Goal: Task Accomplishment & Management: Complete application form

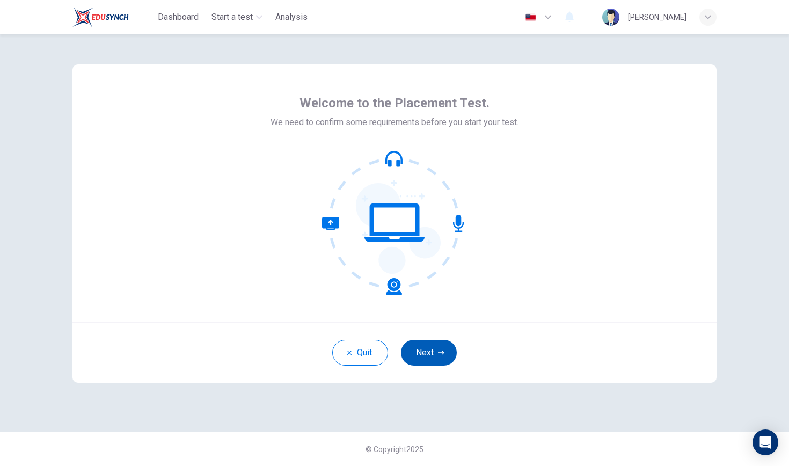
click at [416, 351] on button "Next" at bounding box center [429, 353] width 56 height 26
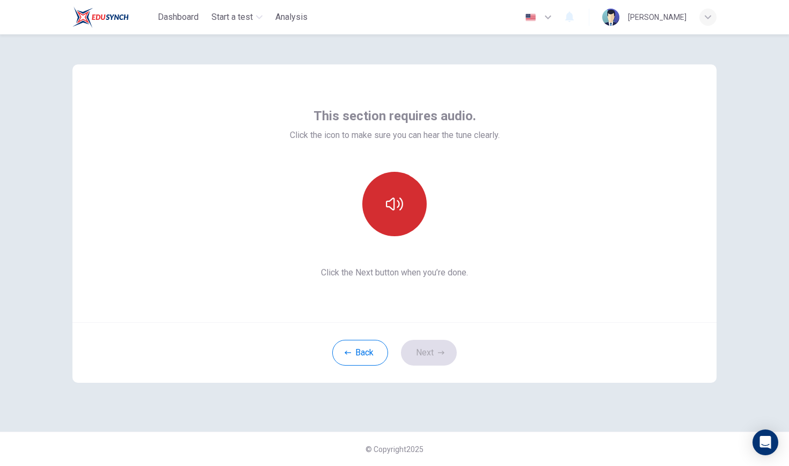
click at [408, 215] on button "button" at bounding box center [394, 204] width 64 height 64
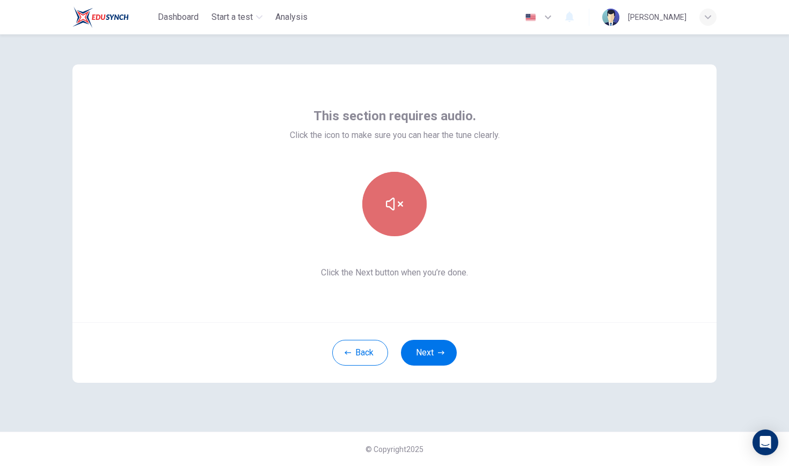
click at [408, 215] on button "button" at bounding box center [394, 204] width 64 height 64
click at [406, 214] on button "button" at bounding box center [394, 204] width 64 height 64
click at [406, 213] on button "button" at bounding box center [394, 204] width 64 height 64
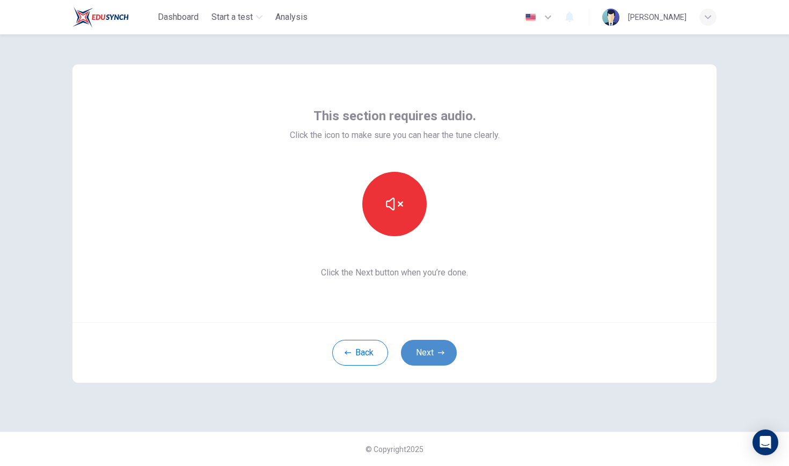
click at [422, 349] on button "Next" at bounding box center [429, 353] width 56 height 26
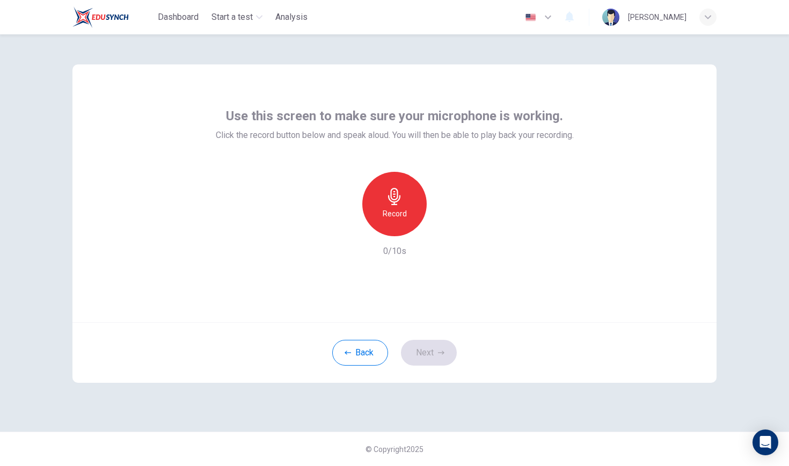
click at [406, 208] on div "Record" at bounding box center [394, 204] width 64 height 64
click at [405, 207] on div "Stop" at bounding box center [394, 204] width 64 height 64
click at [444, 228] on icon "button" at bounding box center [444, 227] width 5 height 6
click at [444, 228] on icon "button" at bounding box center [443, 227] width 11 height 11
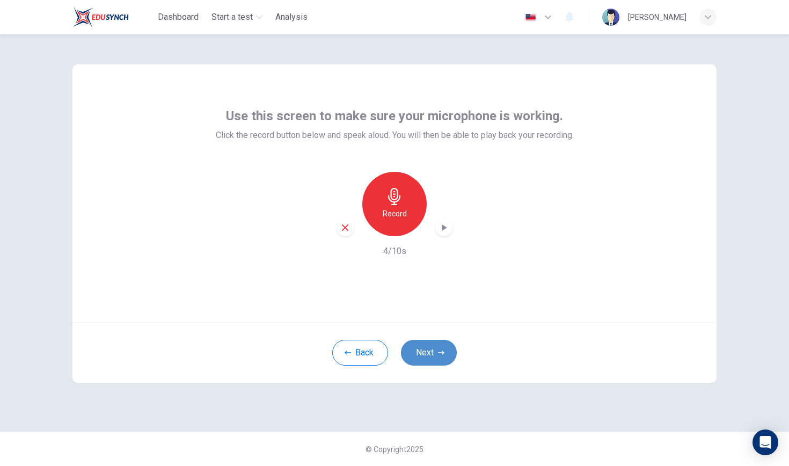
click at [426, 350] on button "Next" at bounding box center [429, 353] width 56 height 26
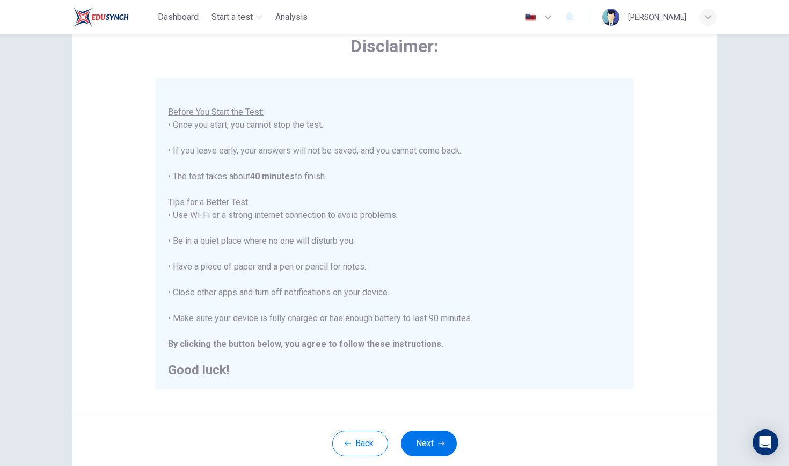
scroll to position [62, 0]
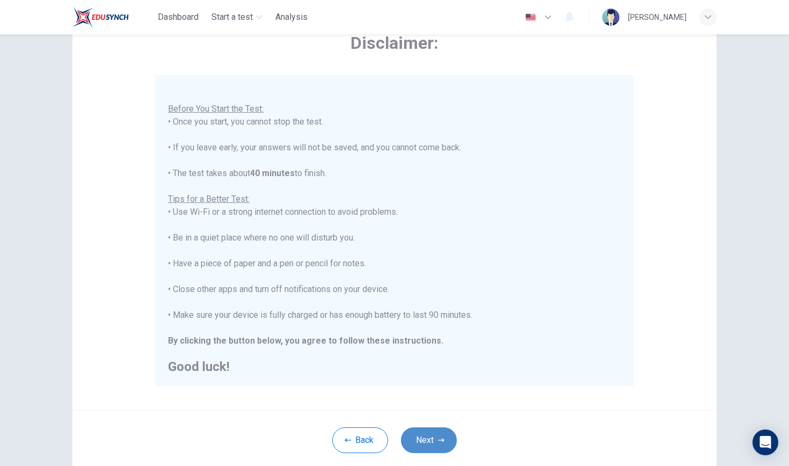
click at [443, 437] on icon "button" at bounding box center [441, 440] width 6 height 6
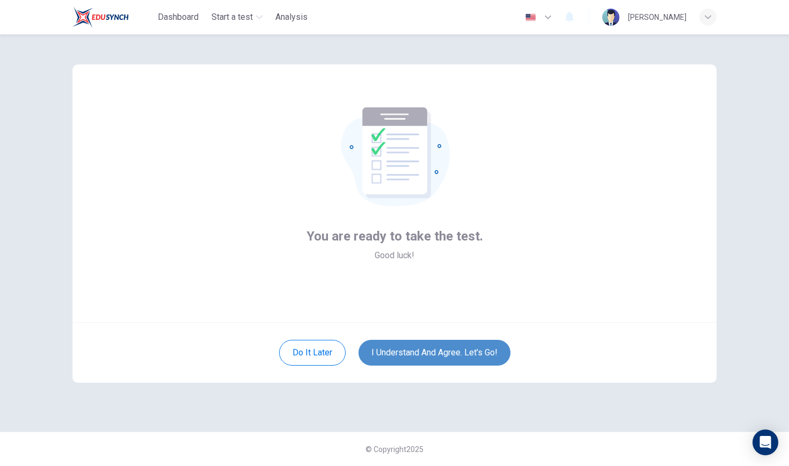
click at [468, 343] on button "I understand and agree. Let’s go!" at bounding box center [435, 353] width 152 height 26
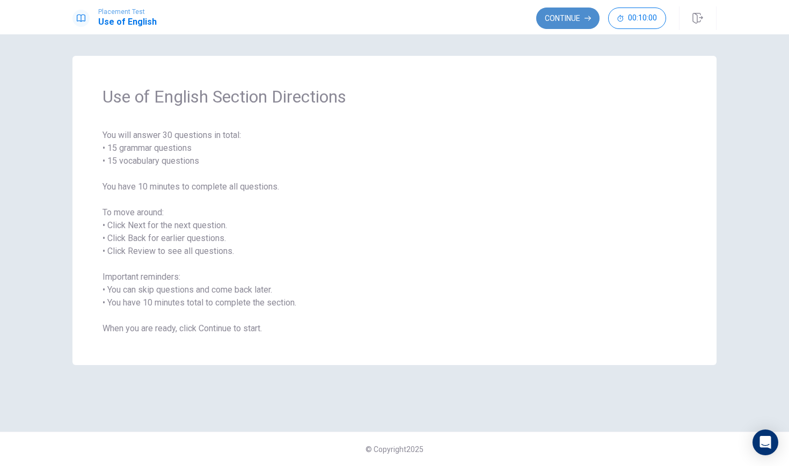
click at [553, 15] on button "Continue" at bounding box center [567, 18] width 63 height 21
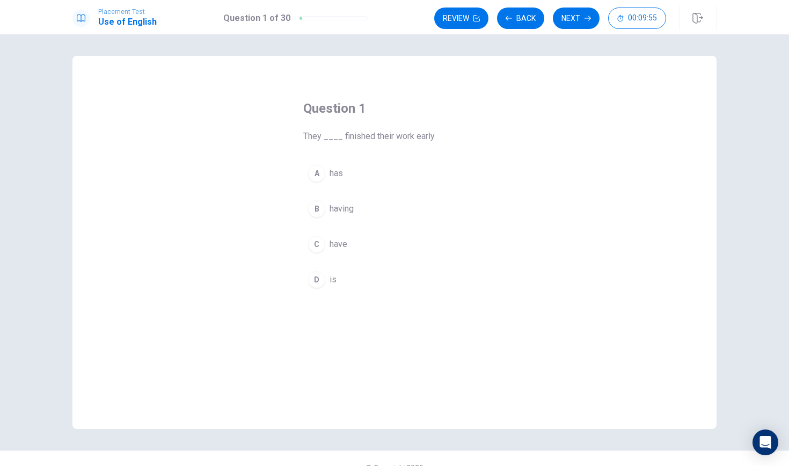
click at [321, 238] on div "C" at bounding box center [316, 244] width 17 height 17
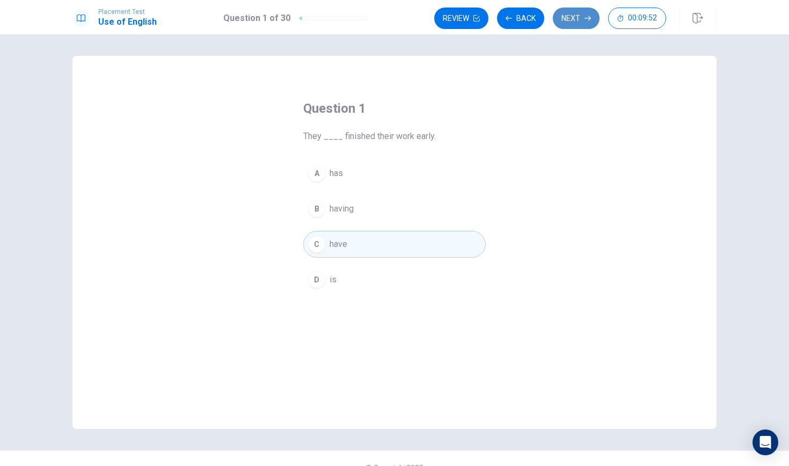
click at [576, 21] on button "Next" at bounding box center [576, 18] width 47 height 21
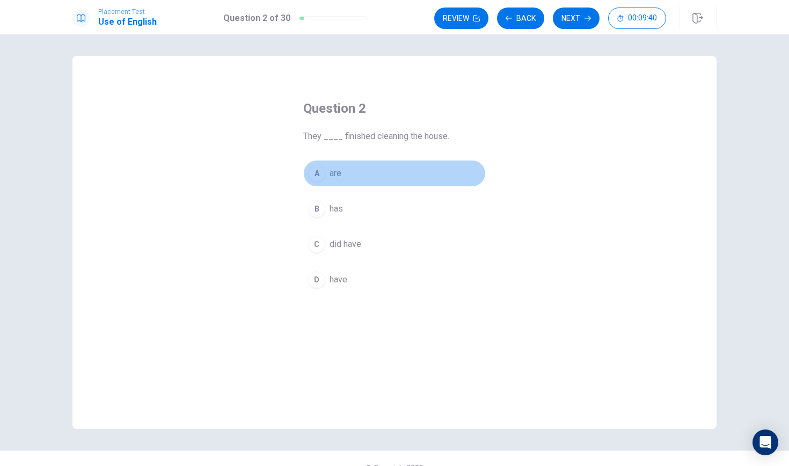
click at [313, 170] on div "A" at bounding box center [316, 173] width 17 height 17
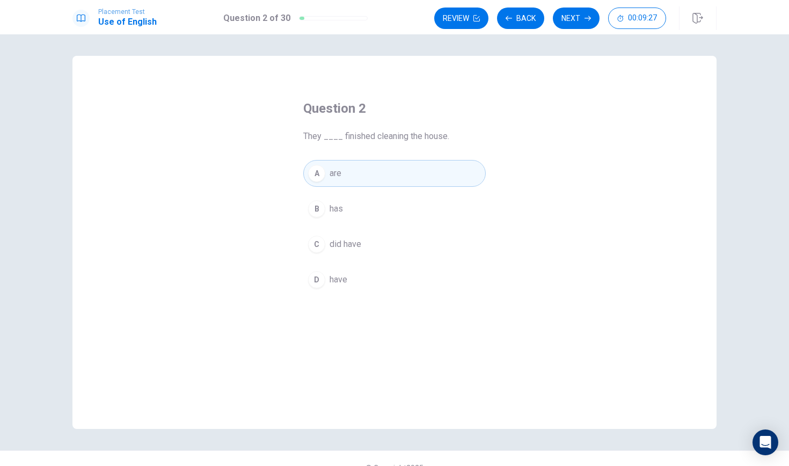
click at [350, 245] on span "did have" at bounding box center [346, 244] width 32 height 13
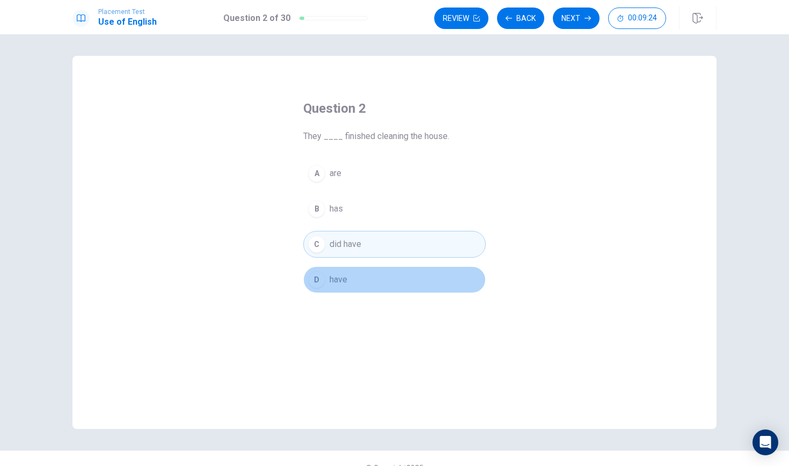
click at [332, 269] on button "D have" at bounding box center [394, 279] width 182 height 27
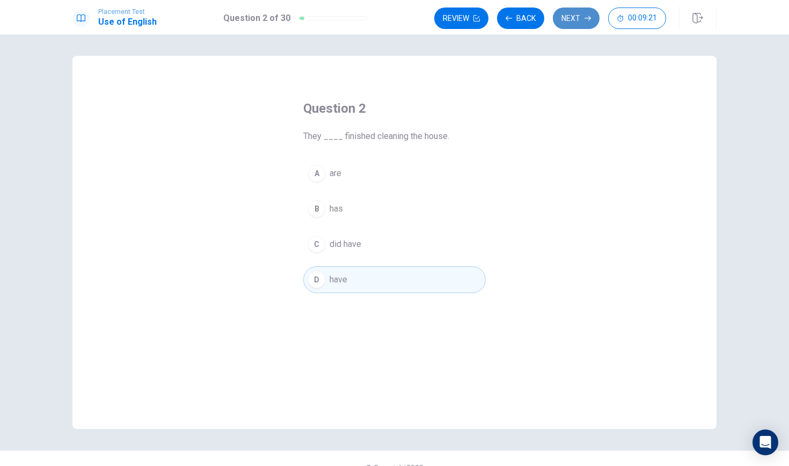
click at [571, 21] on button "Next" at bounding box center [576, 18] width 47 height 21
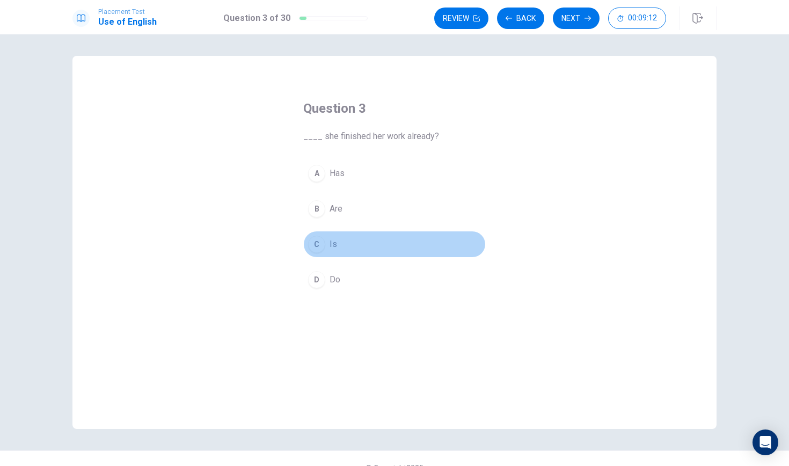
click at [318, 239] on div "C" at bounding box center [316, 244] width 17 height 17
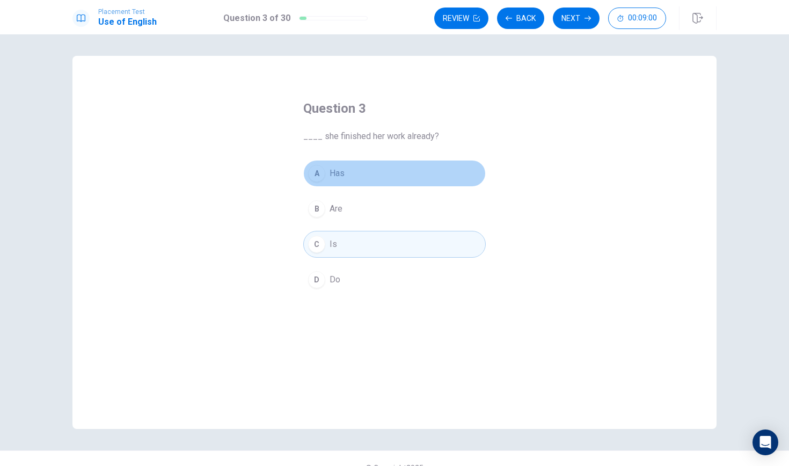
click at [366, 179] on button "A Has" at bounding box center [394, 173] width 182 height 27
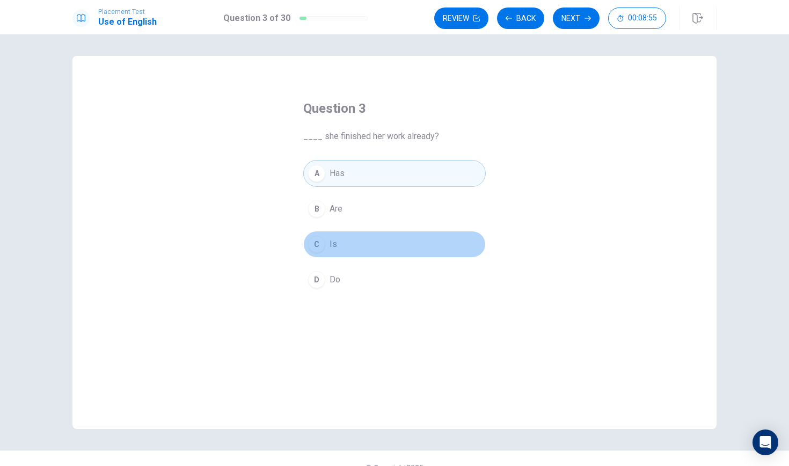
click at [339, 235] on button "C Is" at bounding box center [394, 244] width 182 height 27
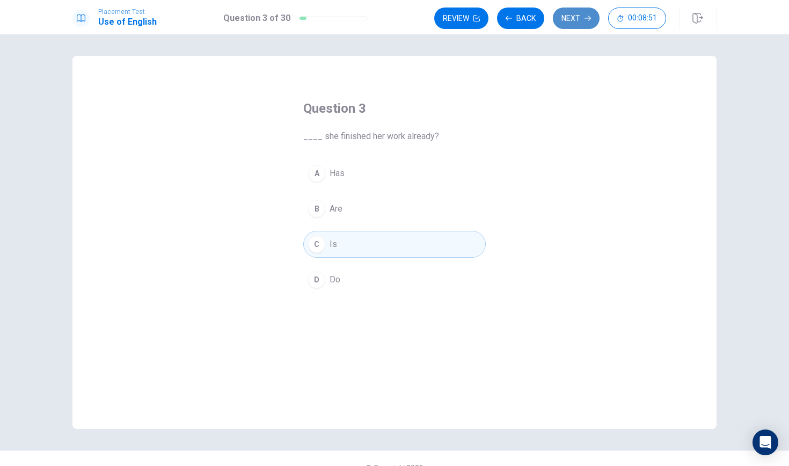
click at [575, 22] on button "Next" at bounding box center [576, 18] width 47 height 21
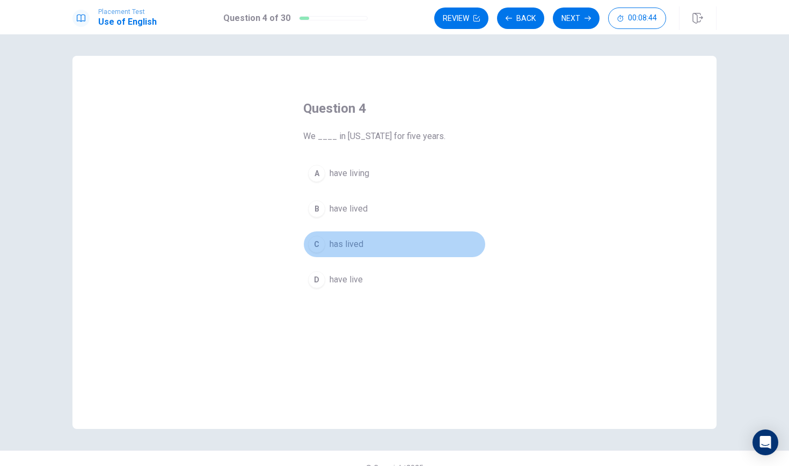
click at [318, 240] on div "C" at bounding box center [316, 244] width 17 height 17
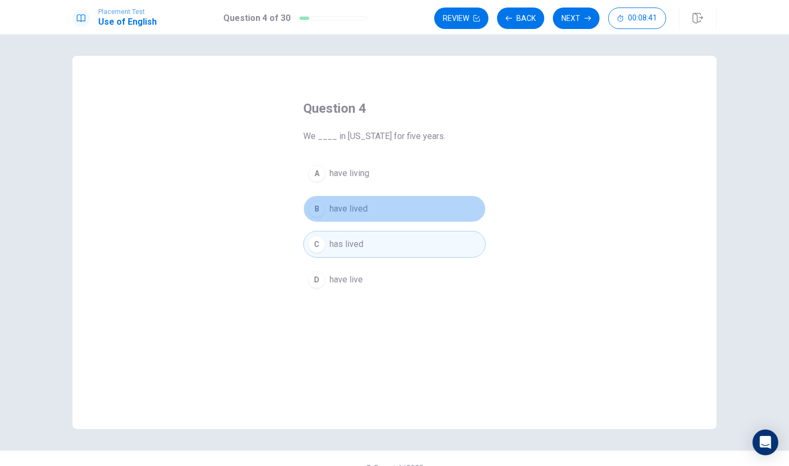
click at [320, 215] on div "B" at bounding box center [316, 208] width 17 height 17
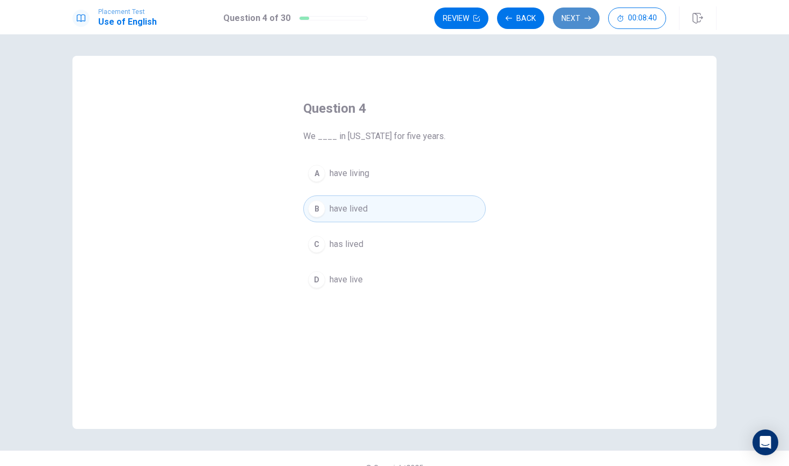
click at [576, 17] on button "Next" at bounding box center [576, 18] width 47 height 21
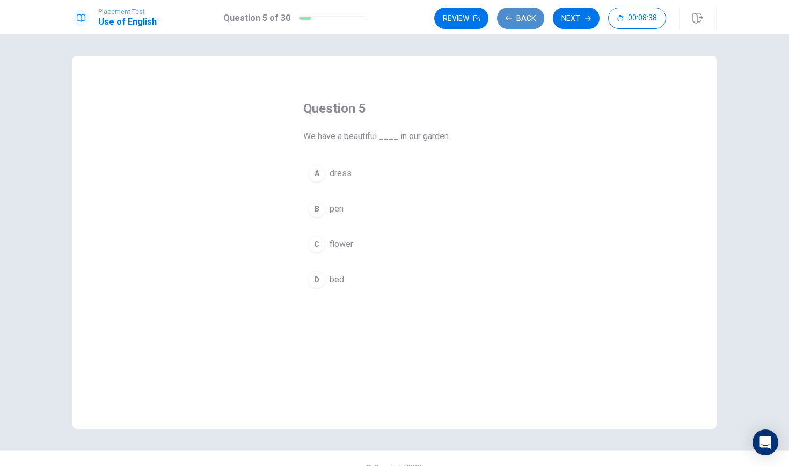
click at [514, 18] on button "Back" at bounding box center [520, 18] width 47 height 21
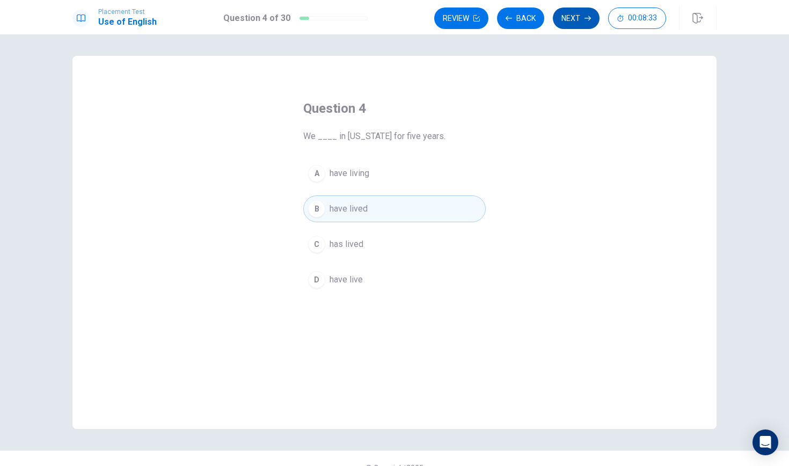
click at [573, 10] on button "Next" at bounding box center [576, 18] width 47 height 21
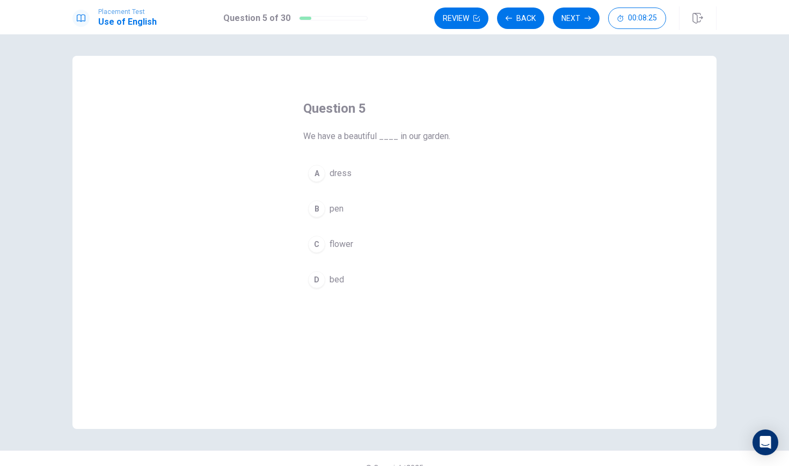
drag, startPoint x: 301, startPoint y: 136, endPoint x: 314, endPoint y: 243, distance: 107.6
click at [314, 243] on div "Question 5 We have a beautiful ____ in our garden. A dress B pen C flower D bed" at bounding box center [394, 197] width 225 height 228
click at [314, 243] on div "C" at bounding box center [316, 244] width 17 height 17
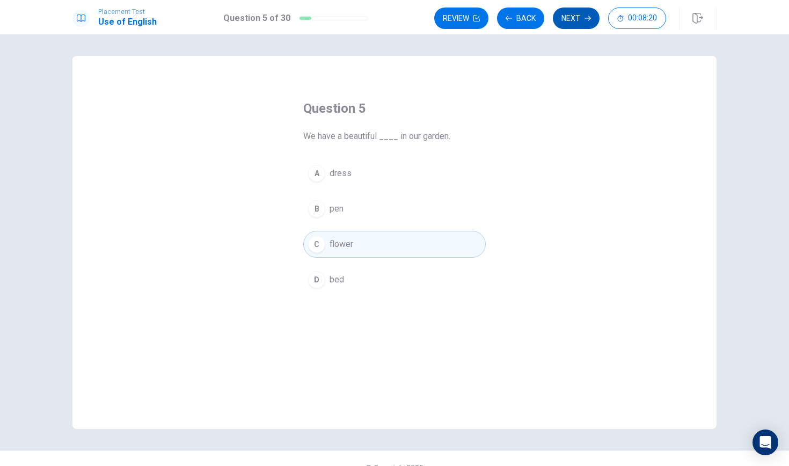
click at [565, 17] on button "Next" at bounding box center [576, 18] width 47 height 21
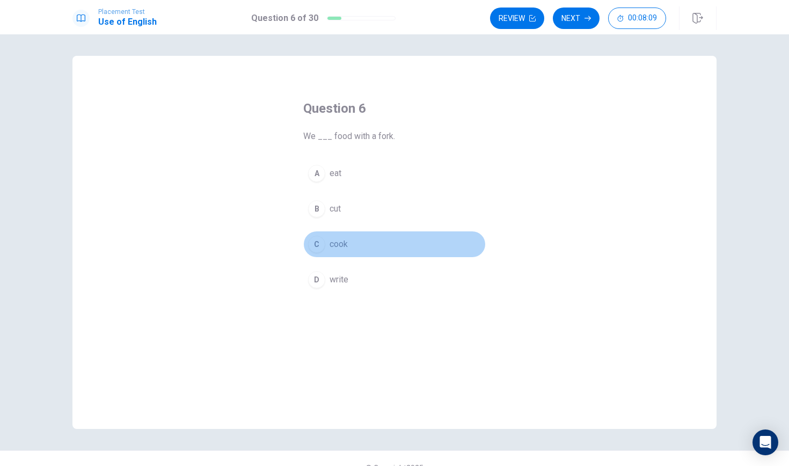
click at [312, 242] on div "C" at bounding box center [316, 244] width 17 height 17
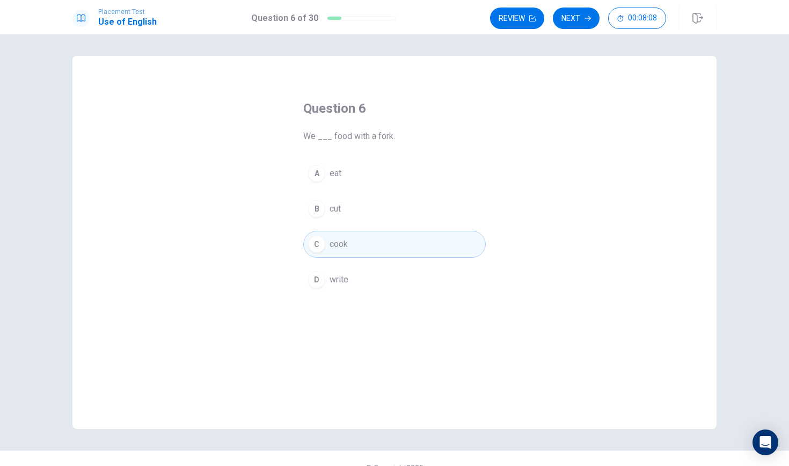
click at [322, 176] on div "A" at bounding box center [316, 173] width 17 height 17
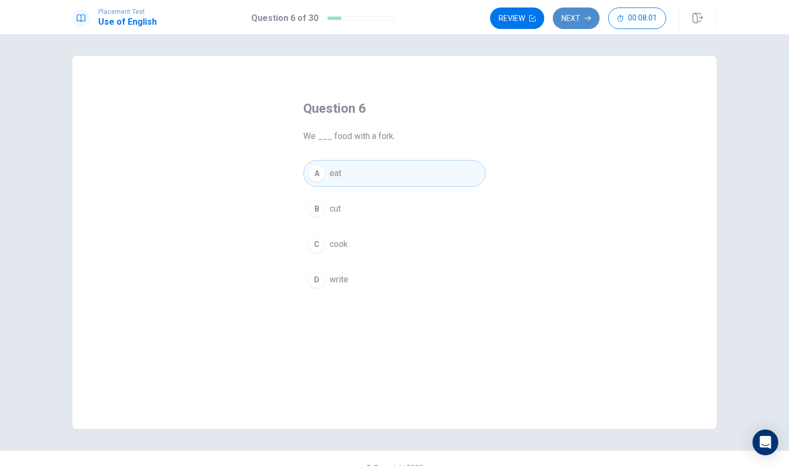
click at [583, 21] on button "Next" at bounding box center [576, 18] width 47 height 21
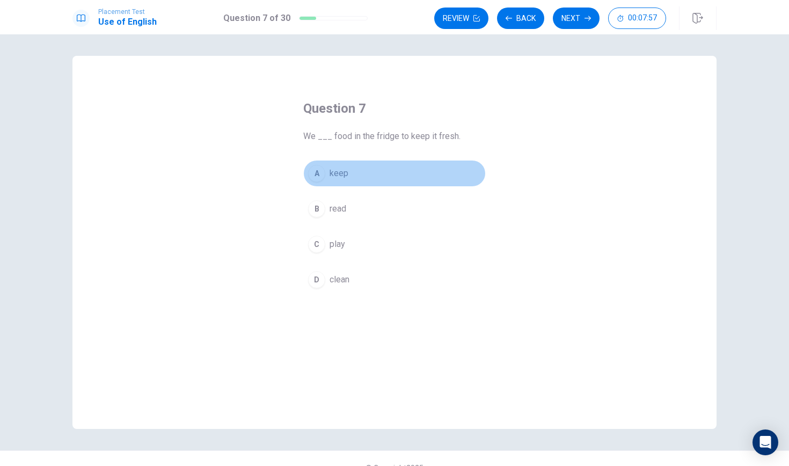
click at [313, 171] on div "A" at bounding box center [316, 173] width 17 height 17
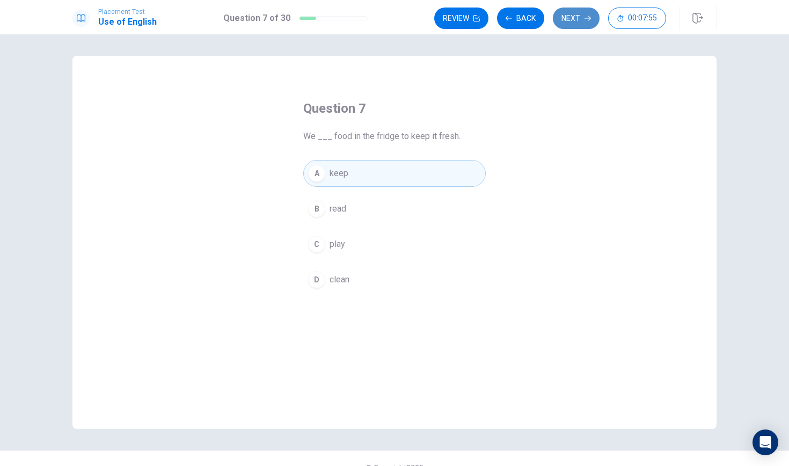
click at [587, 17] on icon "button" at bounding box center [587, 18] width 6 height 6
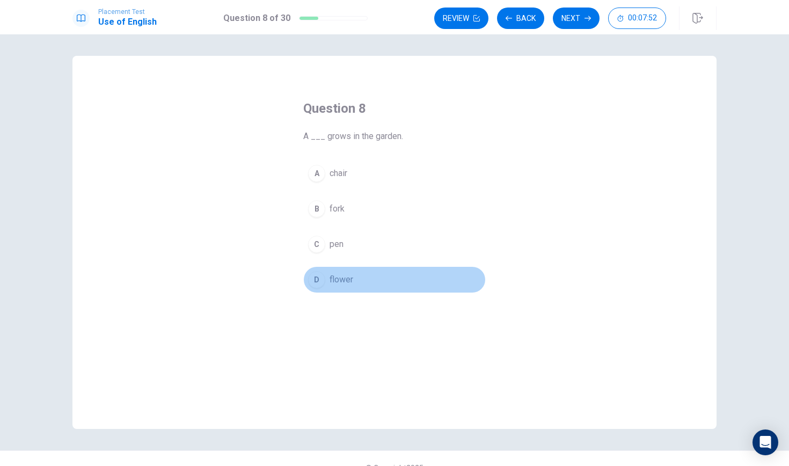
click at [318, 284] on div "D" at bounding box center [316, 279] width 17 height 17
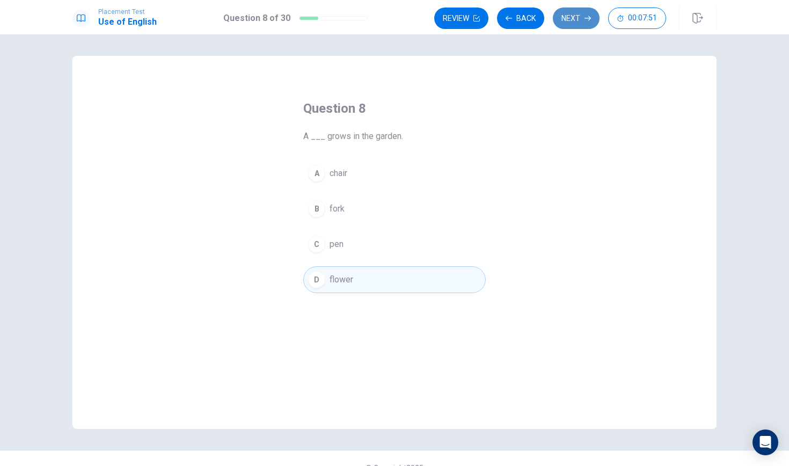
click at [597, 14] on button "Next" at bounding box center [576, 18] width 47 height 21
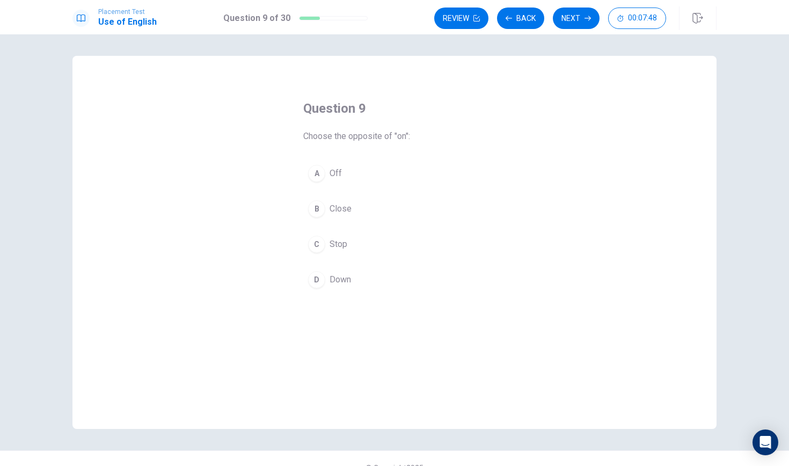
click at [317, 176] on div "A" at bounding box center [316, 173] width 17 height 17
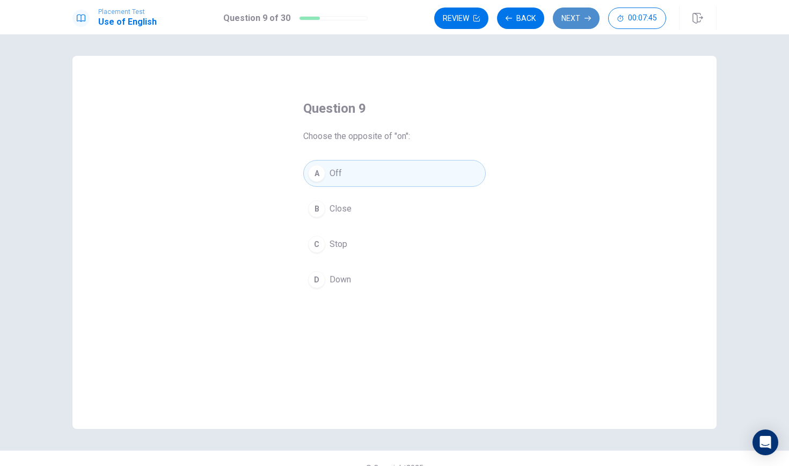
click at [568, 16] on button "Next" at bounding box center [576, 18] width 47 height 21
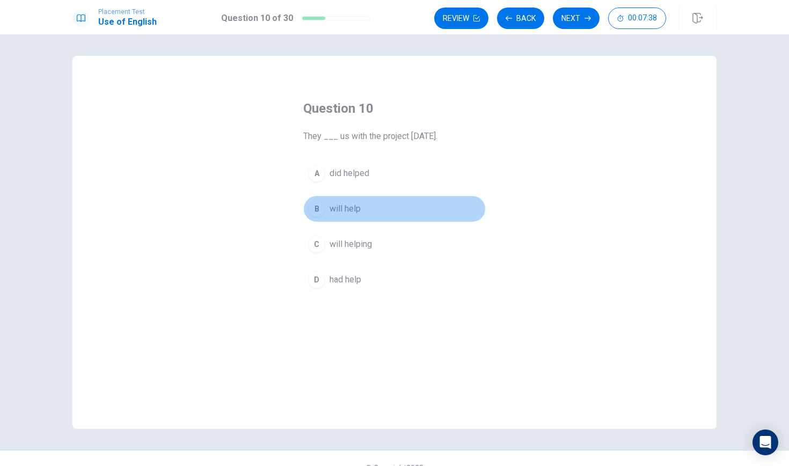
click at [321, 206] on div "B" at bounding box center [316, 208] width 17 height 17
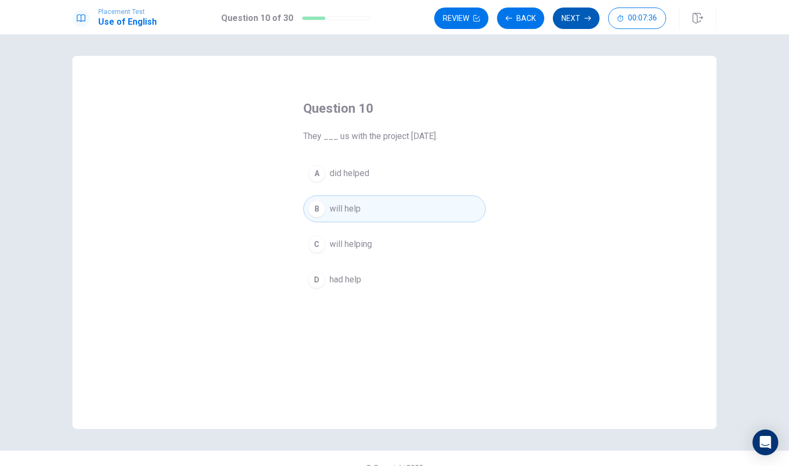
click at [576, 18] on button "Next" at bounding box center [576, 18] width 47 height 21
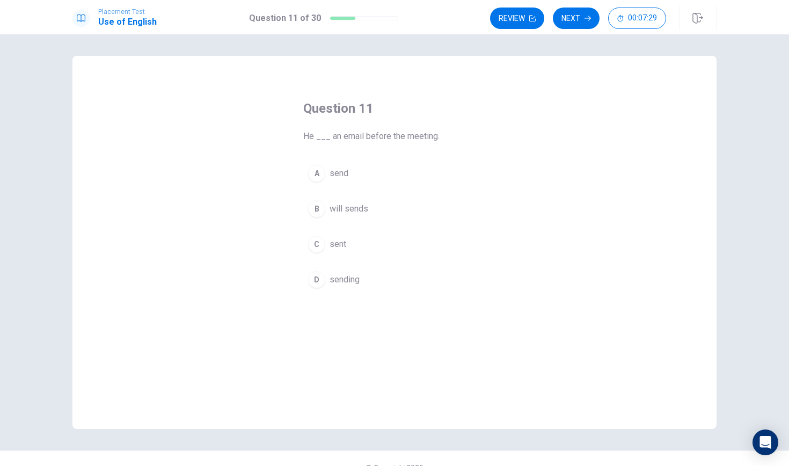
click at [318, 171] on div "A" at bounding box center [316, 173] width 17 height 17
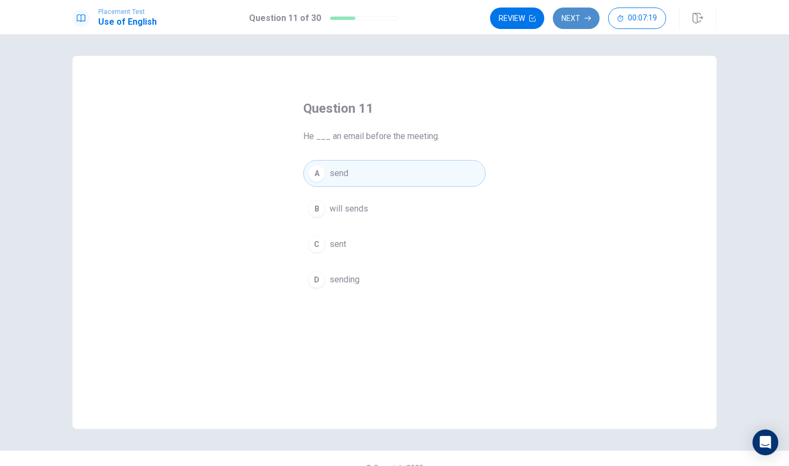
click at [575, 23] on button "Next" at bounding box center [576, 18] width 47 height 21
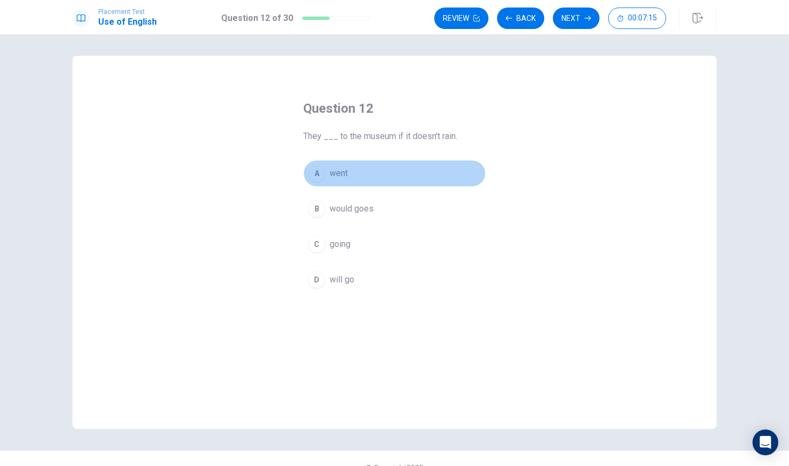
click at [323, 169] on div "A" at bounding box center [316, 173] width 17 height 17
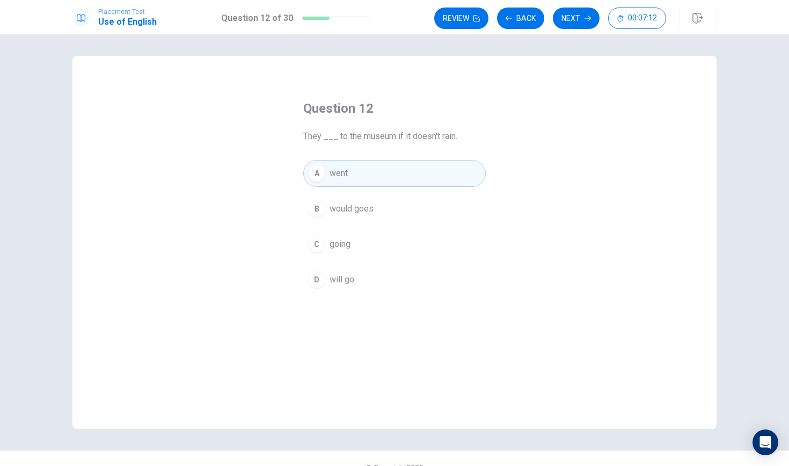
click at [317, 276] on div "D" at bounding box center [316, 279] width 17 height 17
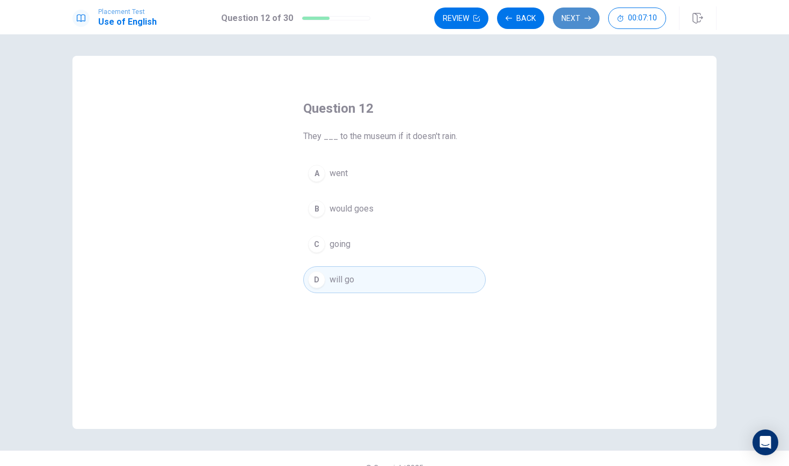
click at [574, 13] on button "Next" at bounding box center [576, 18] width 47 height 21
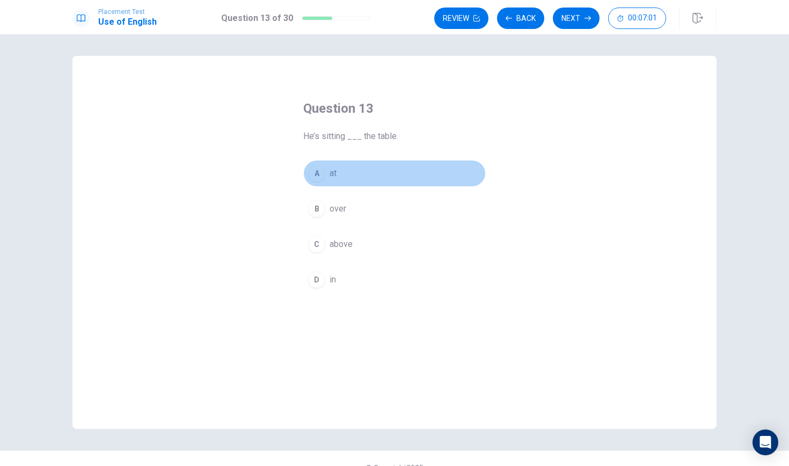
click at [323, 172] on div "A" at bounding box center [316, 173] width 17 height 17
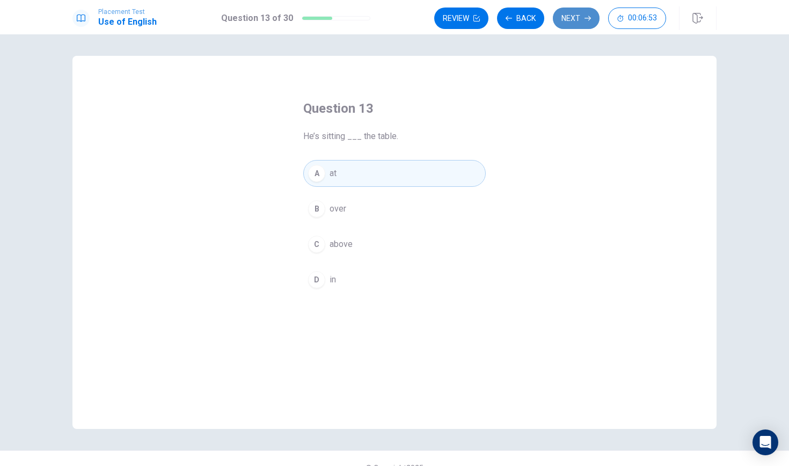
click at [577, 14] on button "Next" at bounding box center [576, 18] width 47 height 21
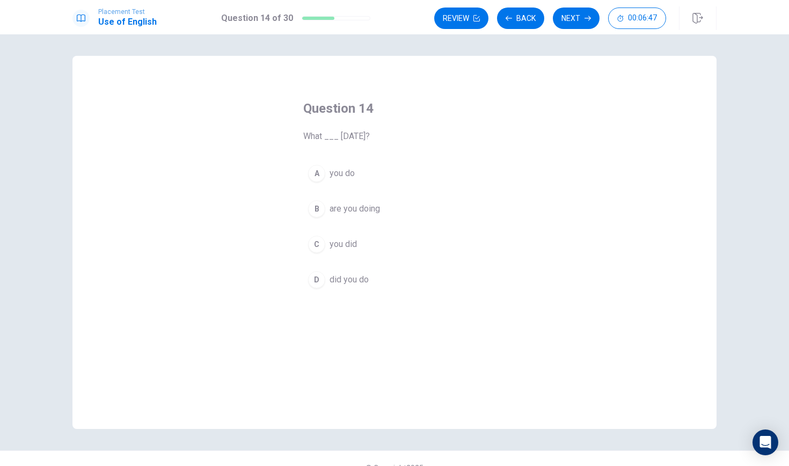
click at [326, 251] on button "C you did" at bounding box center [394, 244] width 182 height 27
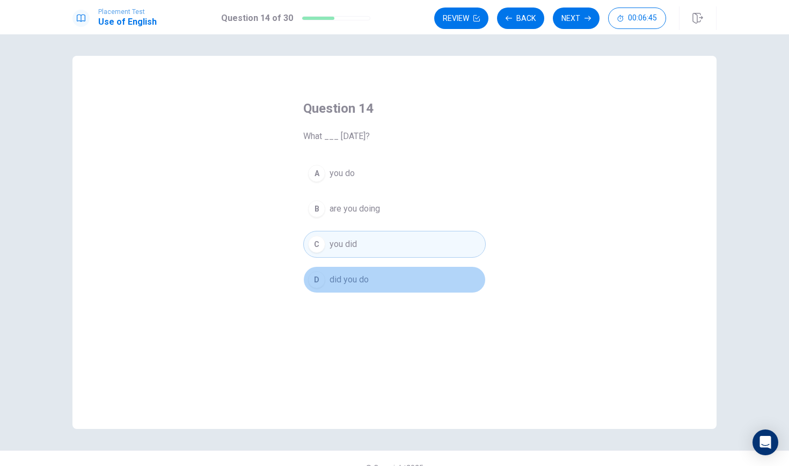
click at [317, 280] on div "D" at bounding box center [316, 279] width 17 height 17
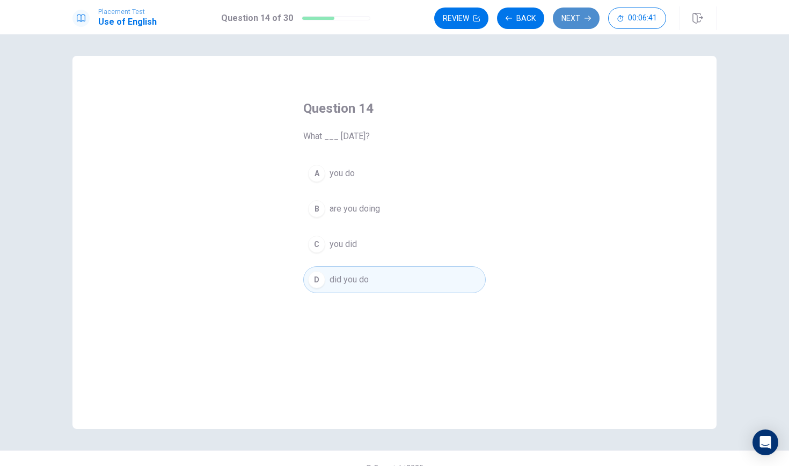
click at [579, 19] on button "Next" at bounding box center [576, 18] width 47 height 21
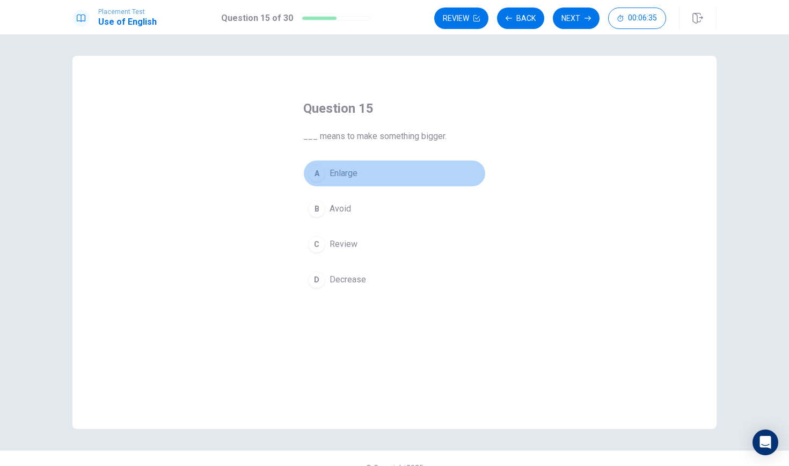
click at [321, 173] on div "A" at bounding box center [316, 173] width 17 height 17
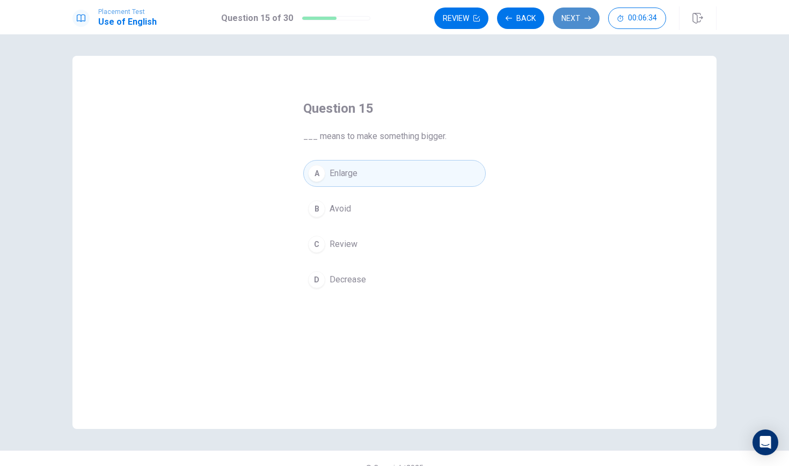
click at [581, 10] on button "Next" at bounding box center [576, 18] width 47 height 21
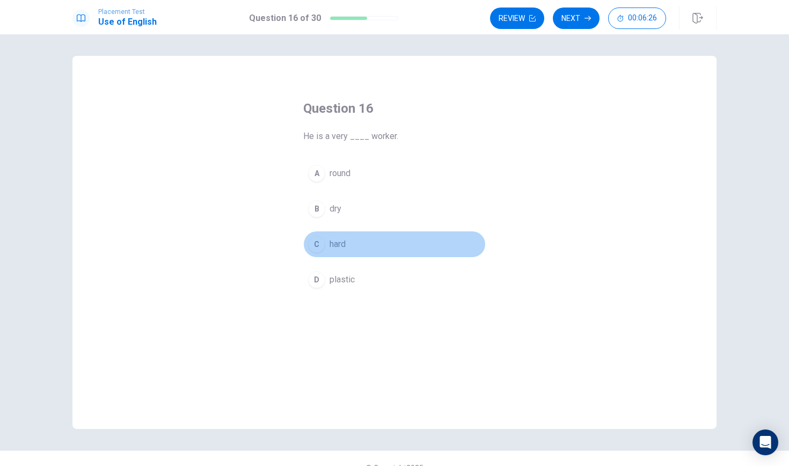
click at [317, 244] on div "C" at bounding box center [316, 244] width 17 height 17
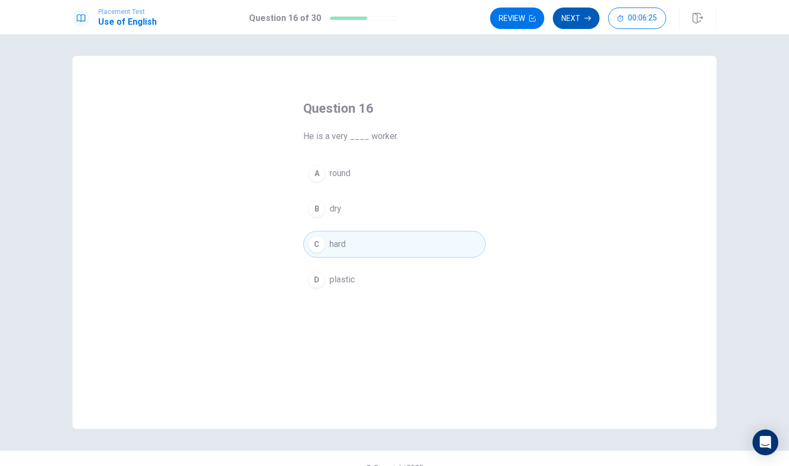
click at [581, 21] on button "Next" at bounding box center [576, 18] width 47 height 21
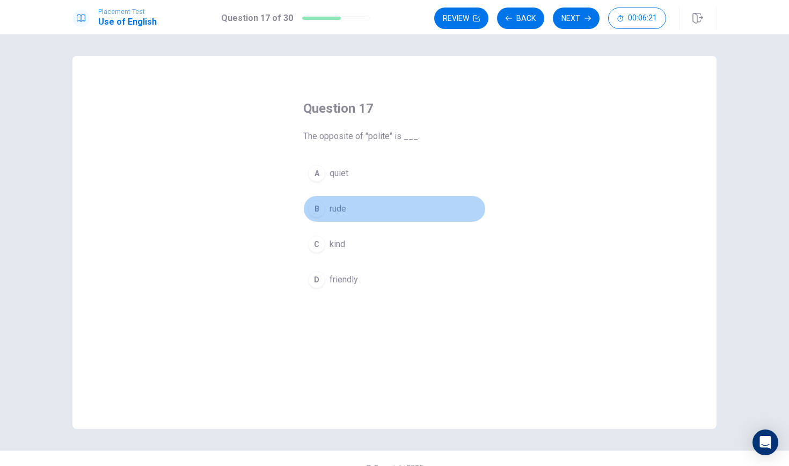
click at [310, 211] on div "B" at bounding box center [316, 208] width 17 height 17
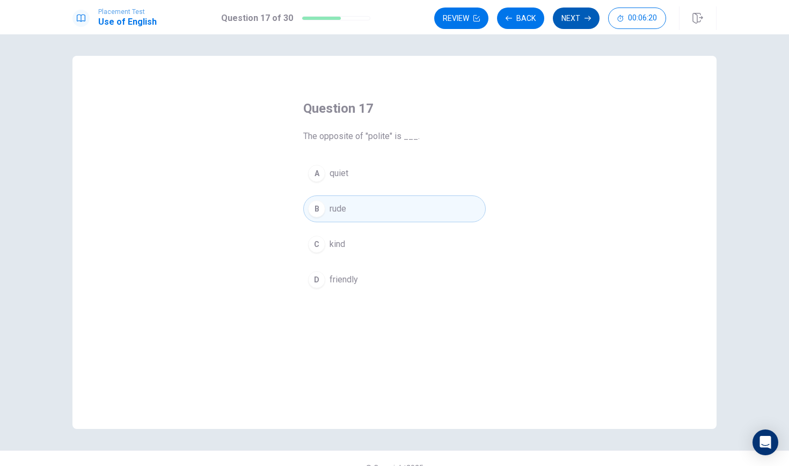
click at [560, 16] on button "Next" at bounding box center [576, 18] width 47 height 21
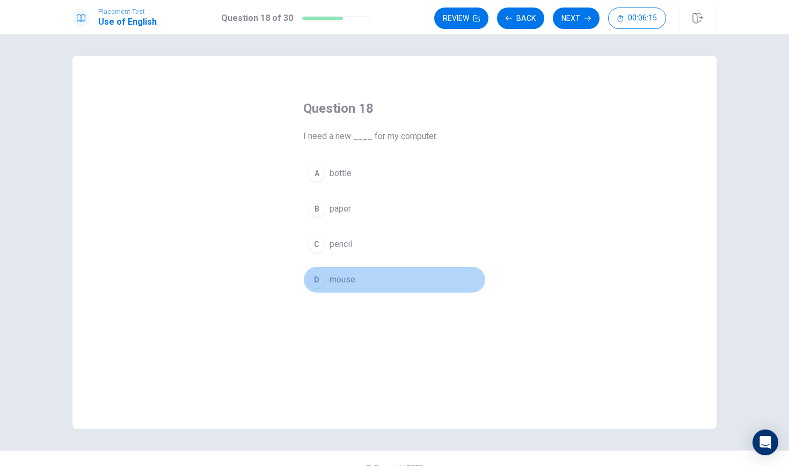
click at [318, 282] on div "D" at bounding box center [316, 279] width 17 height 17
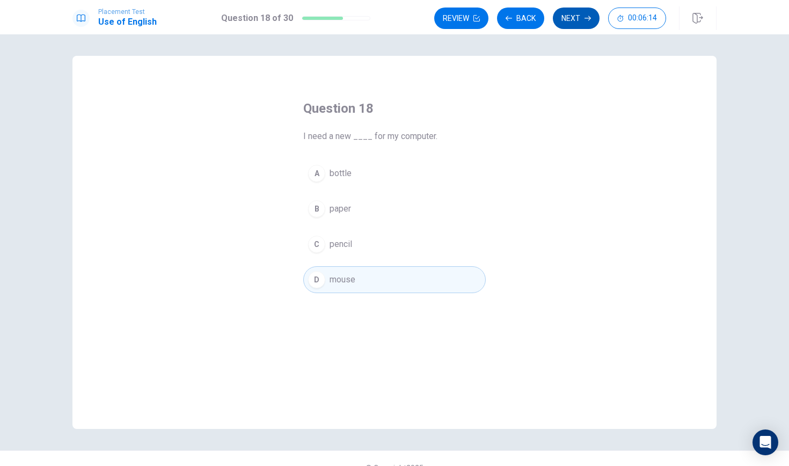
click at [573, 24] on button "Next" at bounding box center [576, 18] width 47 height 21
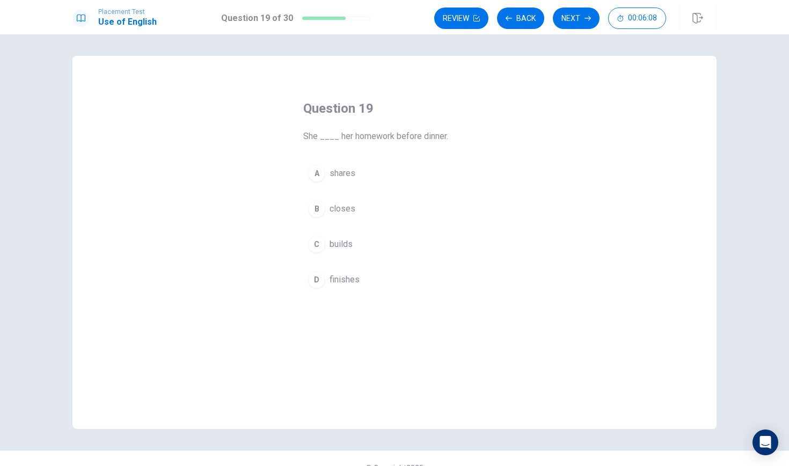
click at [315, 277] on div "D" at bounding box center [316, 279] width 17 height 17
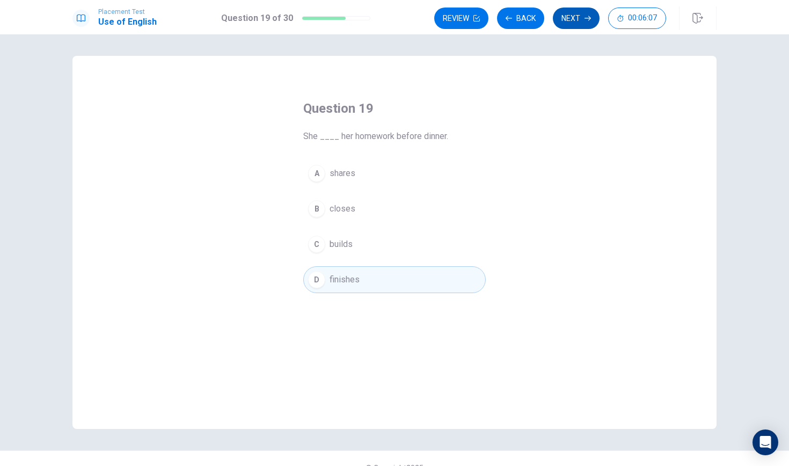
click at [581, 16] on button "Next" at bounding box center [576, 18] width 47 height 21
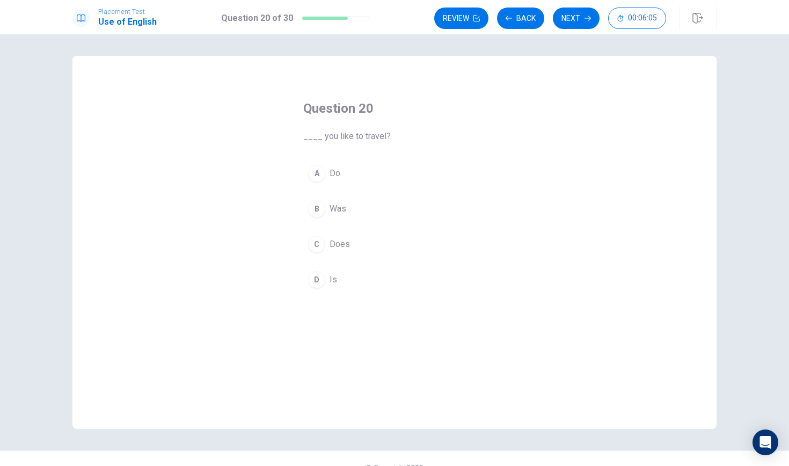
click at [311, 172] on div "A" at bounding box center [316, 173] width 17 height 17
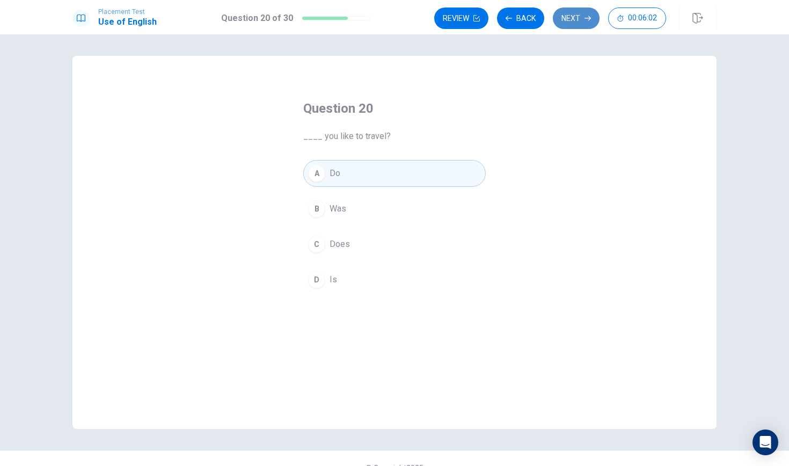
click at [575, 22] on button "Next" at bounding box center [576, 18] width 47 height 21
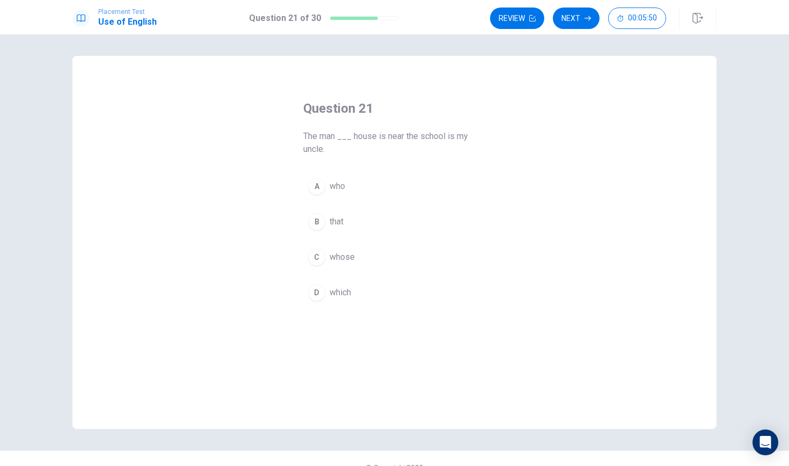
drag, startPoint x: 302, startPoint y: 137, endPoint x: 313, endPoint y: 231, distance: 95.1
click at [313, 231] on div "Question 21 The man ___ house is near the school is my uncle. A who B that C wh…" at bounding box center [394, 203] width 225 height 240
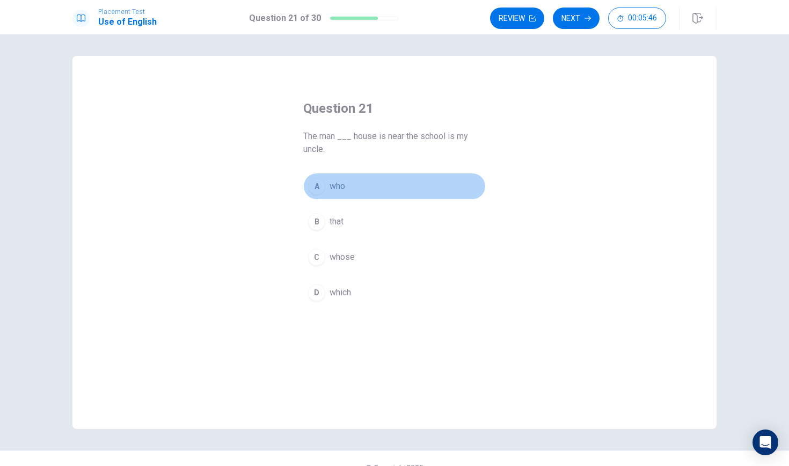
click at [316, 187] on div "A" at bounding box center [316, 186] width 17 height 17
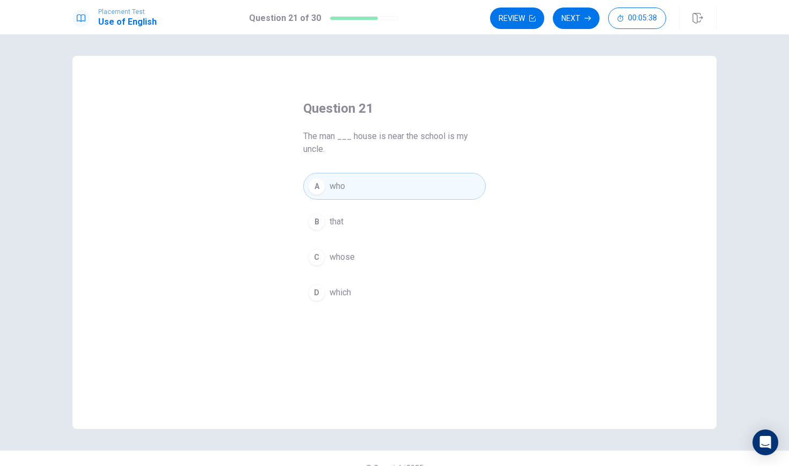
click at [331, 289] on span "which" at bounding box center [340, 292] width 21 height 13
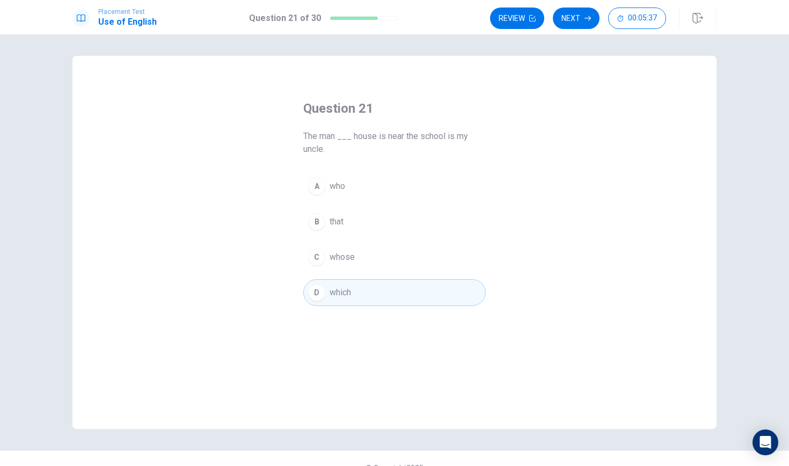
click at [348, 189] on button "A who" at bounding box center [394, 186] width 182 height 27
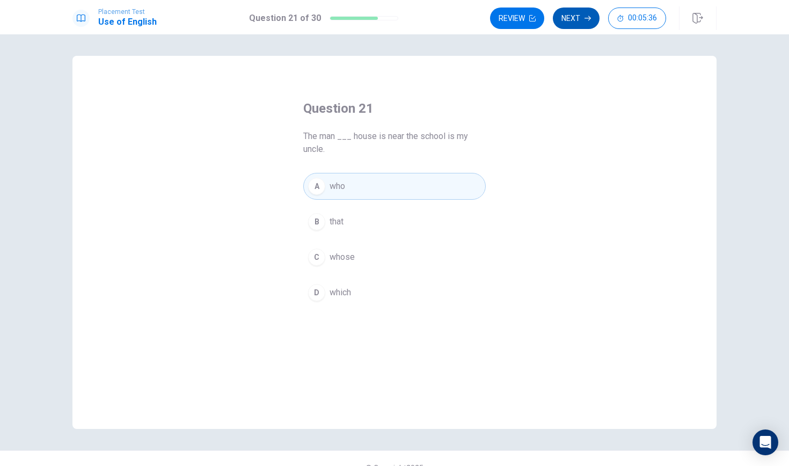
click at [586, 19] on icon "button" at bounding box center [587, 18] width 6 height 6
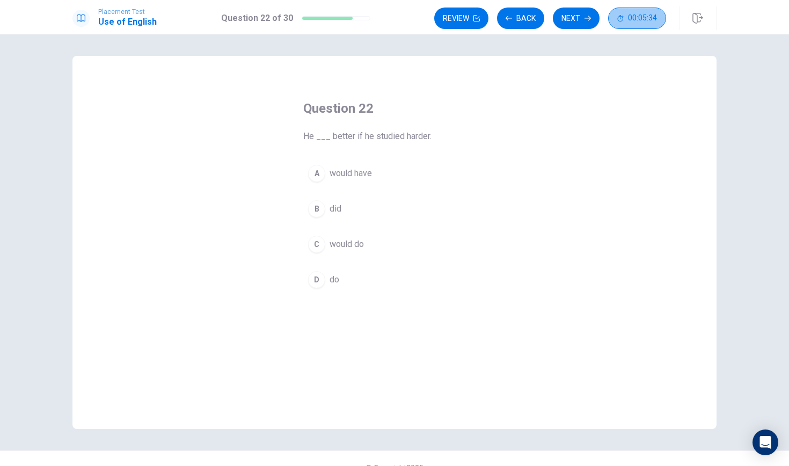
click at [640, 19] on span "00:05:34" at bounding box center [642, 18] width 29 height 9
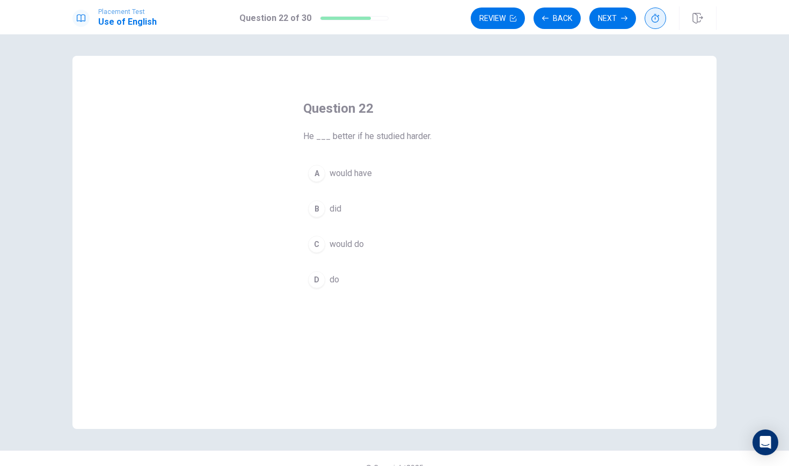
click at [662, 20] on button "button" at bounding box center [655, 18] width 21 height 21
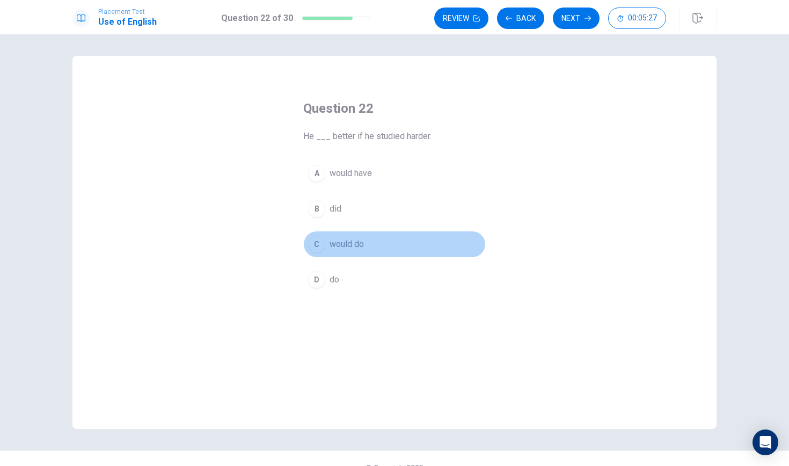
click at [317, 246] on div "C" at bounding box center [316, 244] width 17 height 17
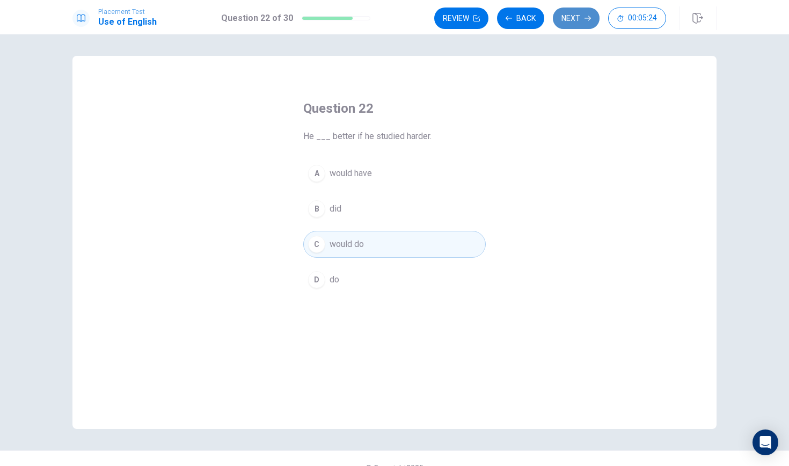
click at [567, 17] on button "Next" at bounding box center [576, 18] width 47 height 21
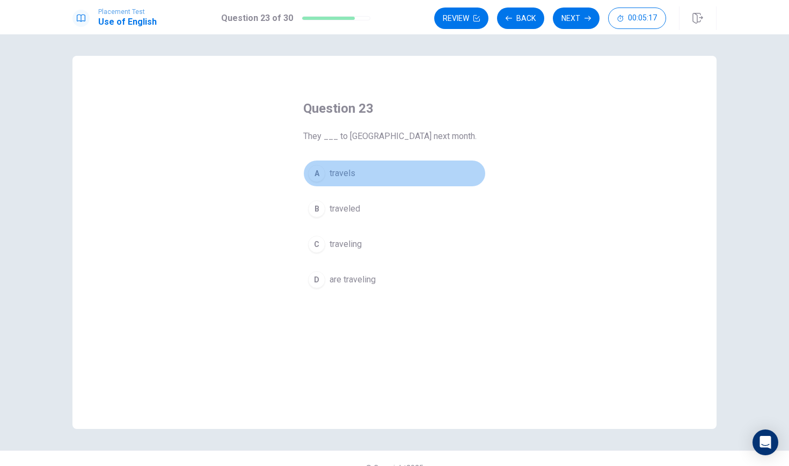
click at [316, 177] on div "A" at bounding box center [316, 173] width 17 height 17
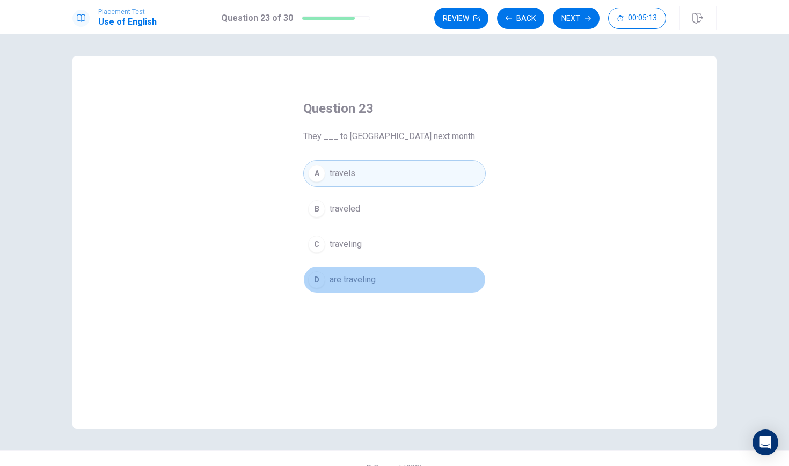
click at [319, 279] on div "D" at bounding box center [316, 279] width 17 height 17
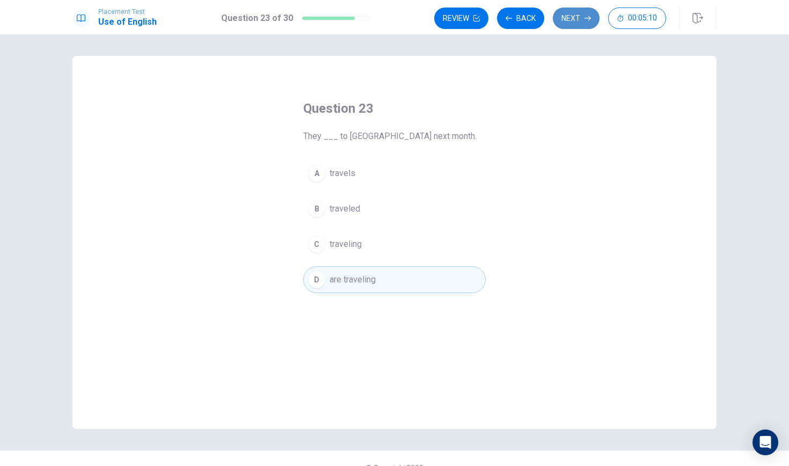
click at [569, 13] on button "Next" at bounding box center [576, 18] width 47 height 21
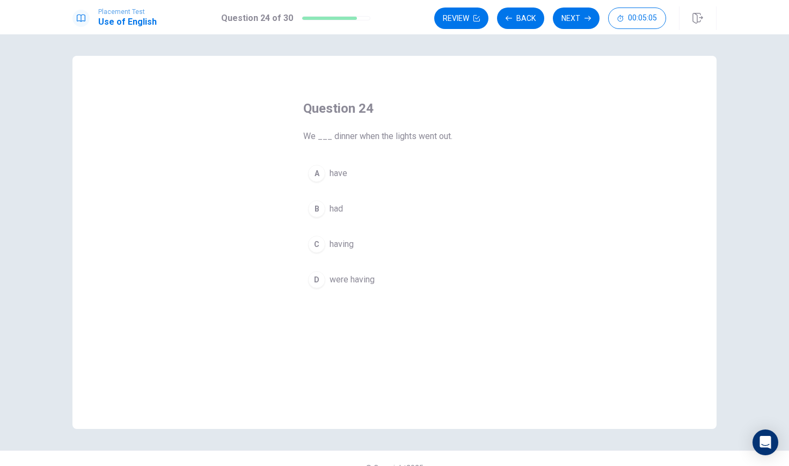
click at [333, 206] on span "had" at bounding box center [336, 208] width 13 height 13
click at [589, 24] on button "Next" at bounding box center [576, 18] width 47 height 21
click at [321, 174] on div "A" at bounding box center [316, 173] width 17 height 17
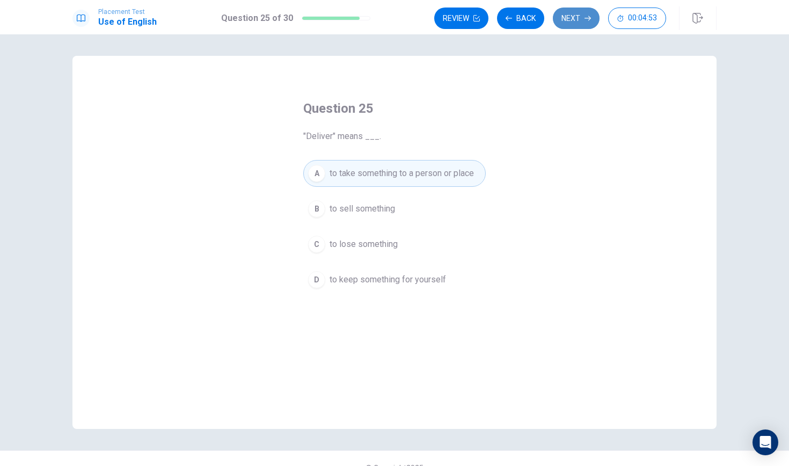
click at [575, 21] on button "Next" at bounding box center [576, 18] width 47 height 21
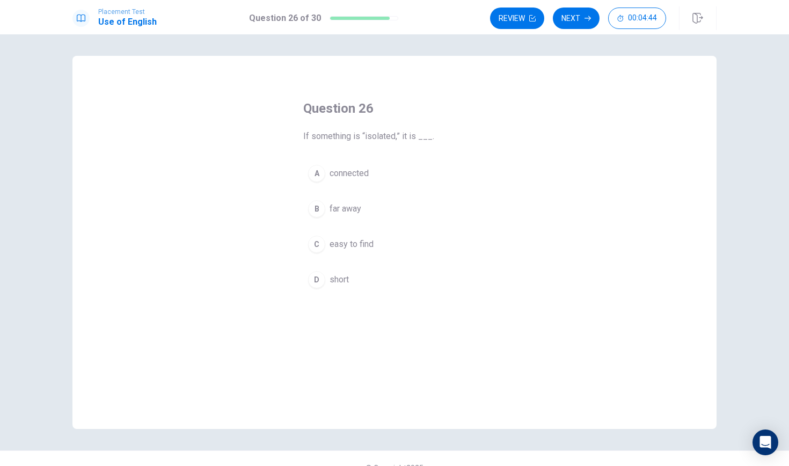
click at [315, 204] on div "B" at bounding box center [316, 208] width 17 height 17
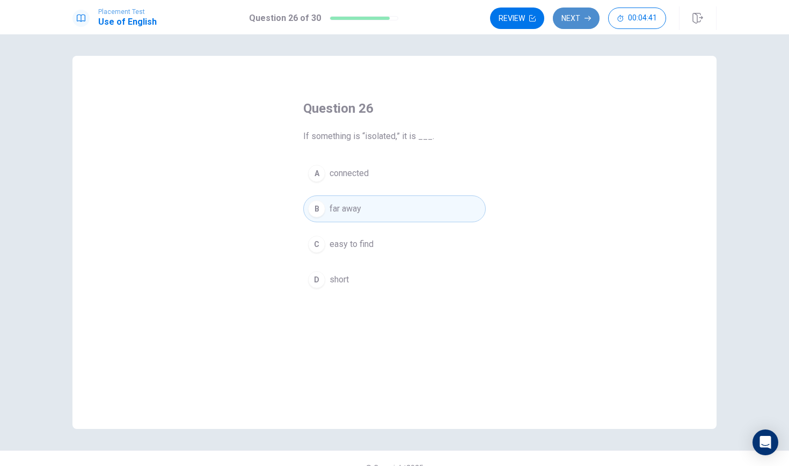
click at [583, 21] on button "Next" at bounding box center [576, 18] width 47 height 21
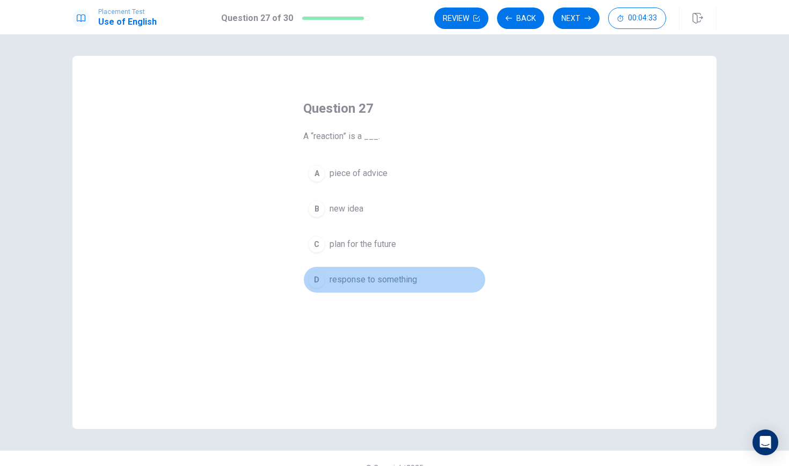
click at [319, 281] on div "D" at bounding box center [316, 279] width 17 height 17
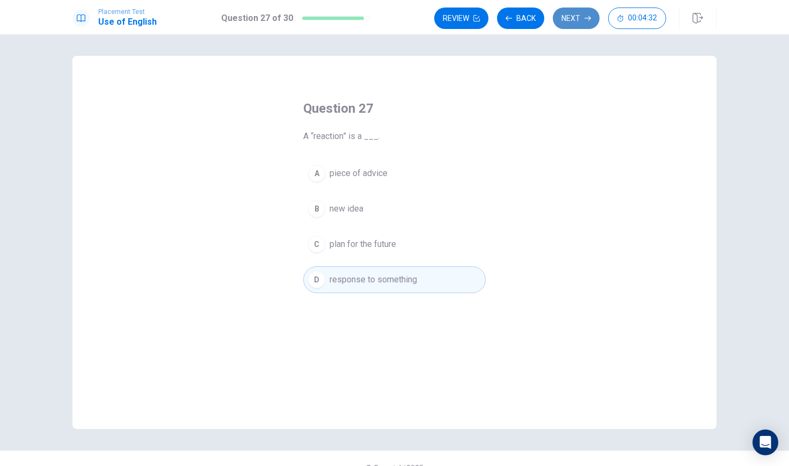
click at [566, 18] on button "Next" at bounding box center [576, 18] width 47 height 21
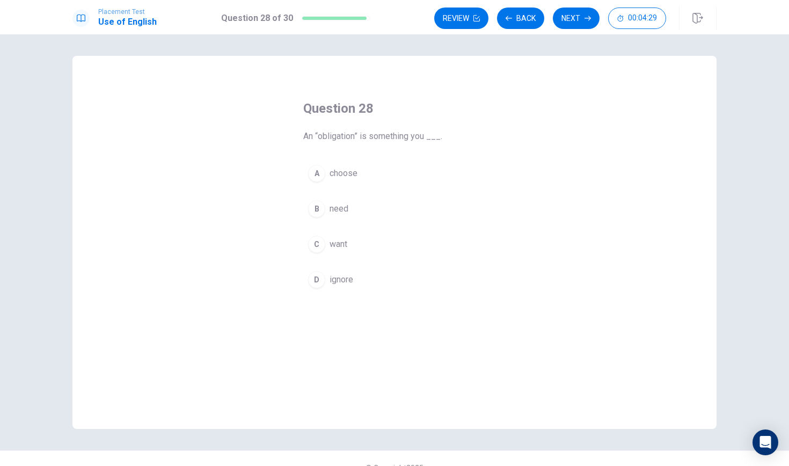
click at [330, 275] on span "ignore" at bounding box center [342, 279] width 24 height 13
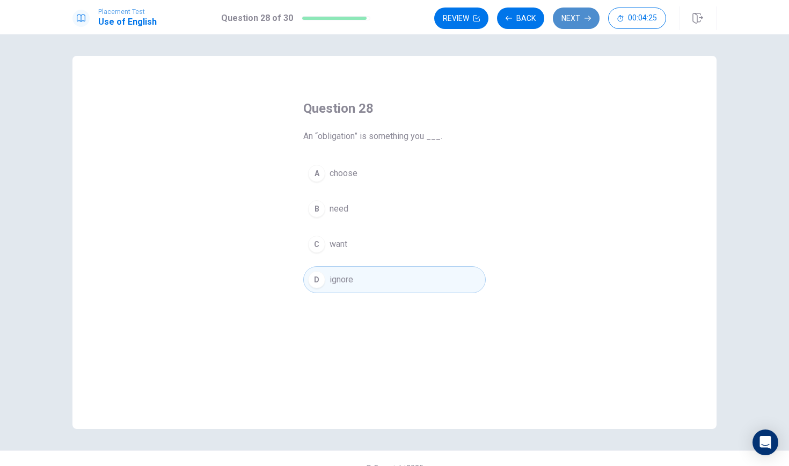
click at [590, 17] on icon "button" at bounding box center [587, 18] width 6 height 5
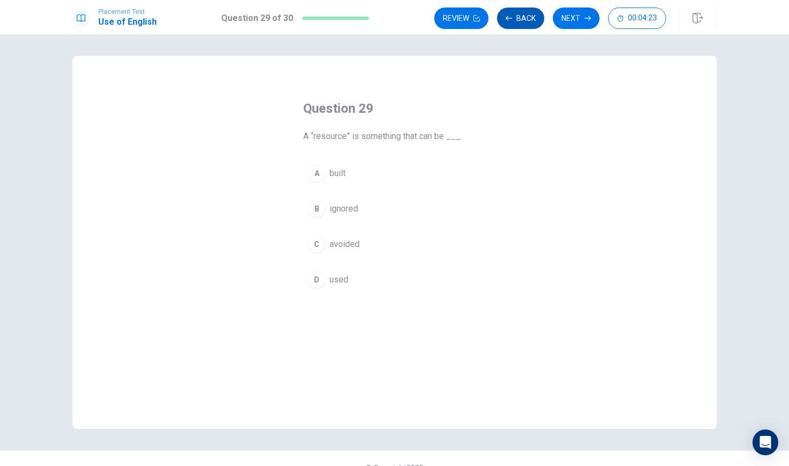
click at [529, 20] on button "Back" at bounding box center [520, 18] width 47 height 21
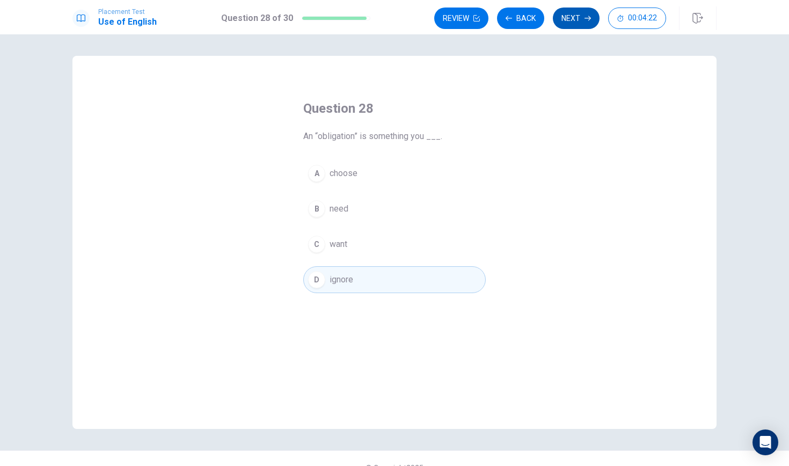
click at [567, 17] on button "Next" at bounding box center [576, 18] width 47 height 21
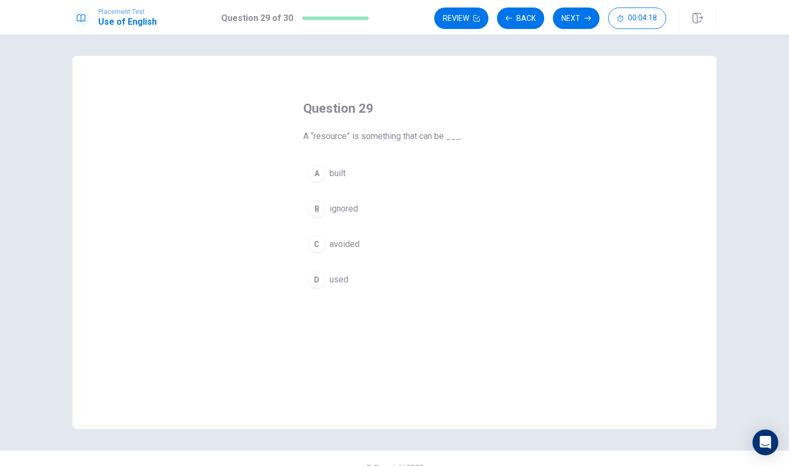
click at [320, 286] on div "D" at bounding box center [316, 279] width 17 height 17
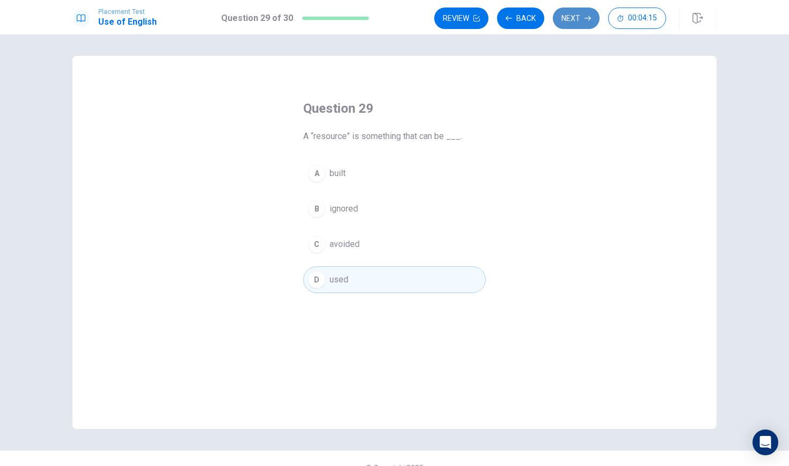
click at [581, 16] on button "Next" at bounding box center [576, 18] width 47 height 21
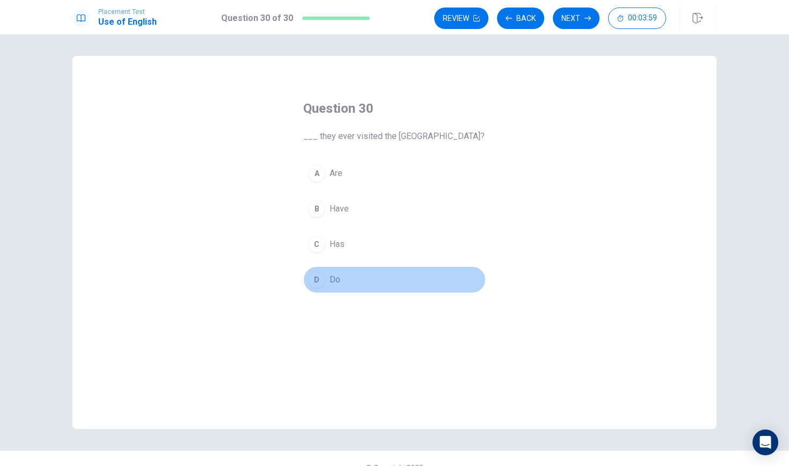
click at [319, 279] on div "D" at bounding box center [316, 279] width 17 height 17
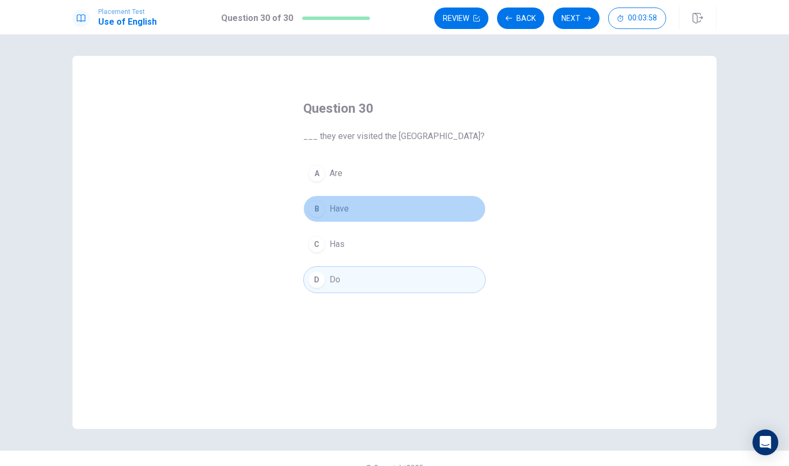
click at [336, 203] on span "Have" at bounding box center [339, 208] width 19 height 13
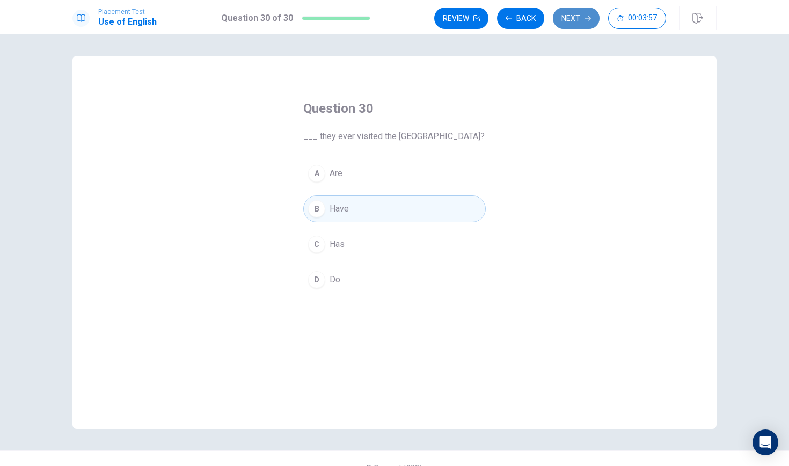
click at [579, 16] on button "Next" at bounding box center [576, 18] width 47 height 21
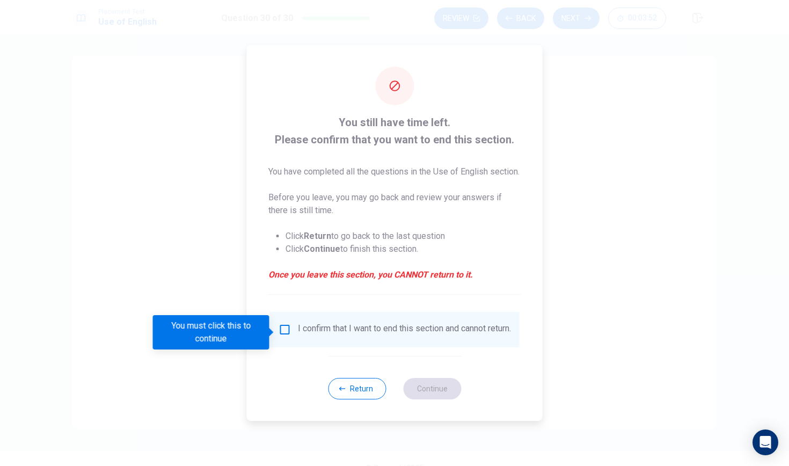
click at [281, 335] on input "You must click this to continue" at bounding box center [285, 329] width 13 height 13
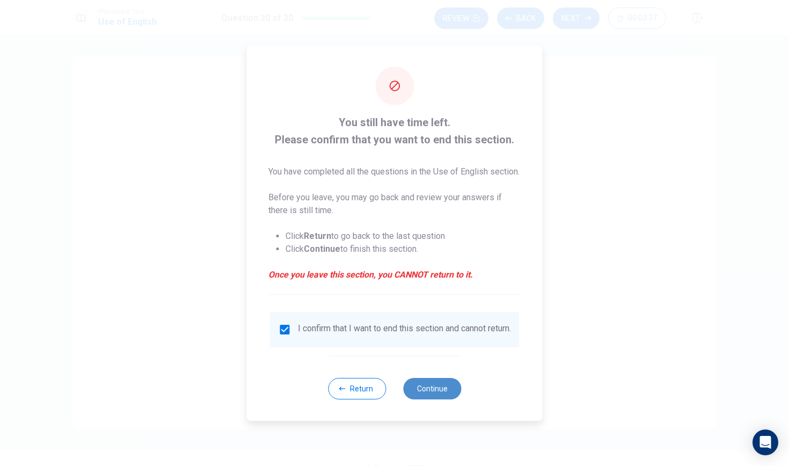
click at [430, 396] on button "Continue" at bounding box center [432, 388] width 58 height 21
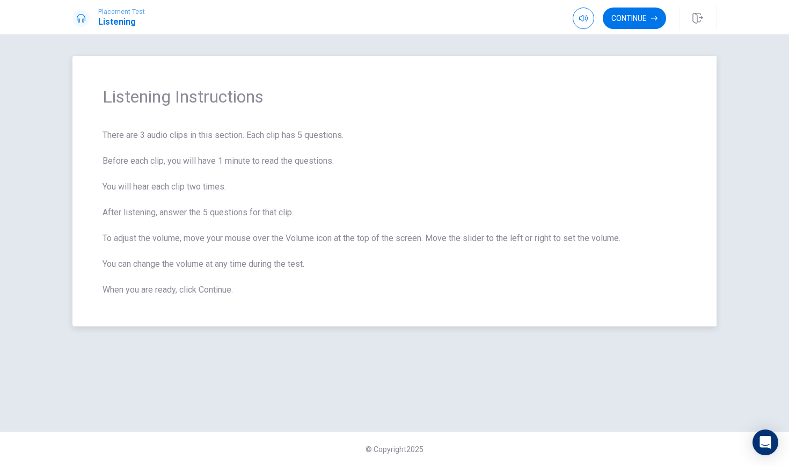
drag, startPoint x: 221, startPoint y: 161, endPoint x: 144, endPoint y: 162, distance: 76.8
click at [144, 162] on span "There are 3 audio clips in this section. Each clip has 5 questions. Before each…" at bounding box center [395, 212] width 584 height 167
type input "0.7"
click at [590, 37] on span at bounding box center [590, 38] width 6 height 6
click at [638, 16] on button "Continue" at bounding box center [634, 18] width 63 height 21
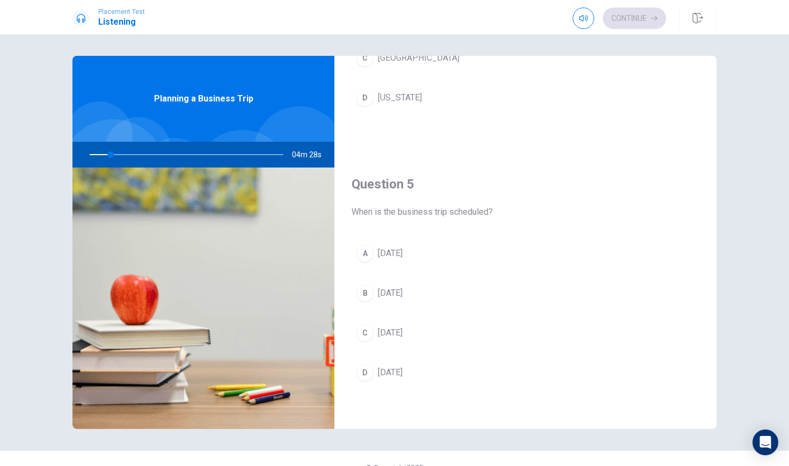
scroll to position [1001, 0]
drag, startPoint x: 356, startPoint y: 214, endPoint x: 421, endPoint y: 205, distance: 65.0
click at [421, 205] on div "Question 5 When is the business trip scheduled?" at bounding box center [526, 197] width 348 height 43
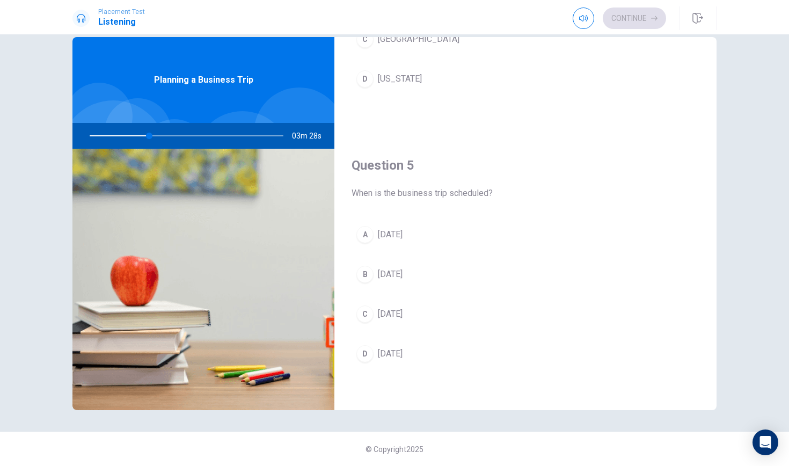
scroll to position [19, 0]
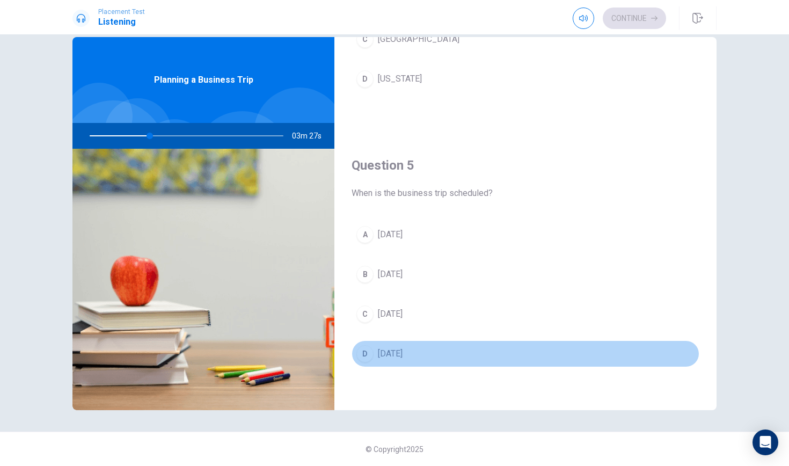
click at [371, 356] on div "D" at bounding box center [364, 353] width 17 height 17
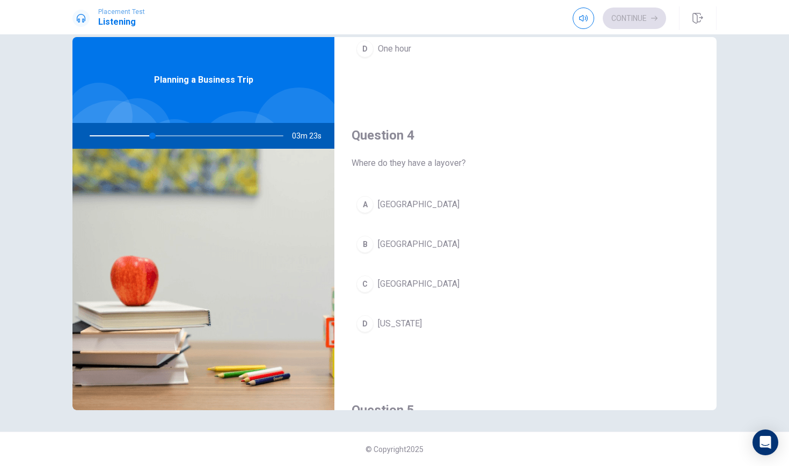
scroll to position [763, 0]
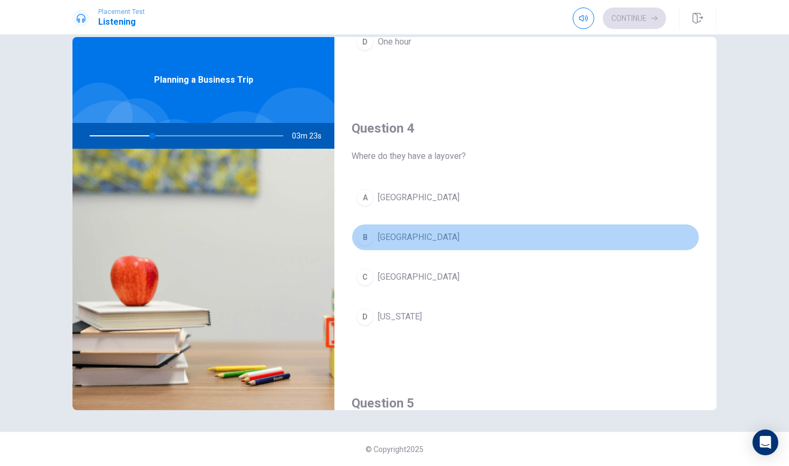
click at [375, 230] on button "B [GEOGRAPHIC_DATA]" at bounding box center [526, 237] width 348 height 27
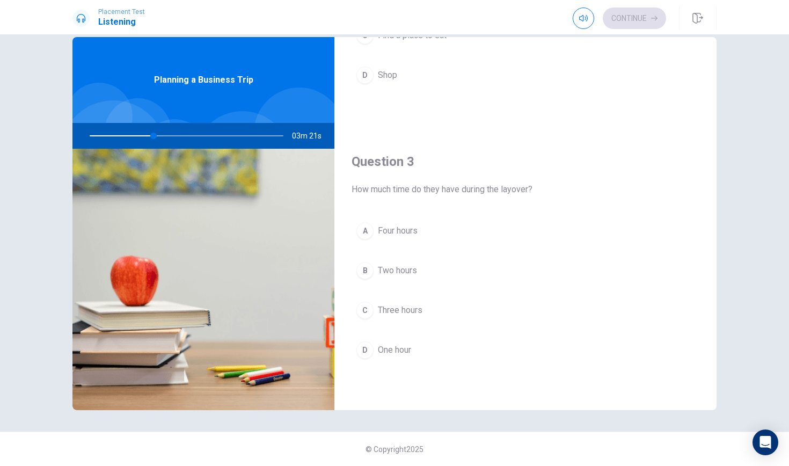
scroll to position [454, 0]
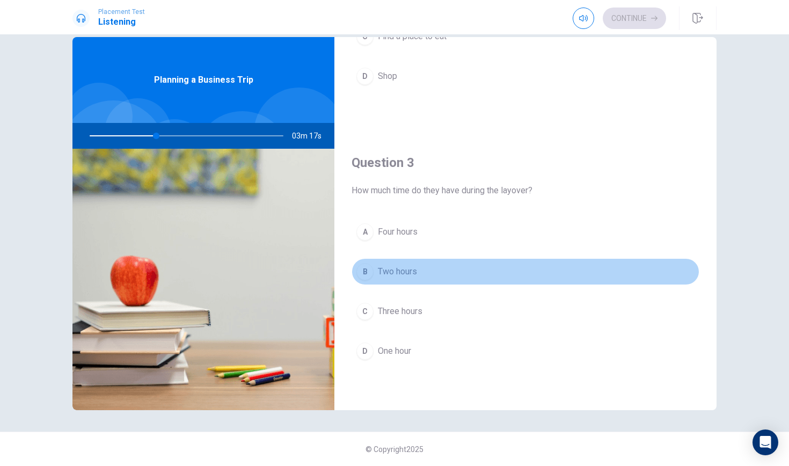
click at [379, 273] on span "Two hours" at bounding box center [397, 271] width 39 height 13
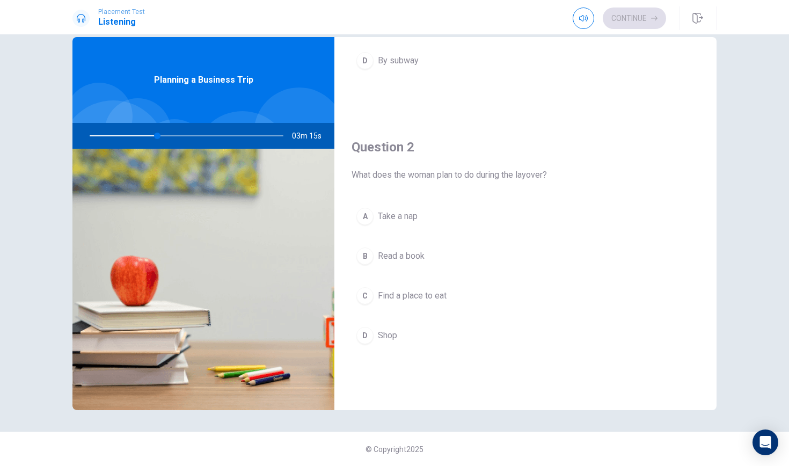
scroll to position [194, 0]
click at [424, 300] on span "Find a place to eat" at bounding box center [412, 296] width 69 height 13
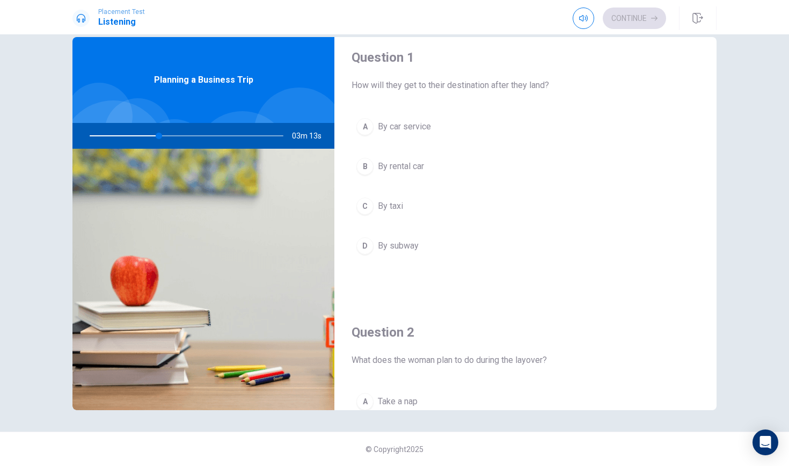
scroll to position [0, 0]
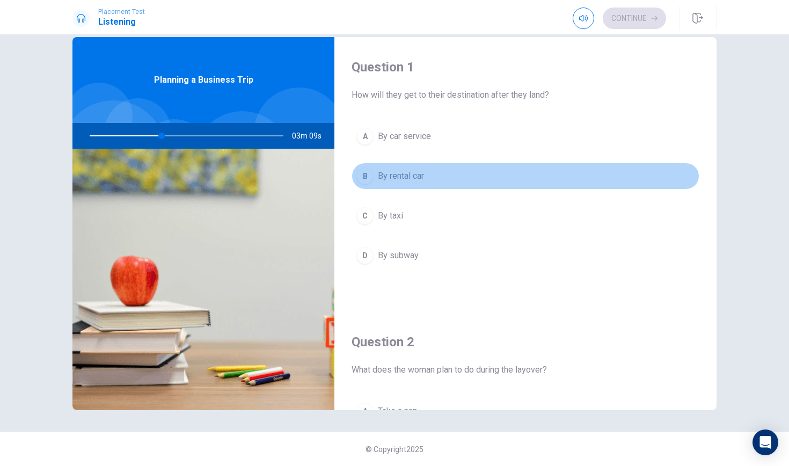
click at [430, 176] on button "B By rental car" at bounding box center [526, 176] width 348 height 27
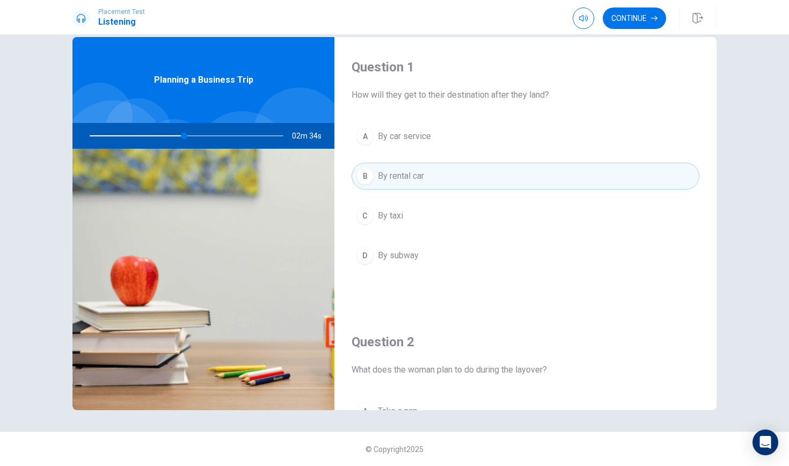
click at [499, 140] on button "A By car service" at bounding box center [526, 136] width 348 height 27
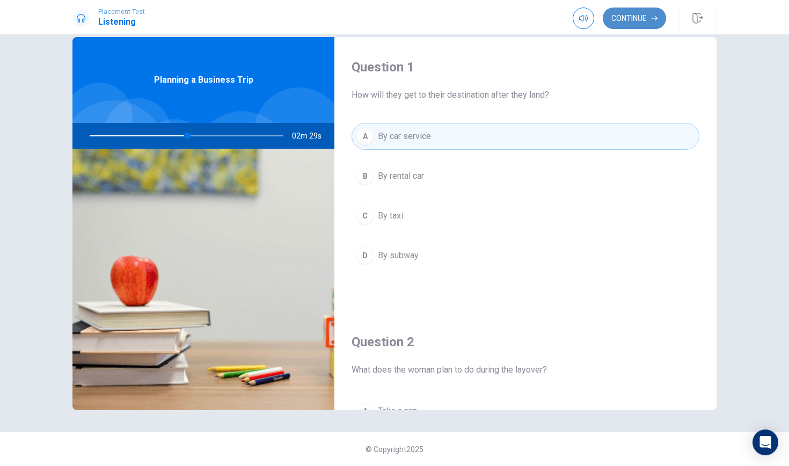
click at [632, 22] on button "Continue" at bounding box center [634, 18] width 63 height 21
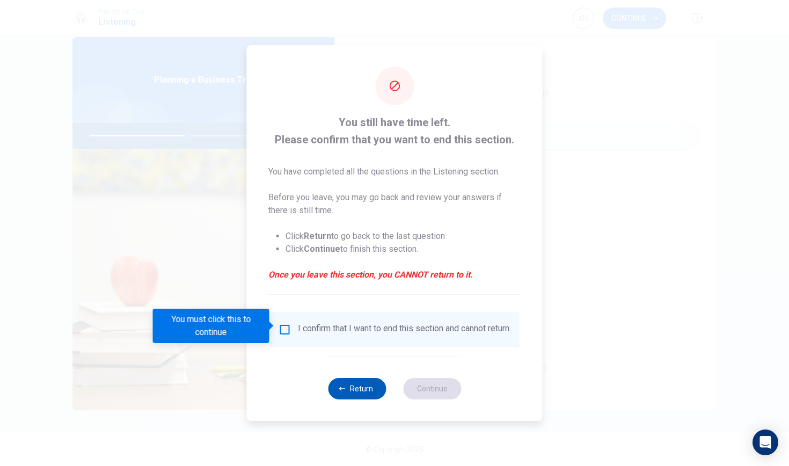
click at [365, 397] on button "Return" at bounding box center [357, 388] width 58 height 21
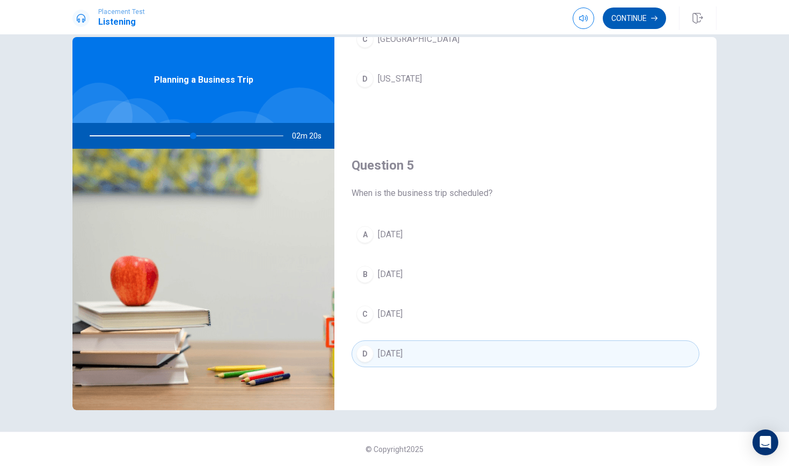
click at [635, 15] on button "Continue" at bounding box center [634, 18] width 63 height 21
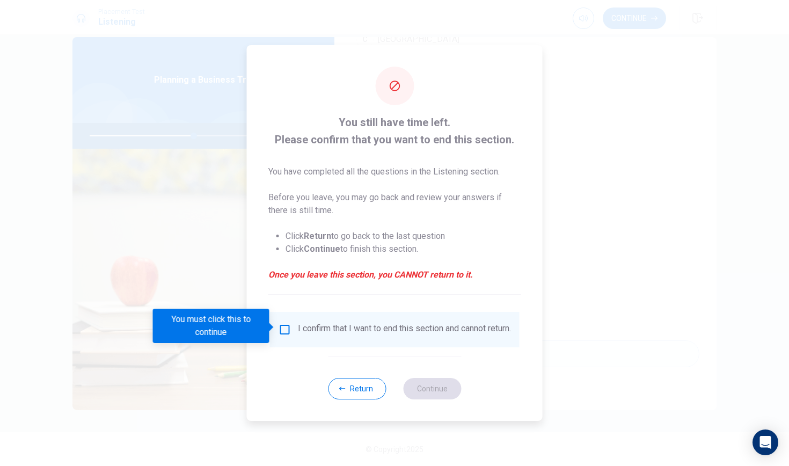
click at [282, 332] on input "You must click this to continue" at bounding box center [285, 329] width 13 height 13
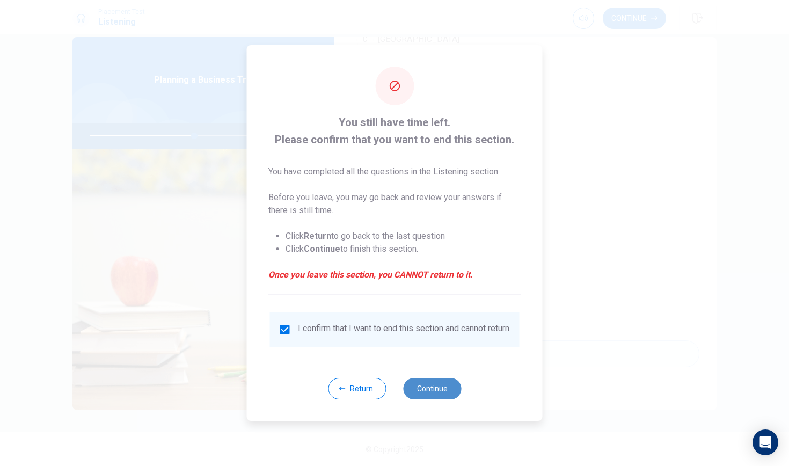
click at [434, 394] on button "Continue" at bounding box center [432, 388] width 58 height 21
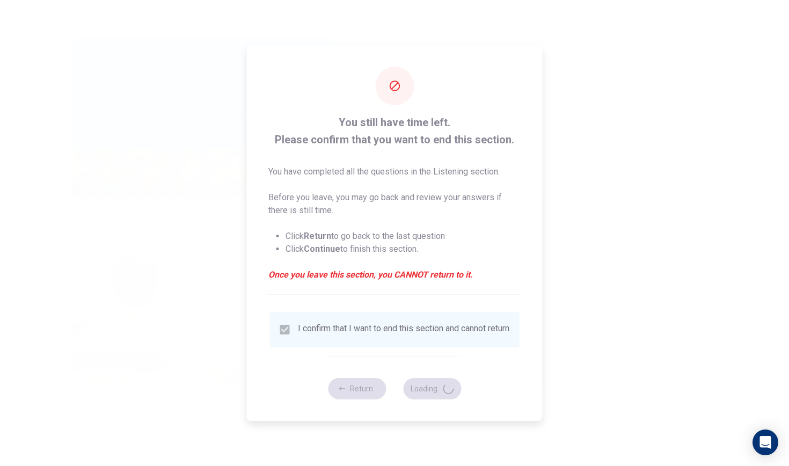
type input "55"
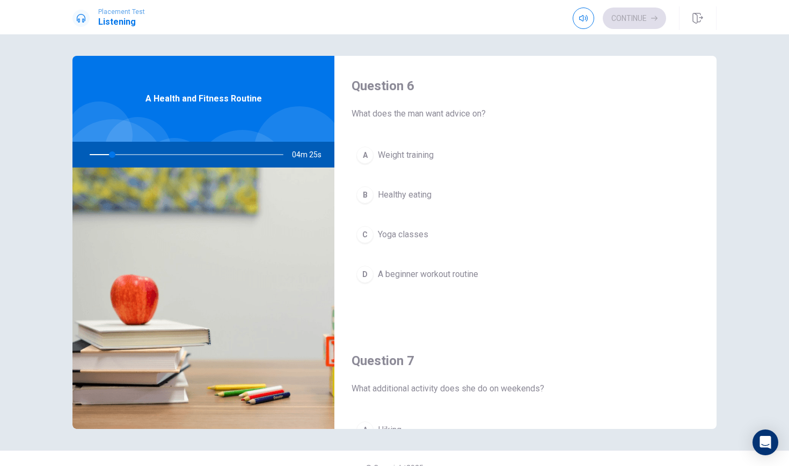
drag, startPoint x: 351, startPoint y: 111, endPoint x: 404, endPoint y: 119, distance: 53.7
click at [429, 114] on div "Question 6 What does the man want advice on? A Weight training B Healthy eating…" at bounding box center [525, 193] width 382 height 275
drag, startPoint x: 364, startPoint y: 112, endPoint x: 476, endPoint y: 116, distance: 111.2
click at [478, 116] on span "What does the man want advice on?" at bounding box center [526, 113] width 348 height 13
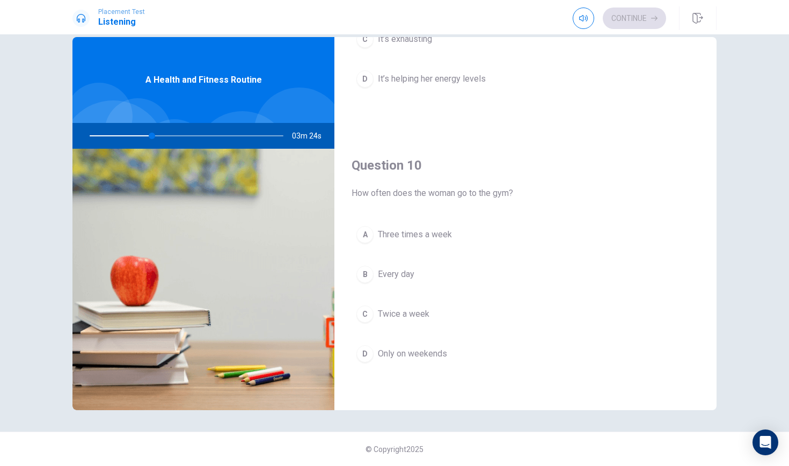
scroll to position [1001, 0]
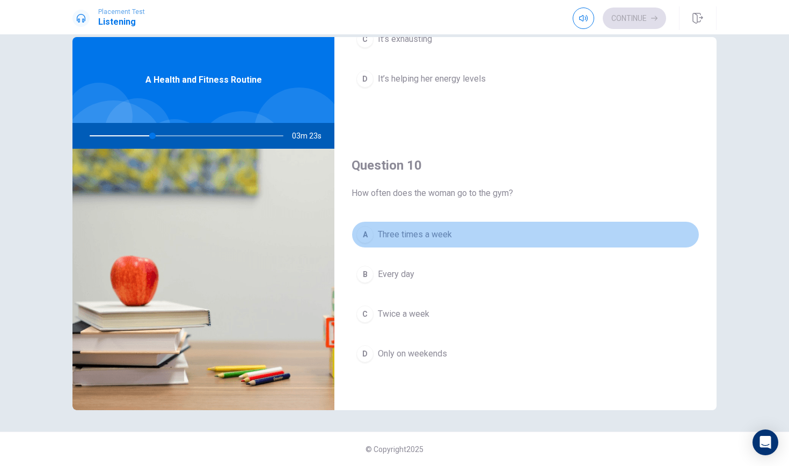
click at [410, 237] on span "Three times a week" at bounding box center [415, 234] width 74 height 13
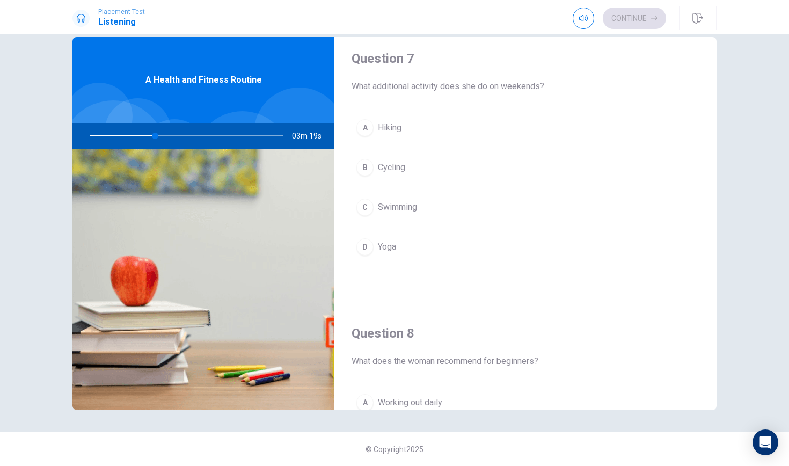
scroll to position [280, 0]
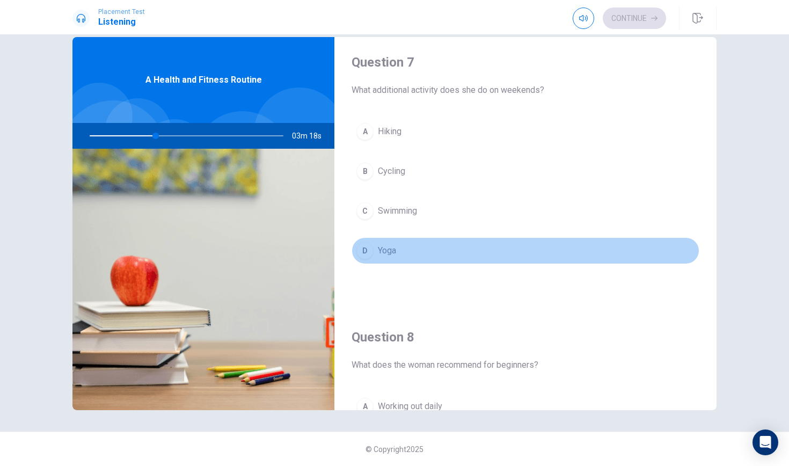
click at [383, 251] on span "Yoga" at bounding box center [387, 250] width 18 height 13
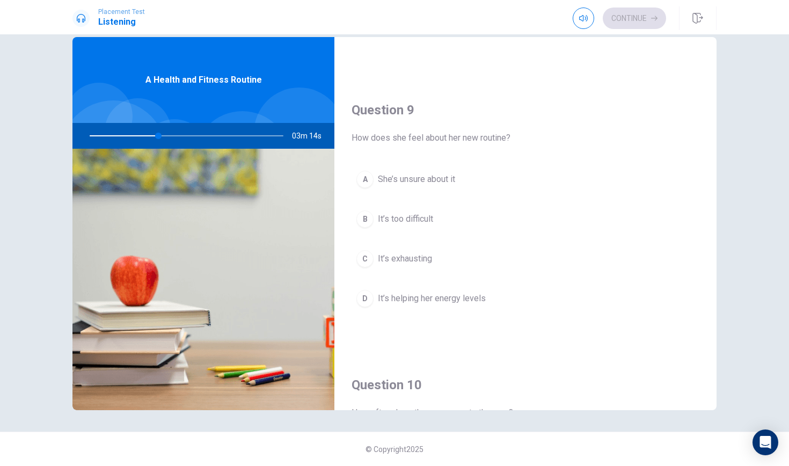
scroll to position [781, 0]
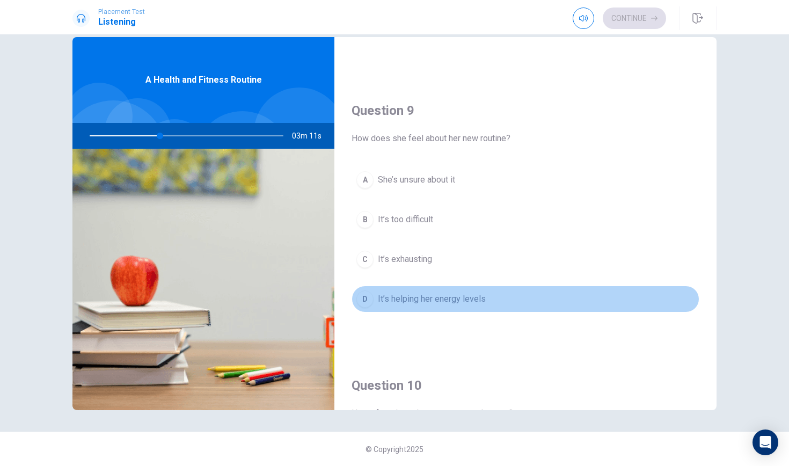
click at [421, 298] on span "It’s helping her energy levels" at bounding box center [432, 299] width 108 height 13
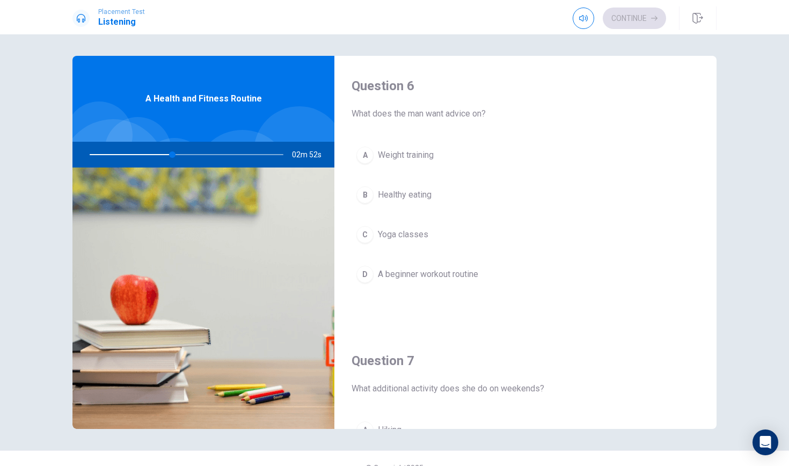
scroll to position [0, 0]
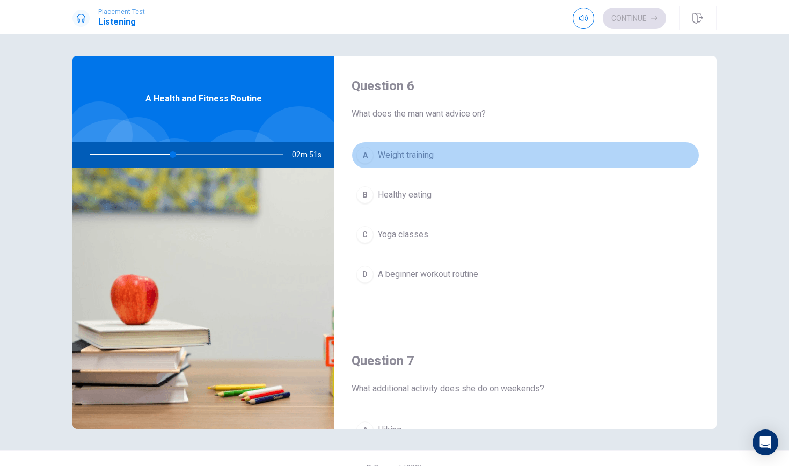
click at [424, 149] on span "Weight training" at bounding box center [406, 155] width 56 height 13
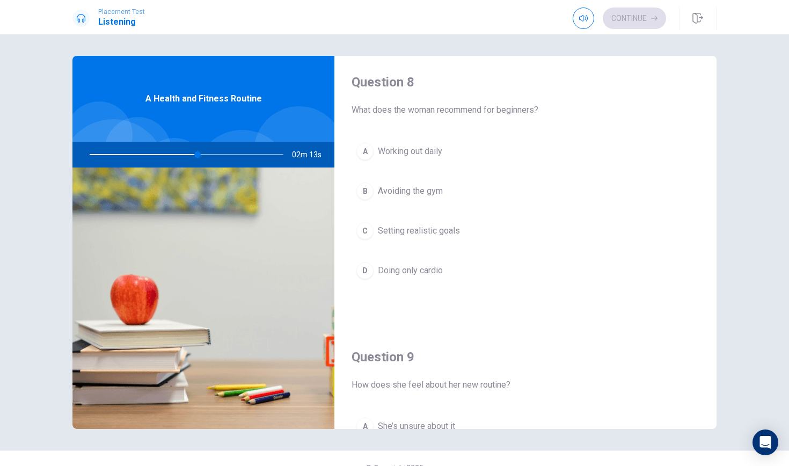
scroll to position [568, 0]
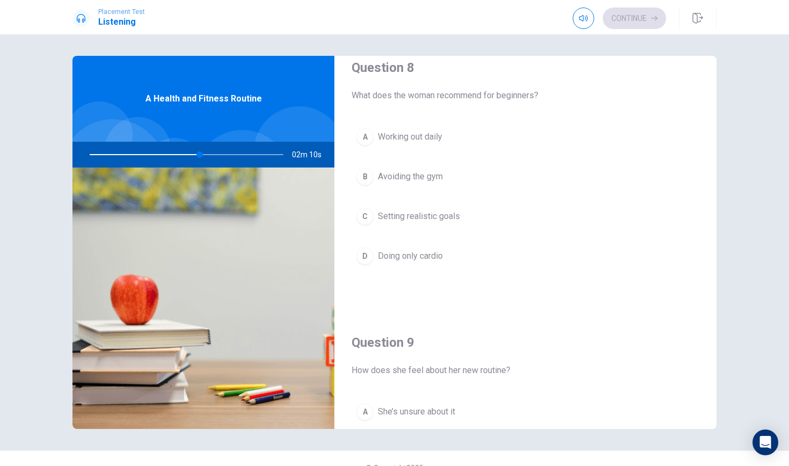
click at [456, 216] on span "Setting realistic goals" at bounding box center [419, 216] width 82 height 13
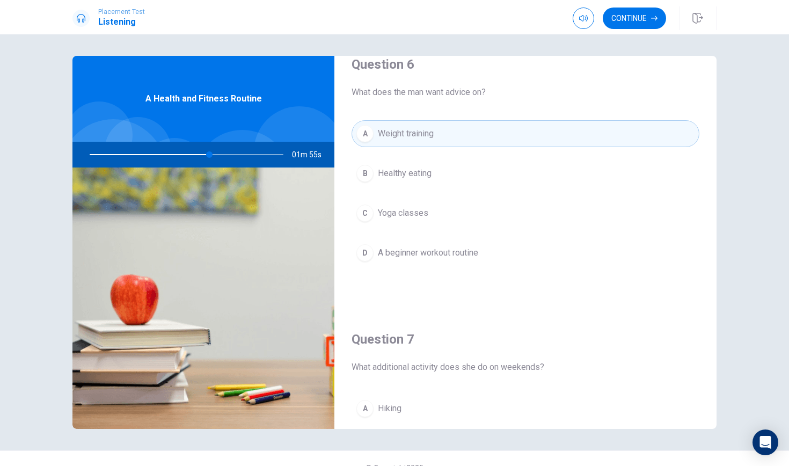
scroll to position [22, 0]
click at [459, 253] on span "A beginner workout routine" at bounding box center [428, 252] width 100 height 13
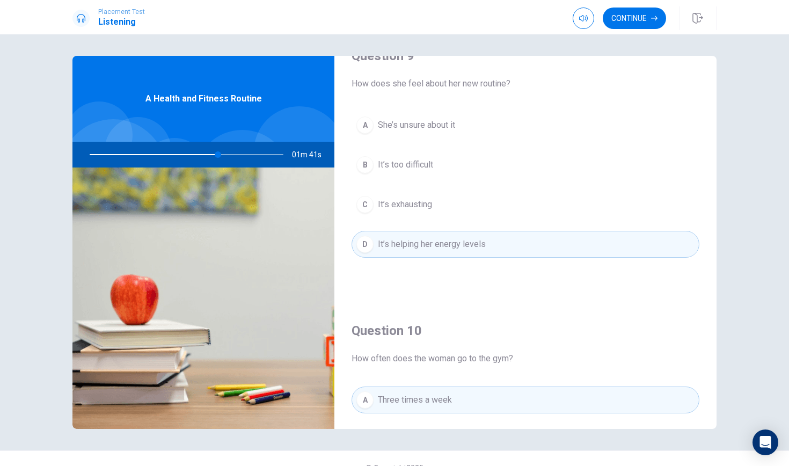
scroll to position [854, 0]
click at [645, 23] on button "Continue" at bounding box center [634, 18] width 63 height 21
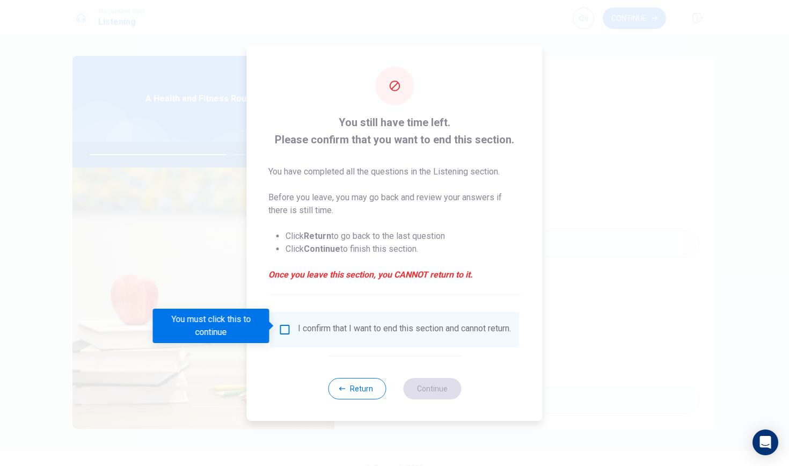
click at [280, 323] on input "You must click this to continue" at bounding box center [285, 329] width 13 height 13
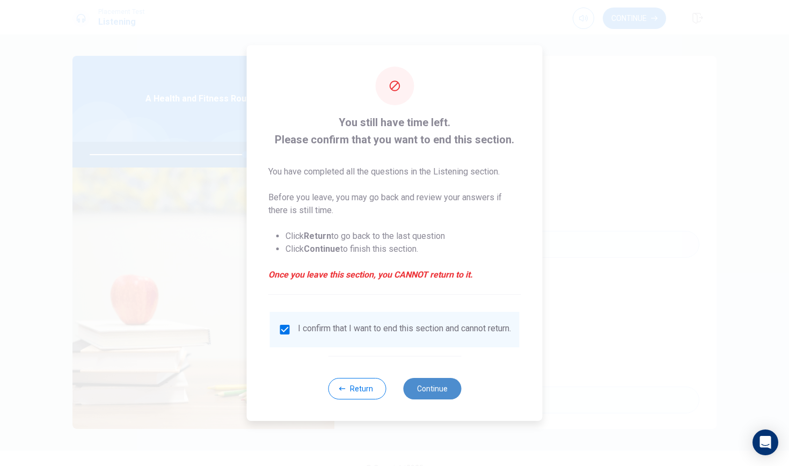
click at [432, 390] on button "Continue" at bounding box center [432, 388] width 58 height 21
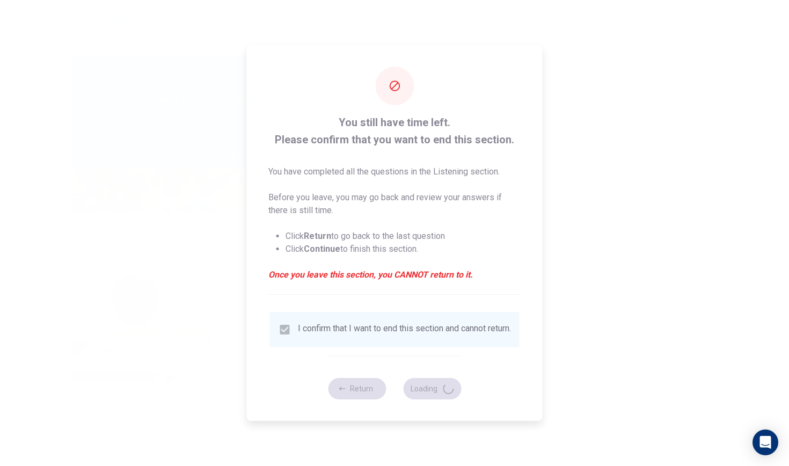
type input "81"
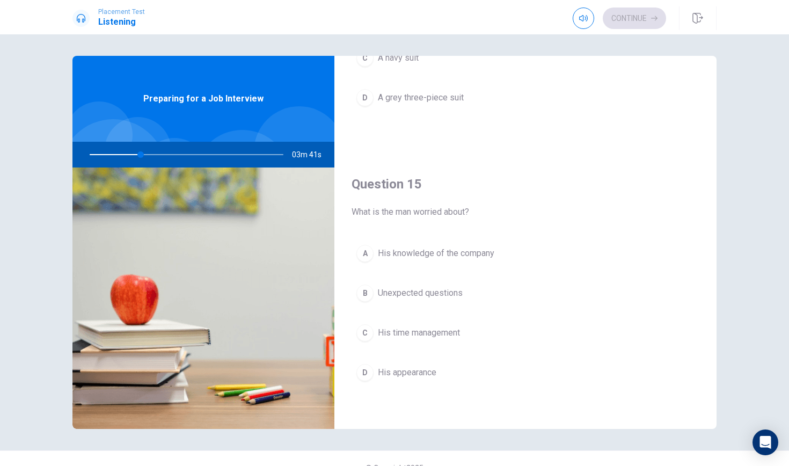
scroll to position [0, 0]
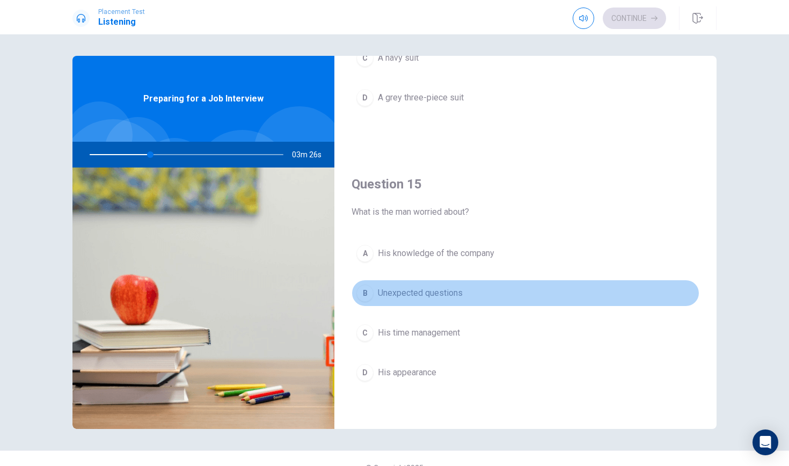
click at [430, 289] on span "Unexpected questions" at bounding box center [420, 293] width 85 height 13
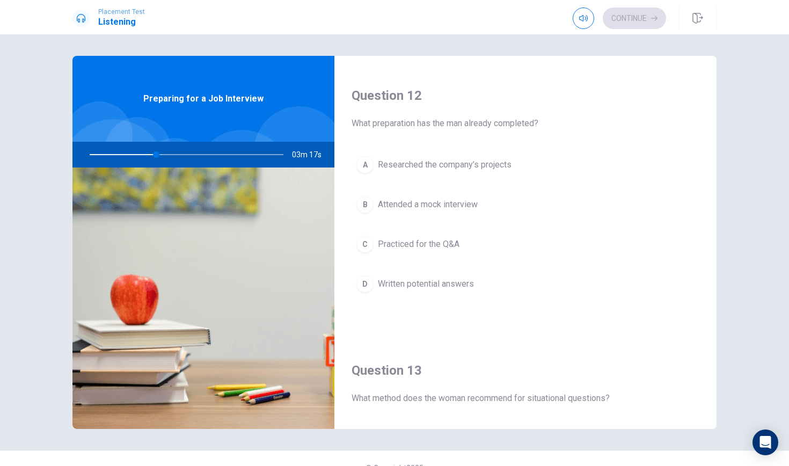
scroll to position [266, 0]
click at [493, 167] on span "Researched the company’s projects" at bounding box center [445, 163] width 134 height 13
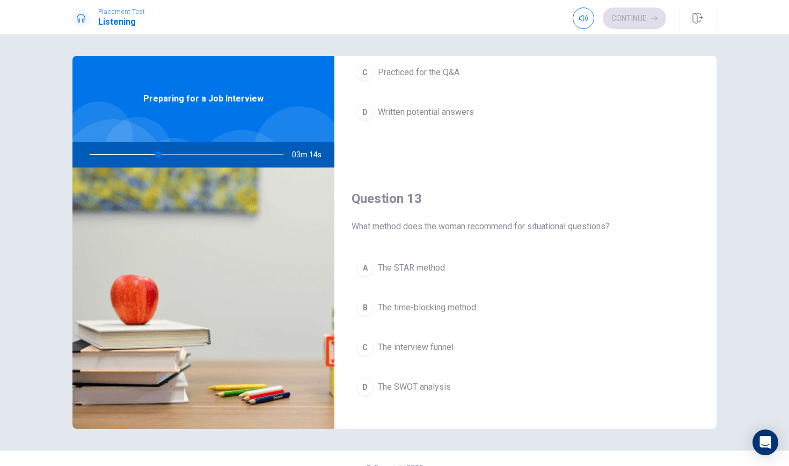
scroll to position [441, 0]
click at [444, 259] on span "The STAR method" at bounding box center [411, 264] width 67 height 13
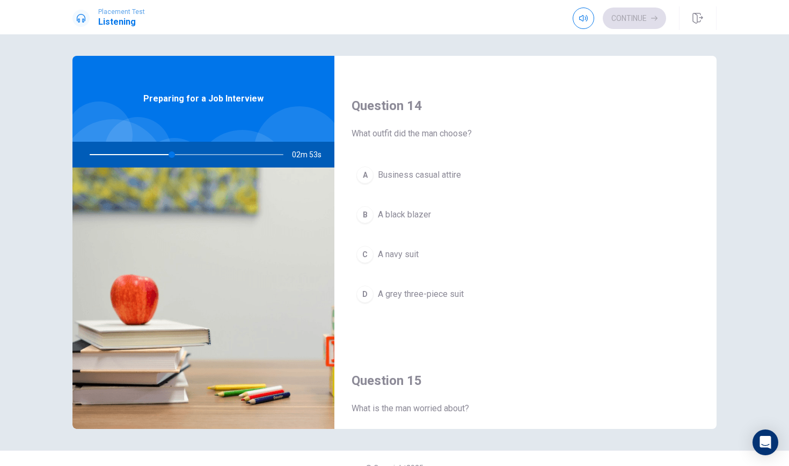
scroll to position [805, 0]
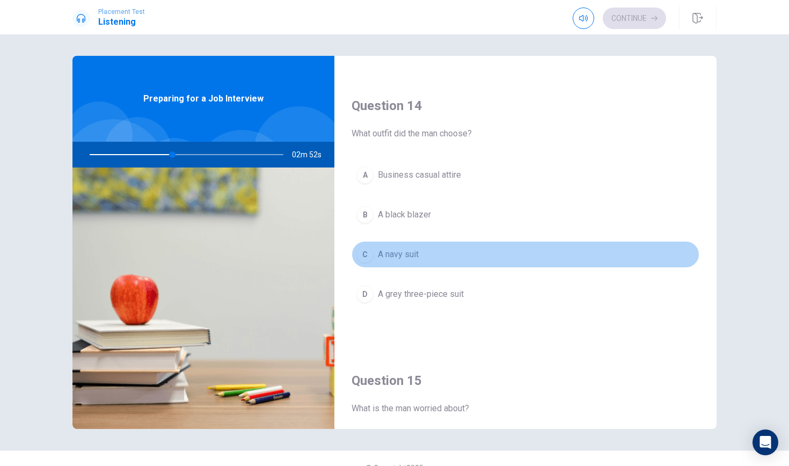
click at [416, 255] on span "A navy suit" at bounding box center [398, 254] width 41 height 13
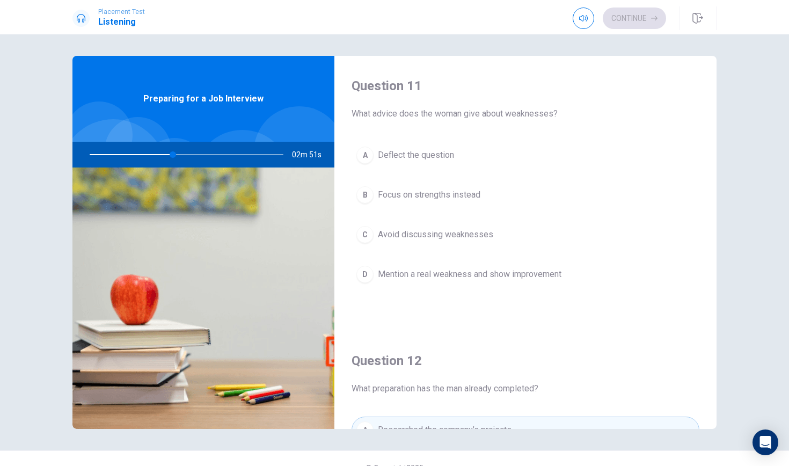
scroll to position [0, 0]
click at [444, 279] on span "Mention a real weakness and show improvement" at bounding box center [470, 274] width 184 height 13
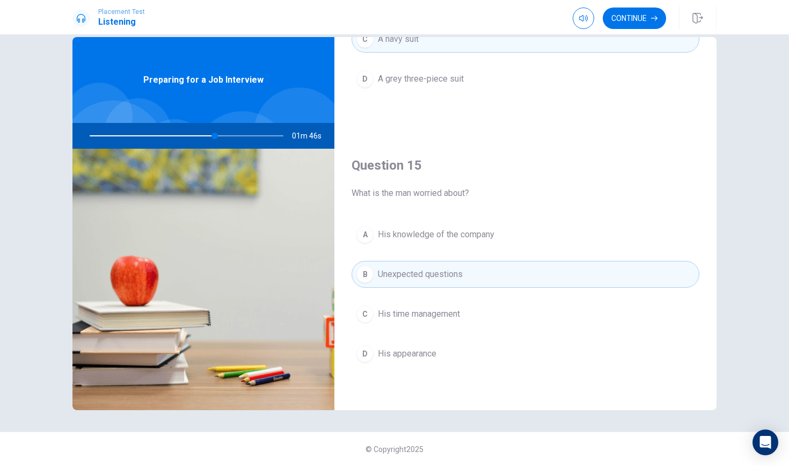
scroll to position [1001, 0]
click at [641, 20] on button "Continue" at bounding box center [634, 18] width 63 height 21
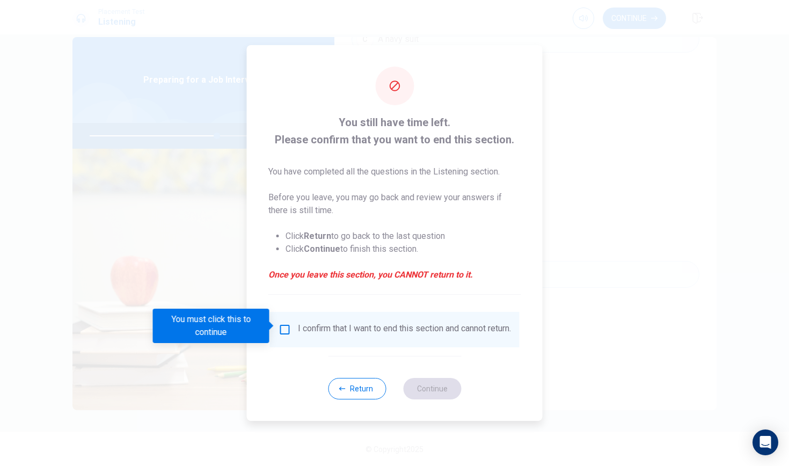
click at [287, 331] on input "You must click this to continue" at bounding box center [285, 329] width 13 height 13
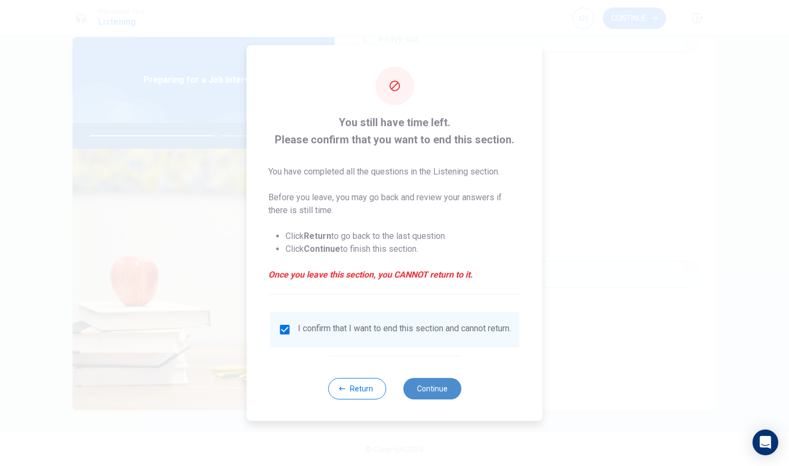
click at [445, 391] on button "Continue" at bounding box center [432, 388] width 58 height 21
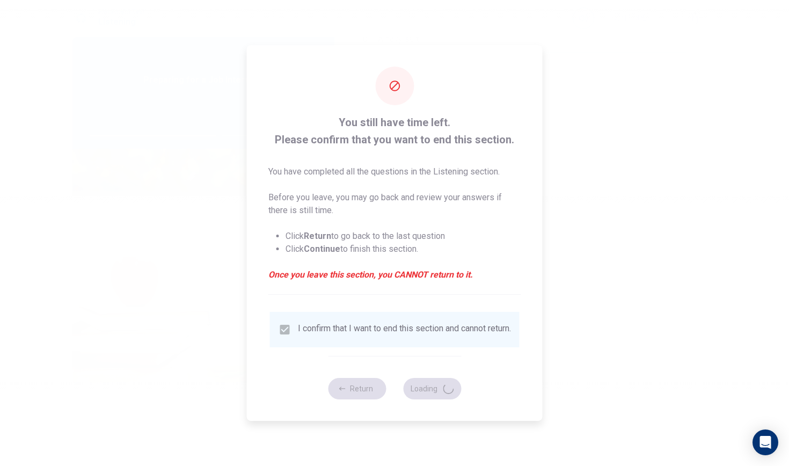
type input "67"
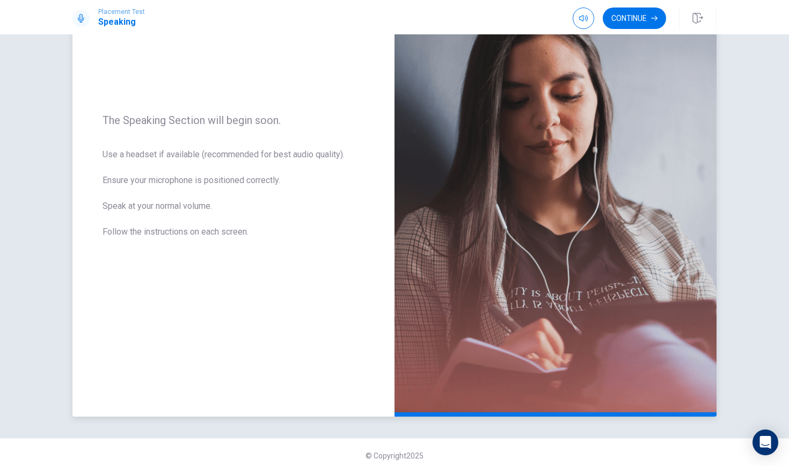
scroll to position [107, 0]
click at [639, 19] on button "Continue" at bounding box center [634, 18] width 63 height 21
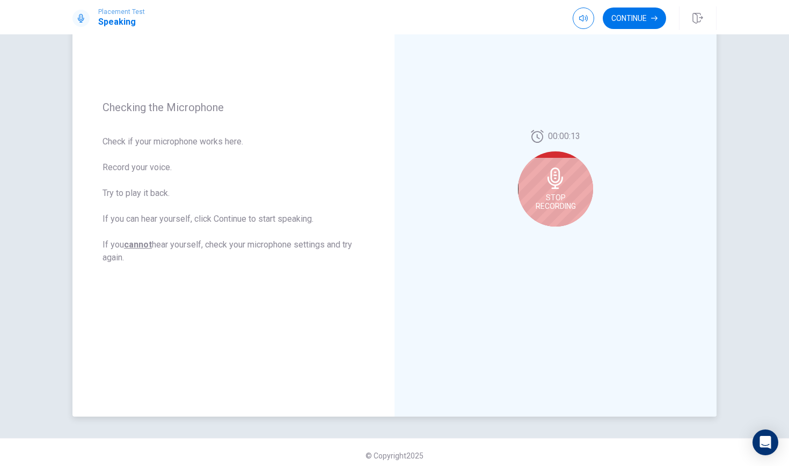
click at [549, 187] on icon at bounding box center [555, 177] width 21 height 21
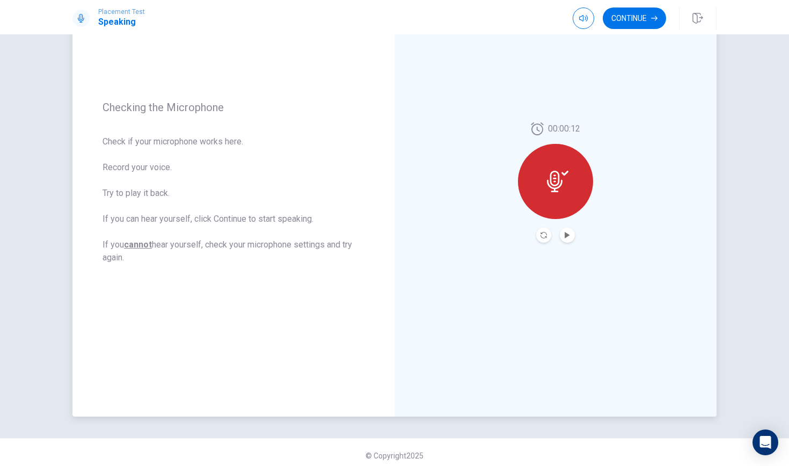
click at [549, 187] on icon at bounding box center [557, 181] width 21 height 21
click at [568, 239] on button "Play Audio" at bounding box center [567, 235] width 15 height 15
click at [656, 13] on button "Continue" at bounding box center [634, 18] width 63 height 21
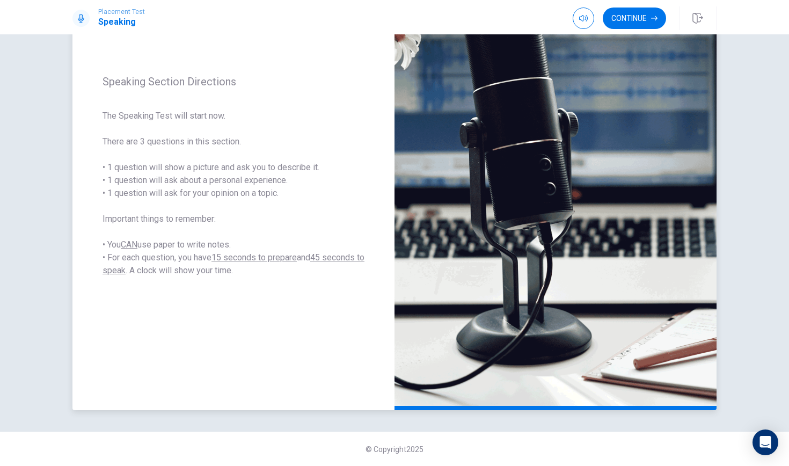
scroll to position [114, 0]
click at [631, 16] on button "Continue" at bounding box center [634, 18] width 63 height 21
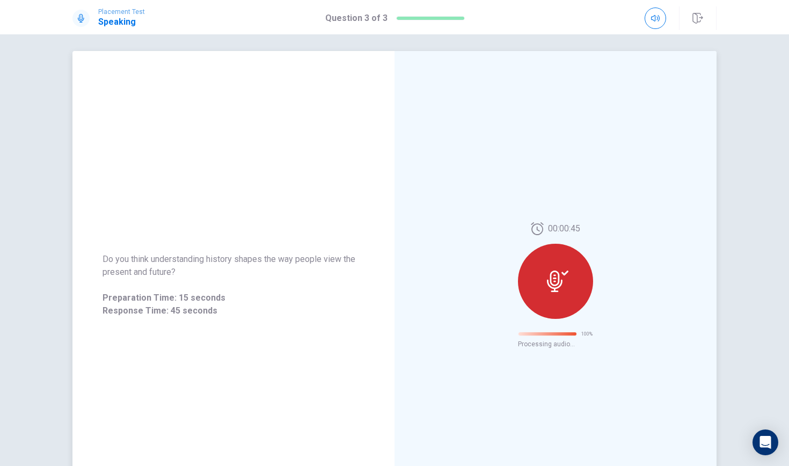
scroll to position [0, 0]
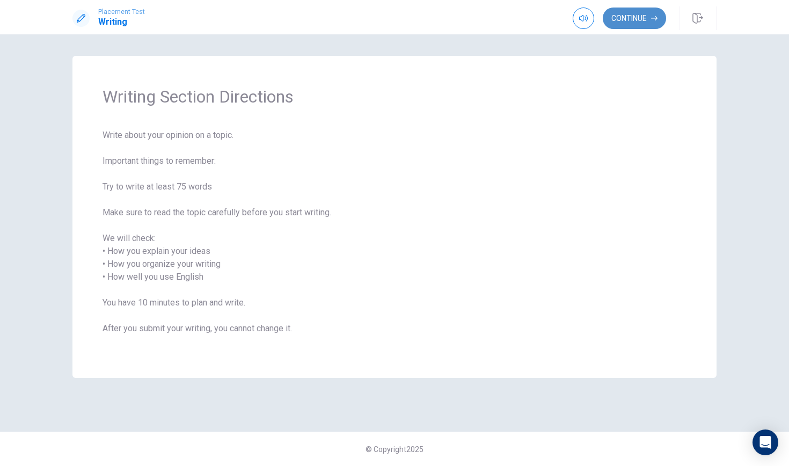
click at [642, 16] on button "Continue" at bounding box center [634, 18] width 63 height 21
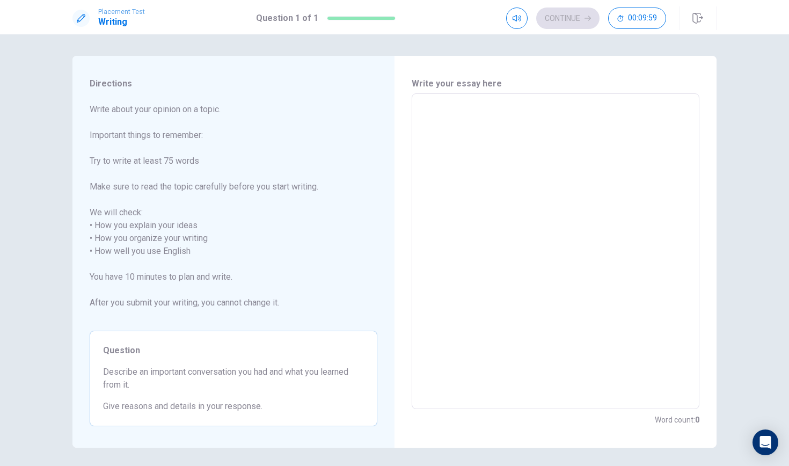
click at [540, 125] on textarea at bounding box center [555, 252] width 273 height 298
type textarea "I"
type textarea "x"
type textarea "In"
type textarea "x"
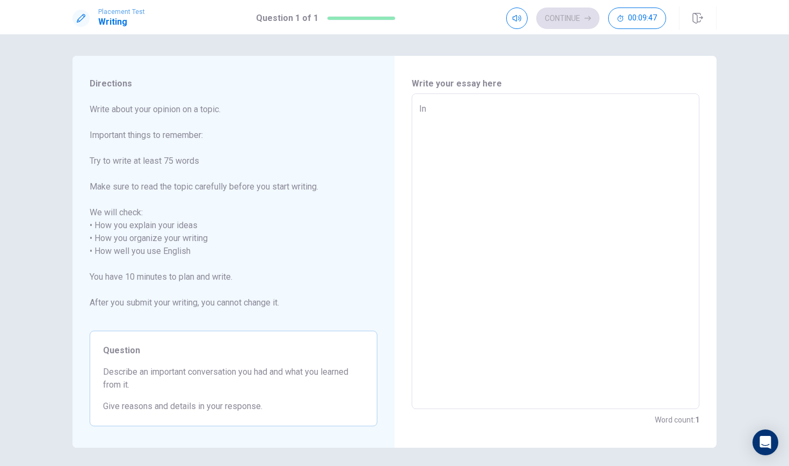
type textarea "I"
type textarea "x"
type textarea "O"
type textarea "x"
type textarea "On"
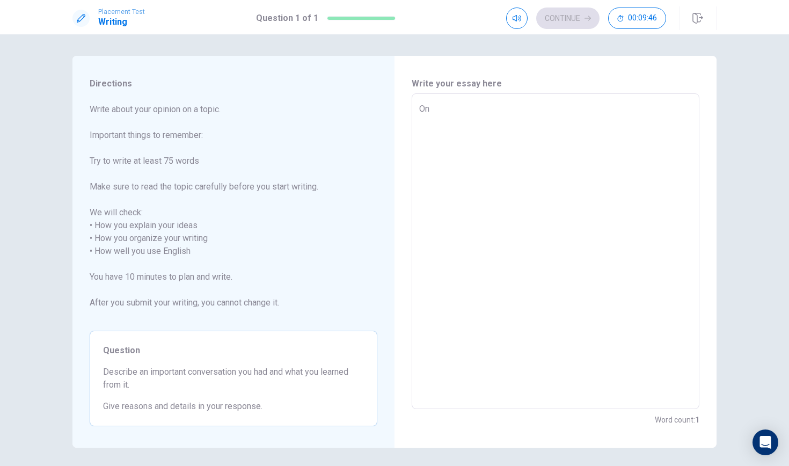
type textarea "x"
type textarea "On"
type textarea "x"
type textarea "On e"
type textarea "x"
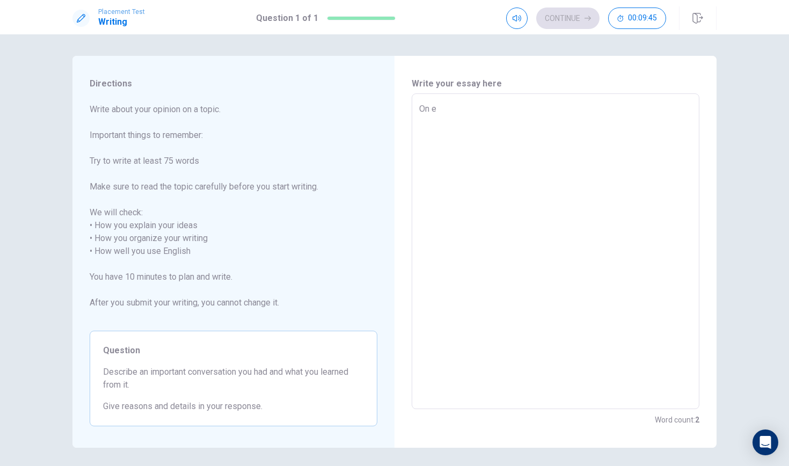
type textarea "On"
type textarea "x"
type textarea "On"
type textarea "x"
type textarea "One"
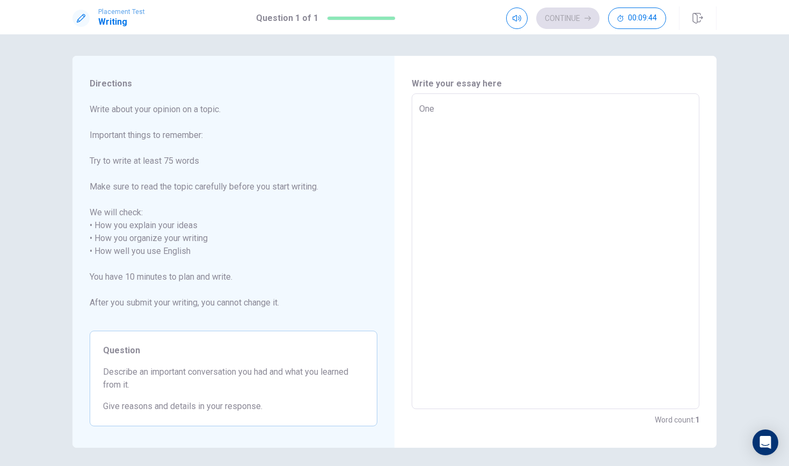
type textarea "x"
type textarea "One"
type textarea "x"
type textarea "One i"
type textarea "x"
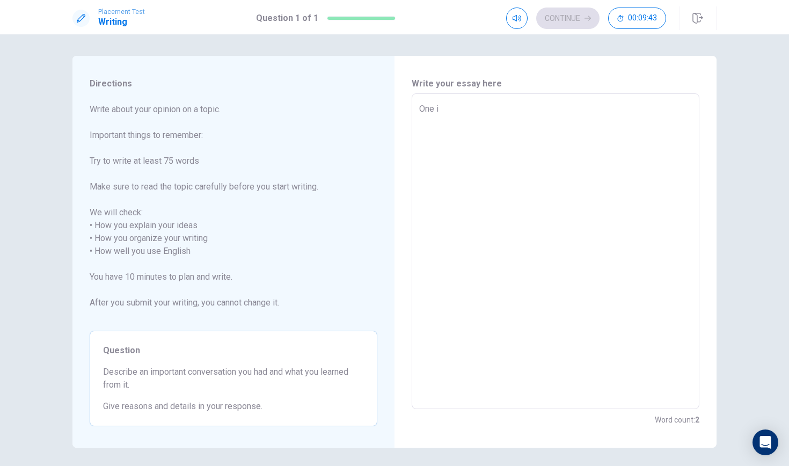
type textarea "One im"
type textarea "x"
type textarea "One imp"
type textarea "x"
type textarea "One impo"
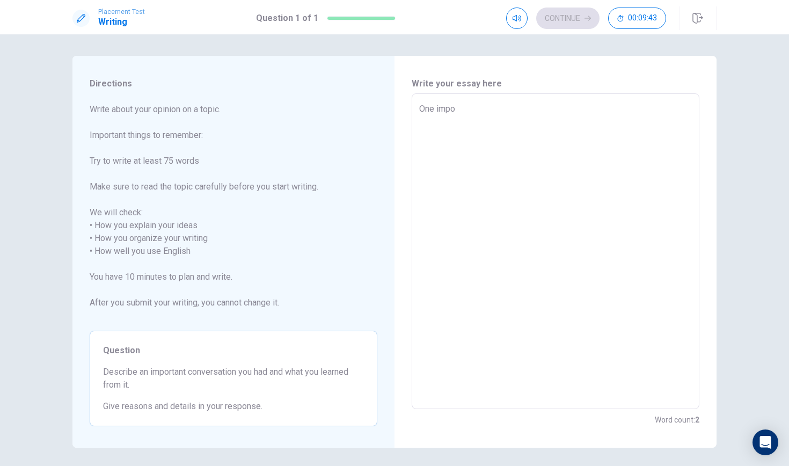
type textarea "x"
type textarea "One impor"
type textarea "x"
type textarea "One impora"
type textarea "x"
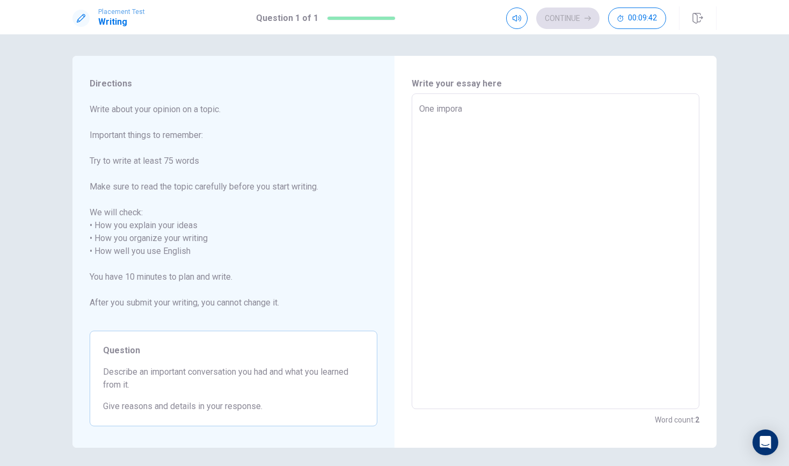
type textarea "One imporat"
type textarea "x"
type textarea "One imporata"
type textarea "x"
type textarea "One imporatan"
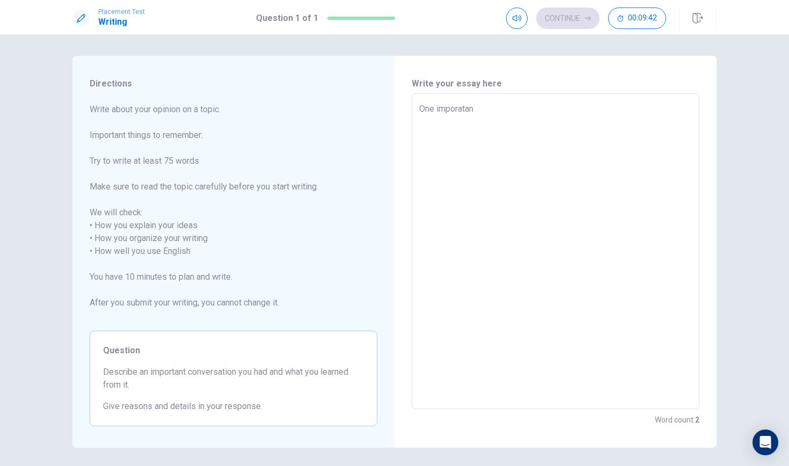
type textarea "x"
type textarea "One imporata"
type textarea "x"
type textarea "One imporat"
type textarea "x"
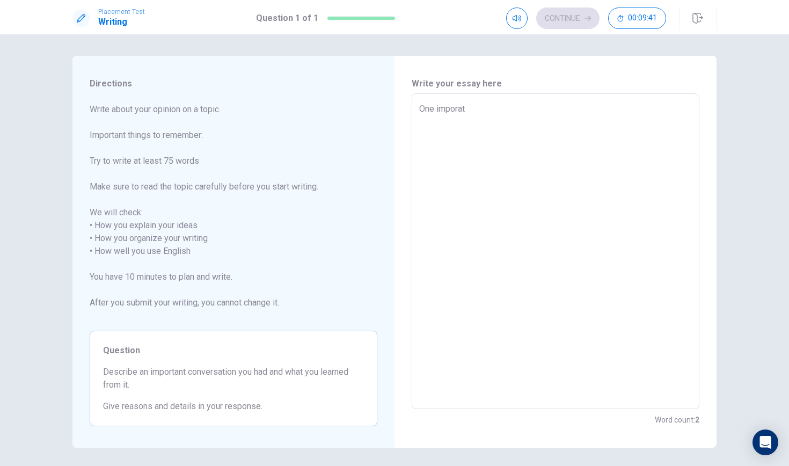
type textarea "One impora"
type textarea "x"
type textarea "One impor"
type textarea "x"
type textarea "One import"
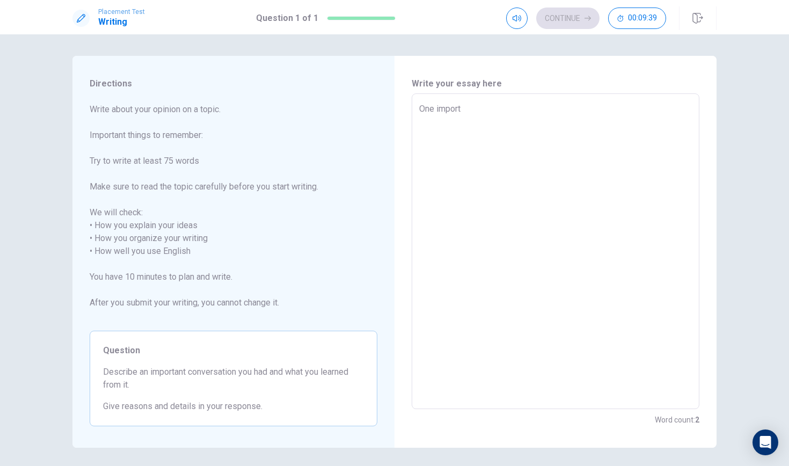
type textarea "x"
type textarea "One importa"
type textarea "x"
type textarea "One importan"
type textarea "x"
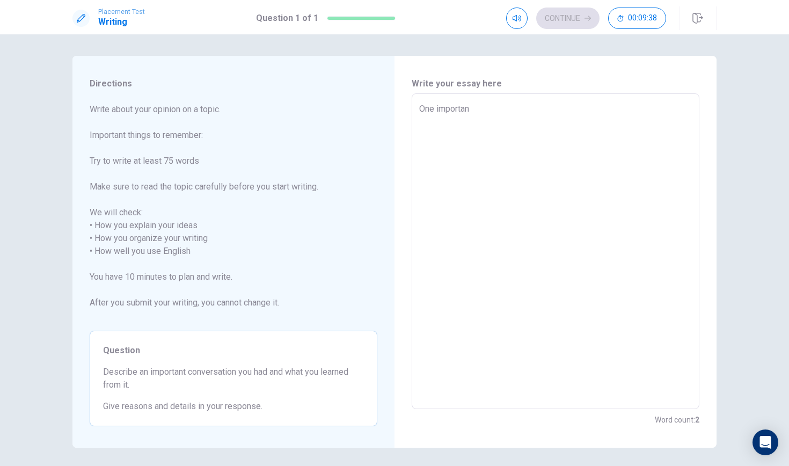
type textarea "One important"
type textarea "x"
type textarea "One important"
type textarea "x"
type textarea "One important c"
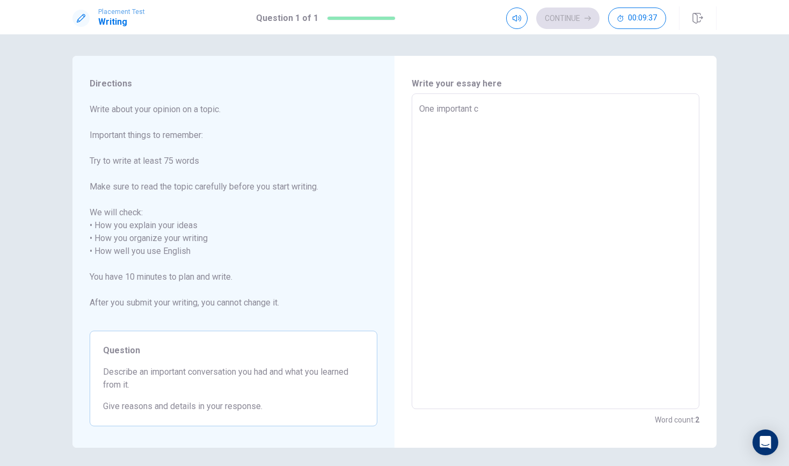
type textarea "x"
type textarea "One important co"
type textarea "x"
type textarea "One important con"
type textarea "x"
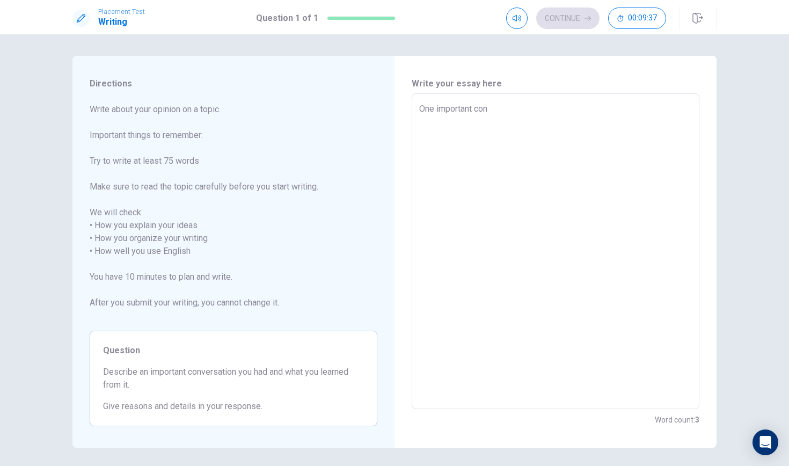
type textarea "One important conv"
type textarea "x"
type textarea "One important conve"
type textarea "x"
type textarea "One important conver"
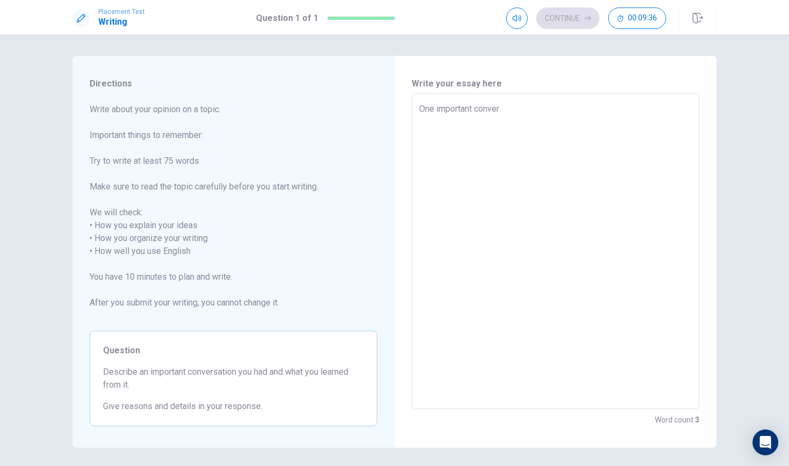
type textarea "x"
type textarea "One important convers"
type textarea "x"
type textarea "One important conversa"
type textarea "x"
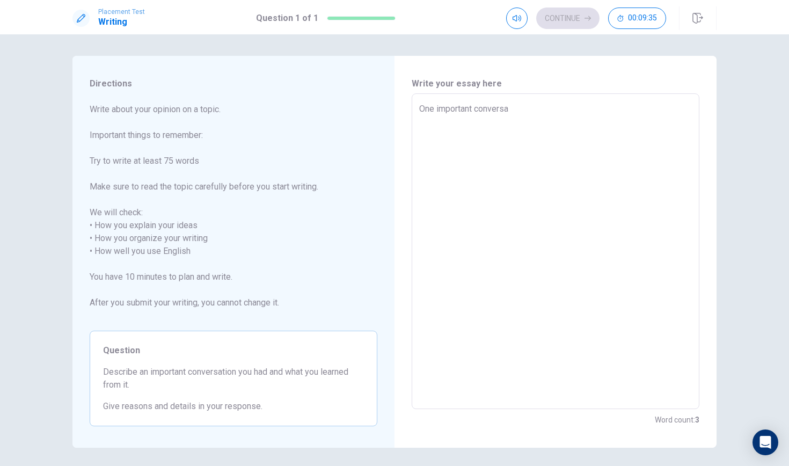
type textarea "One important conversat"
type textarea "x"
type textarea "One important conversati"
type textarea "x"
type textarea "One important conversatio"
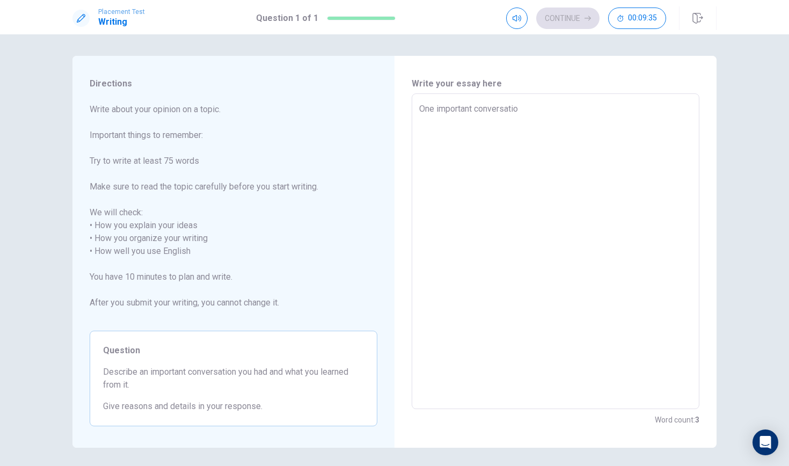
type textarea "x"
type textarea "One important conversation"
type textarea "x"
type textarea "One important conversation"
type textarea "x"
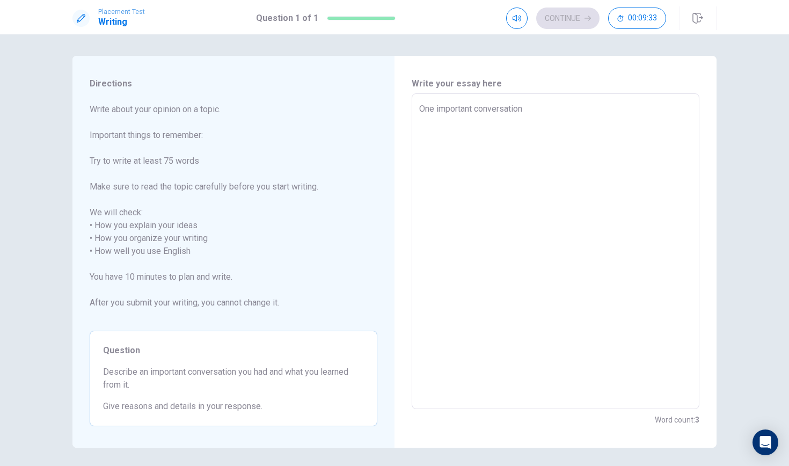
type textarea "One important conversation t"
type textarea "x"
type textarea "One important conversation th"
type textarea "x"
type textarea "One important conversation tha"
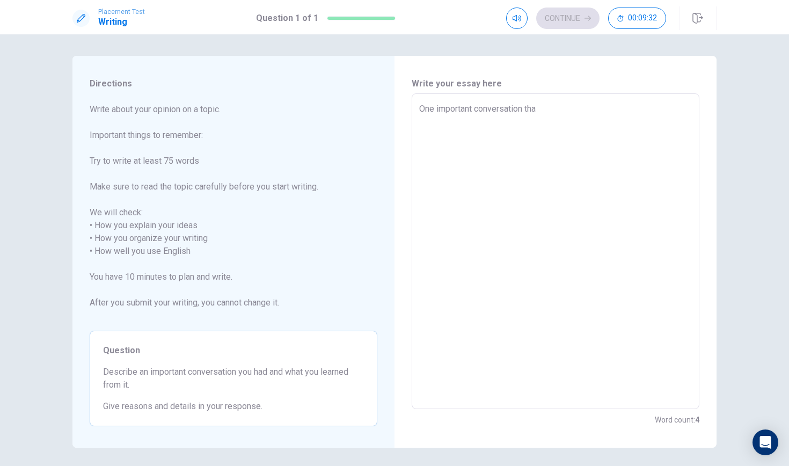
type textarea "x"
type textarea "One important conversation that"
type textarea "x"
type textarea "One important conversation that"
type textarea "x"
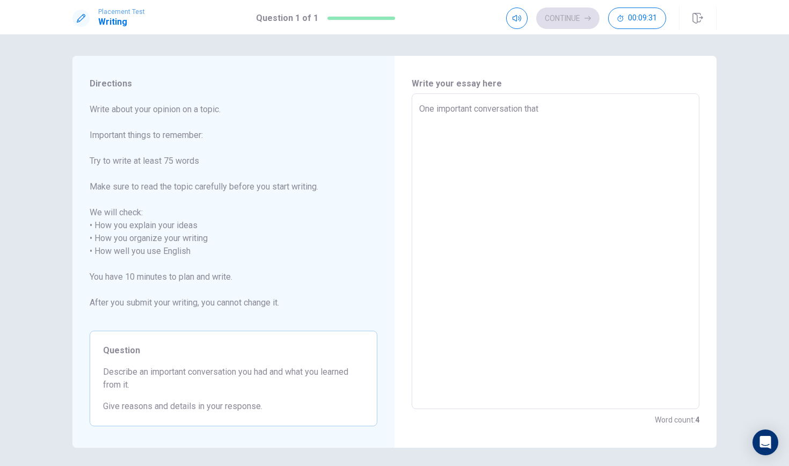
type textarea "One important conversation that I"
type textarea "x"
type textarea "One important conversation that I"
type textarea "x"
type textarea "One important conversation that I h"
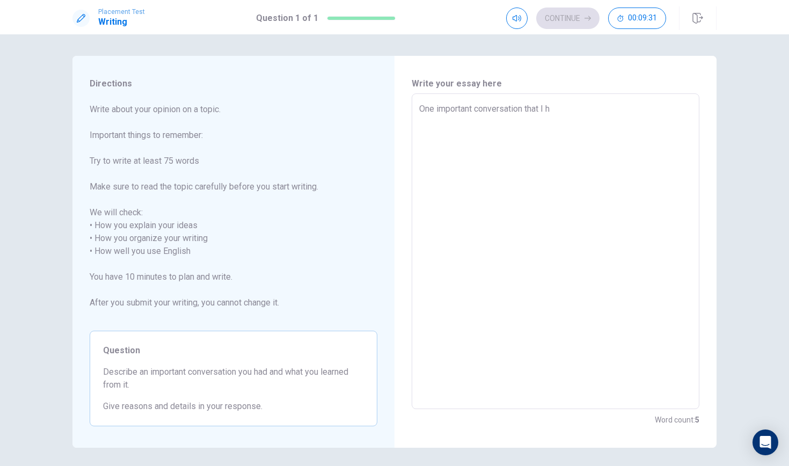
type textarea "x"
type textarea "One important conversation that I ha"
type textarea "x"
type textarea "One important conversation that I hav"
type textarea "x"
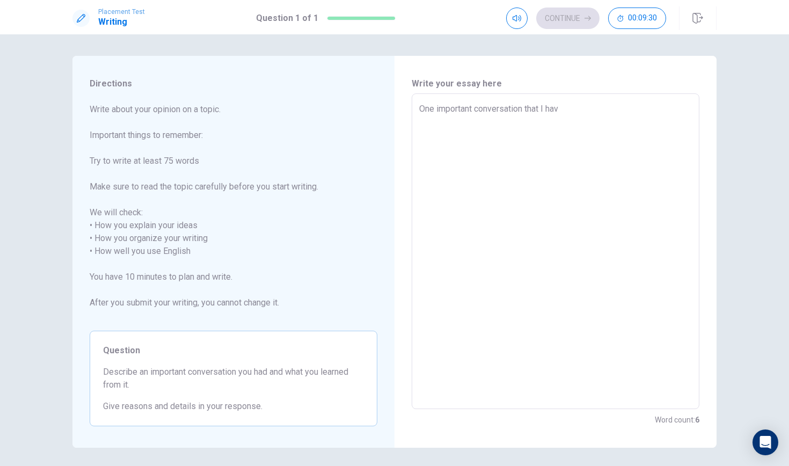
type textarea "One important conversation that I have"
type textarea "x"
type textarea "One important conversation that I have"
type textarea "x"
type textarea "One important conversation that I have i"
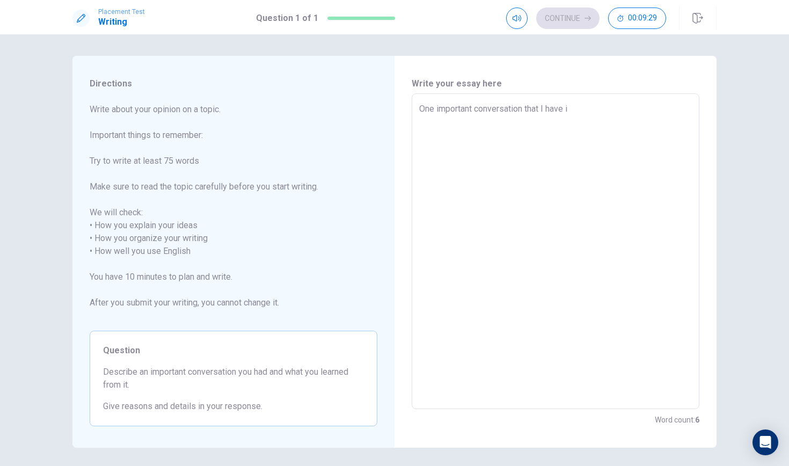
type textarea "x"
type textarea "One important conversation that I have is"
type textarea "x"
type textarea "One important conversation that I have is"
type textarea "x"
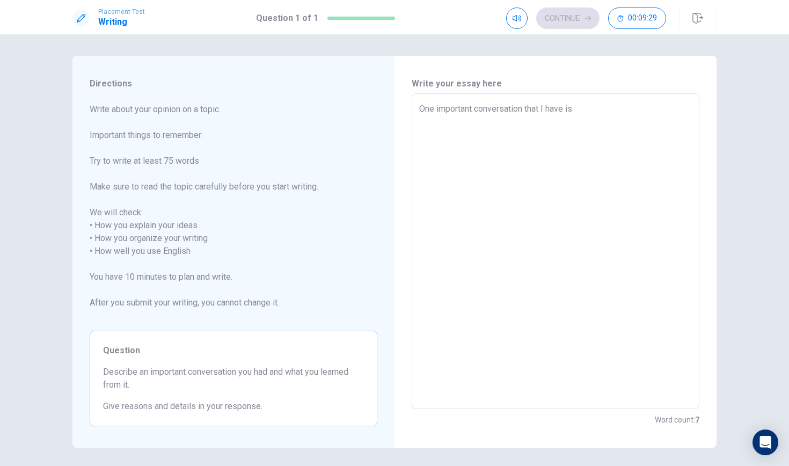
type textarea "One important conversation that I have is w"
type textarea "x"
type textarea "One important conversation that I have is wh"
type textarea "x"
type textarea "One important conversation that I have is whe"
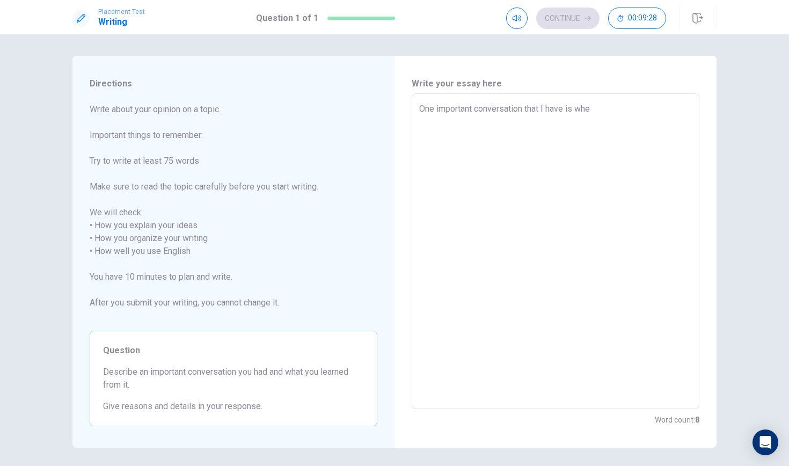
type textarea "x"
type textarea "One important conversation that I have is when"
type textarea "x"
type textarea "One important conversation that I have is when"
type textarea "x"
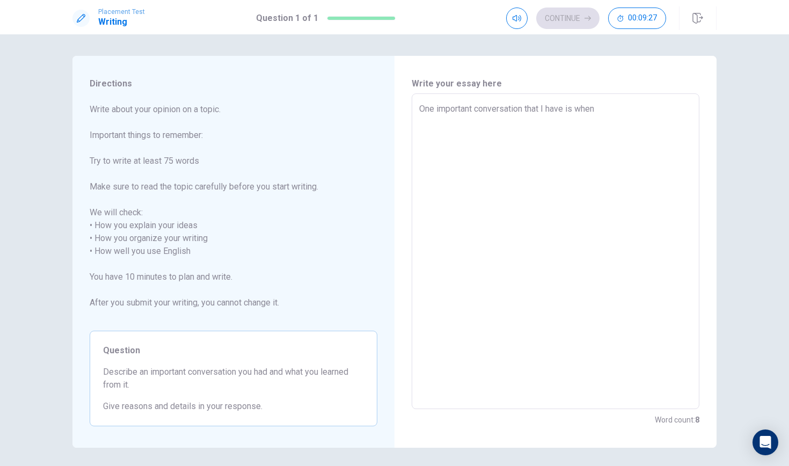
type textarea "One important conversation that I have is when I"
type textarea "x"
type textarea "One important conversation that I have is when I"
type textarea "x"
type textarea "One important conversation that I have is when I w"
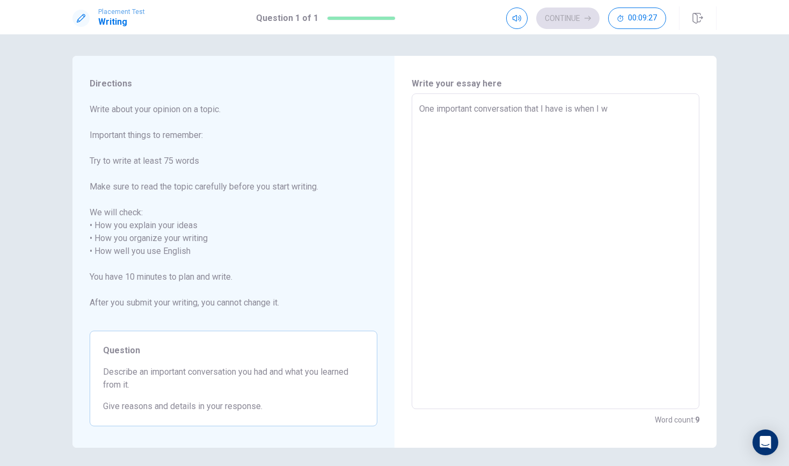
type textarea "x"
type textarea "One important conversation that I have is when I wa"
type textarea "x"
type textarea "One important conversation that I have is when I was"
type textarea "x"
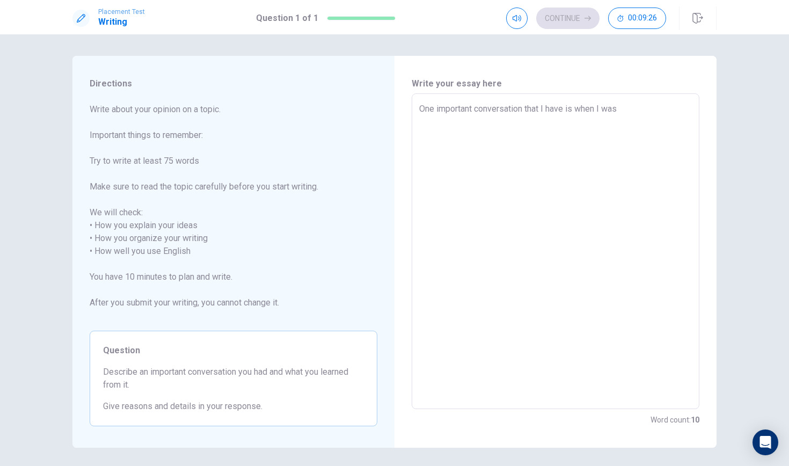
type textarea "One important conversation that I have is when I was"
type textarea "x"
type textarea "One important conversation that I have is when I was d"
type textarea "x"
type textarea "One important conversation that I have is when I was di"
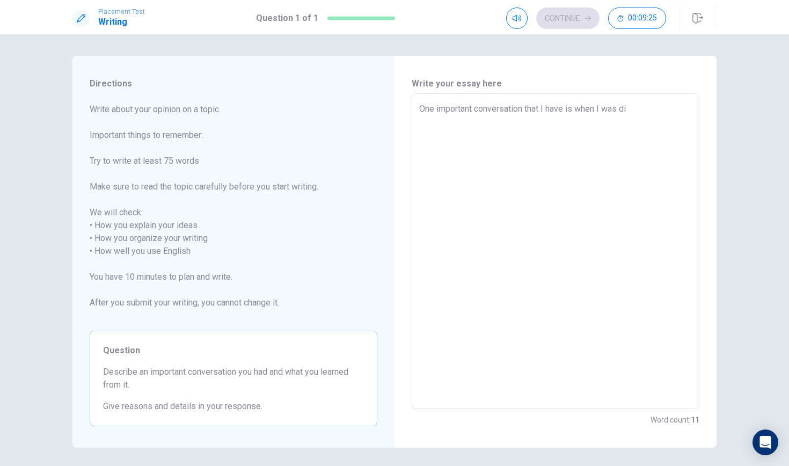
type textarea "x"
type textarea "One important conversation that I have is when I was dis"
type textarea "x"
type textarea "One important conversation that I have is when I was disc"
type textarea "x"
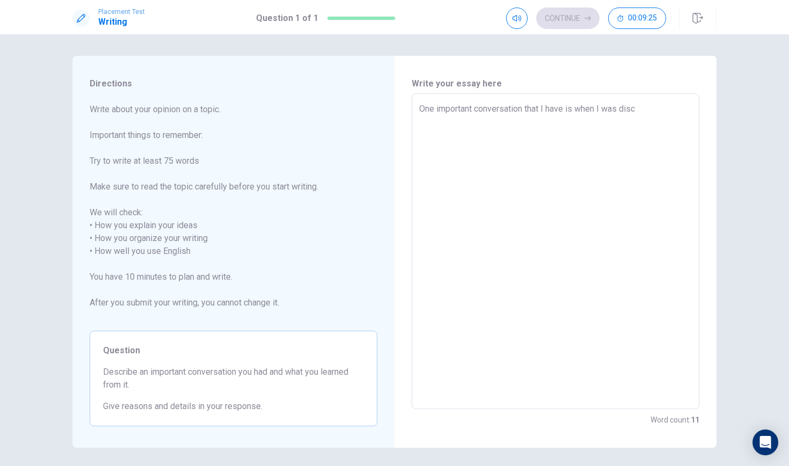
type textarea "One important conversation that I have is when I was discu"
type textarea "x"
type textarea "One important conversation that I have is when I was discus"
type textarea "x"
type textarea "One important conversation that I have is when I was discuss"
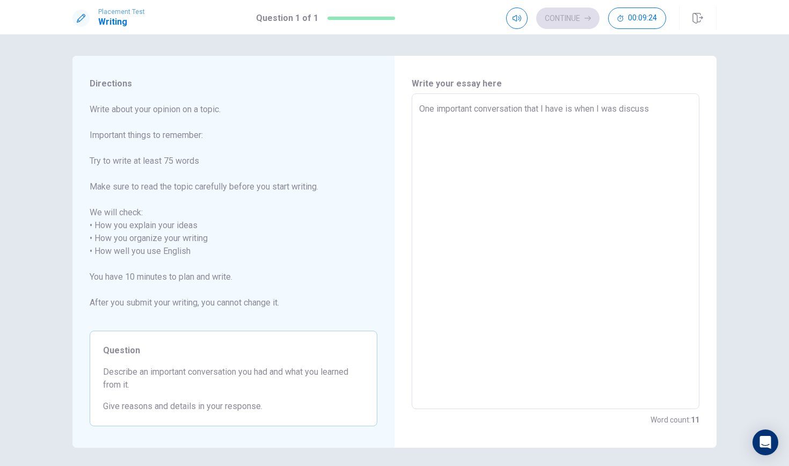
type textarea "x"
type textarea "One important conversation that I have is when I was discussi"
type textarea "x"
type textarea "One important conversation that I have is when I was discussio"
type textarea "x"
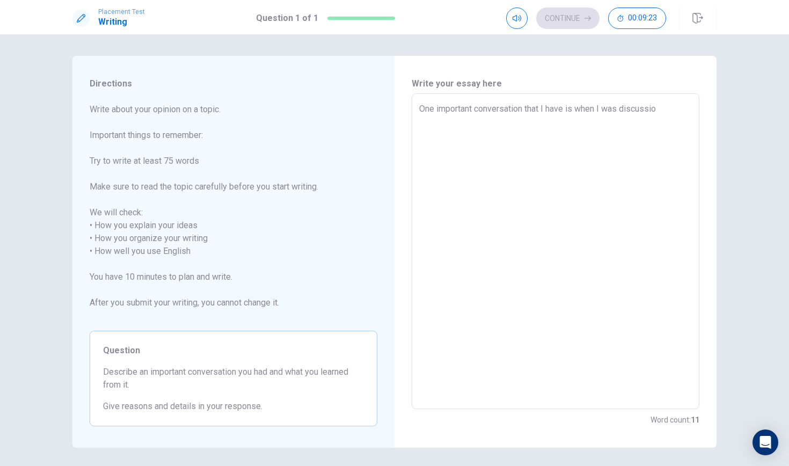
type textarea "One important conversation that I have is when I was discussi"
type textarea "x"
type textarea "One important conversation that I have is when I was discussin"
type textarea "x"
type textarea "One important conversation that I have is when I was discussing"
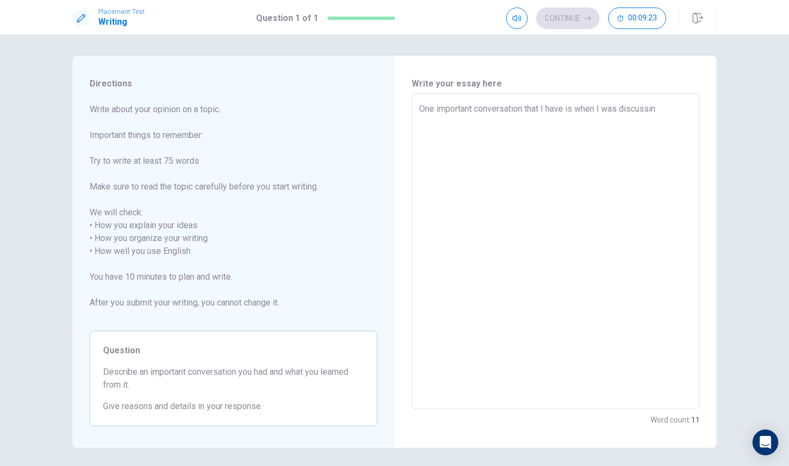
type textarea "x"
type textarea "One important conversation that I have is when I was discussing"
type textarea "x"
type textarea "One important conversation that I have is when I was discussing g"
type textarea "x"
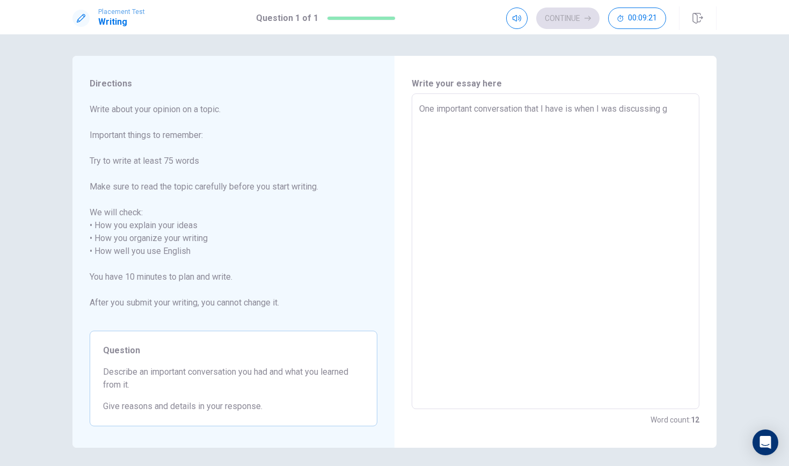
type textarea "One important conversation that I have is when I was discussing ge"
type textarea "x"
type textarea "One important conversation that I have is when I was discussing geo"
type textarea "x"
type textarea "One important conversation that I have is when I was discussing geog"
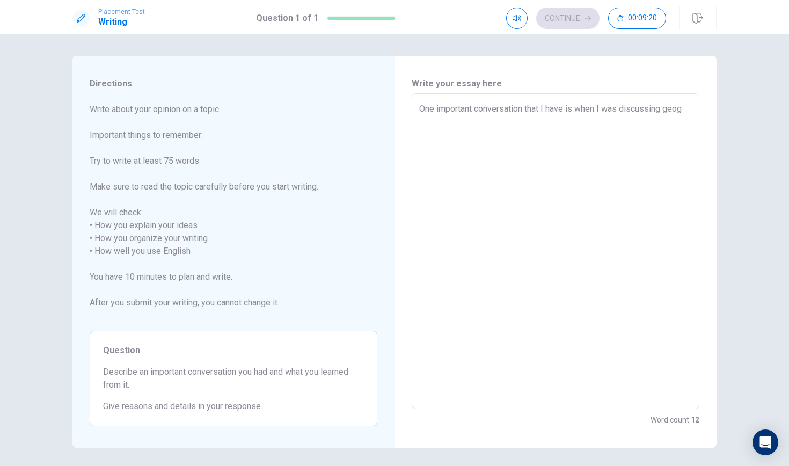
type textarea "x"
type textarea "One important conversation that I have is when I was discussing geogr"
type textarea "x"
type textarea "One important conversation that I have is when I was discussing geogra"
type textarea "x"
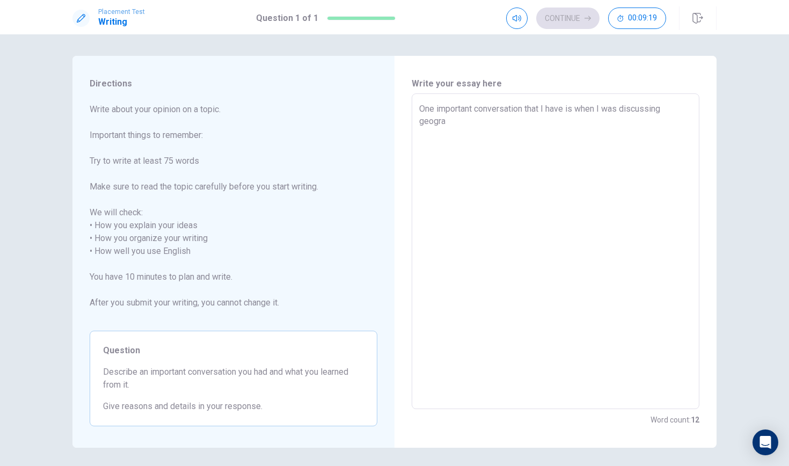
type textarea "One important conversation that I have is when I was discussing geograp"
type textarea "x"
type textarea "One important conversation that I have is when I was discussing geograph"
type textarea "x"
type textarea "One important conversation that I have is when I was discussing geography"
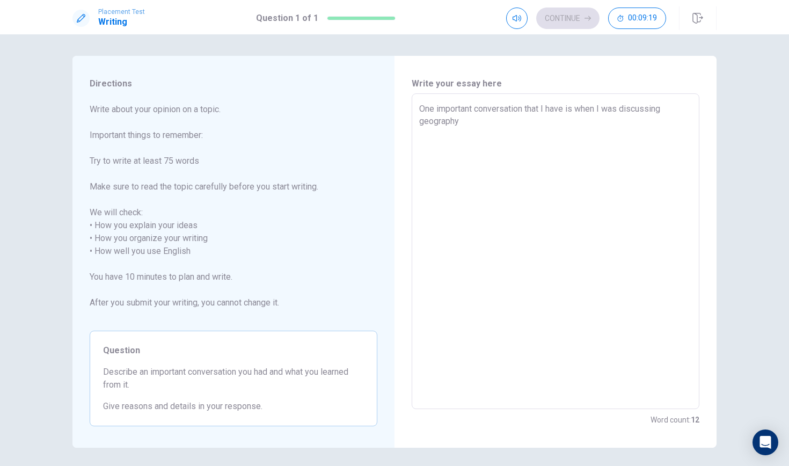
type textarea "x"
type textarea "One important conversation that I have is when I was discussing geography"
type textarea "x"
type textarea "One important conversation that I have is when I was discussing geography w"
type textarea "x"
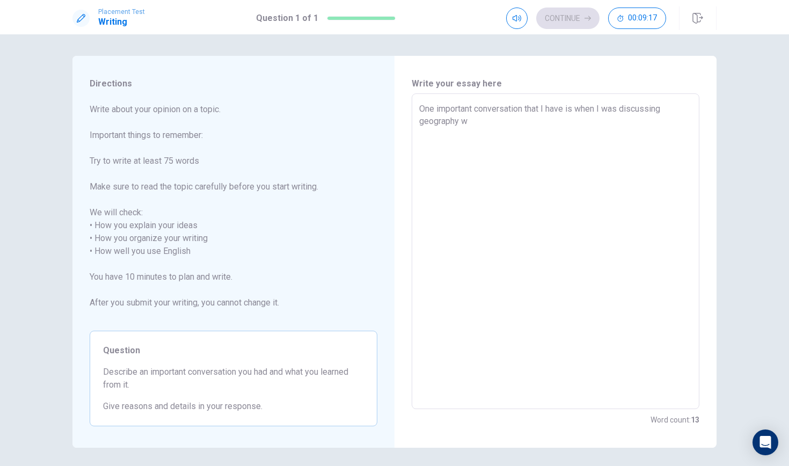
type textarea "One important conversation that I have is when I was discussing geography wi"
type textarea "x"
type textarea "One important conversation that I have is when I was discussing geography wit"
type textarea "x"
type textarea "One important conversation that I have is when I was discussing geography with"
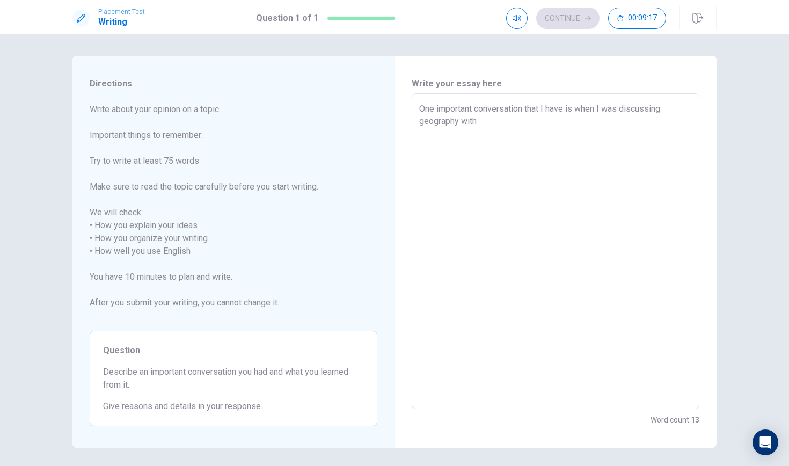
type textarea "x"
type textarea "One important conversation that I have is when I was discussing geography with"
type textarea "x"
type textarea "One important conversation that I have is when I was discussing geography with o"
type textarea "x"
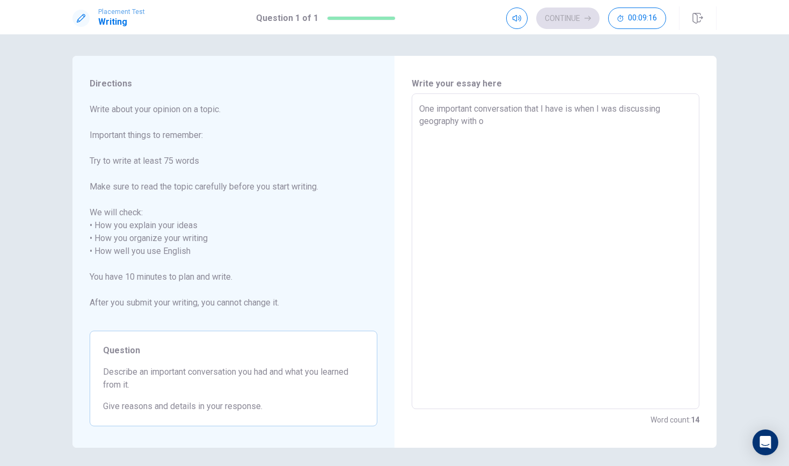
type textarea "One important conversation that I have is when I was discussing geography with …"
type textarea "x"
drag, startPoint x: 482, startPoint y: 141, endPoint x: 606, endPoint y: 129, distance: 124.5
click at [606, 129] on textarea "One important conversation that I have is when I was discussing geography with …" at bounding box center [555, 252] width 273 height 298
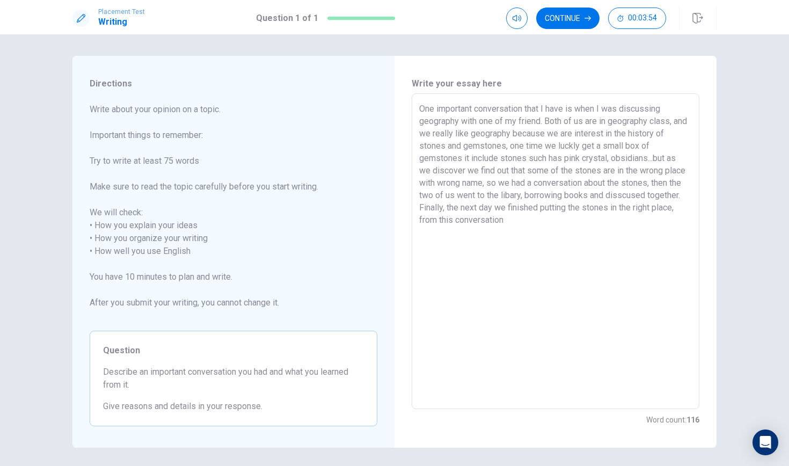
drag, startPoint x: 504, startPoint y: 144, endPoint x: 631, endPoint y: 128, distance: 128.2
click at [631, 128] on textarea "One important conversation that I have is when I was discussing geography with …" at bounding box center [555, 252] width 273 height 298
click at [471, 137] on textarea "One important conversation that I have is when I was discussing geography with …" at bounding box center [555, 252] width 273 height 298
click at [485, 134] on textarea "One important conversation that I have is when I was discussing geography with …" at bounding box center [555, 252] width 273 height 298
click at [616, 207] on textarea "One important conversation that I have is when I was discussing geography with …" at bounding box center [555, 252] width 273 height 298
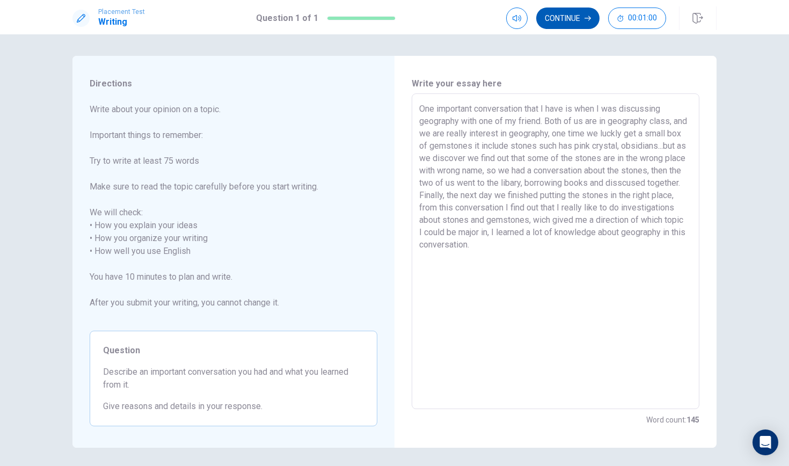
click at [584, 15] on icon "button" at bounding box center [587, 18] width 6 height 6
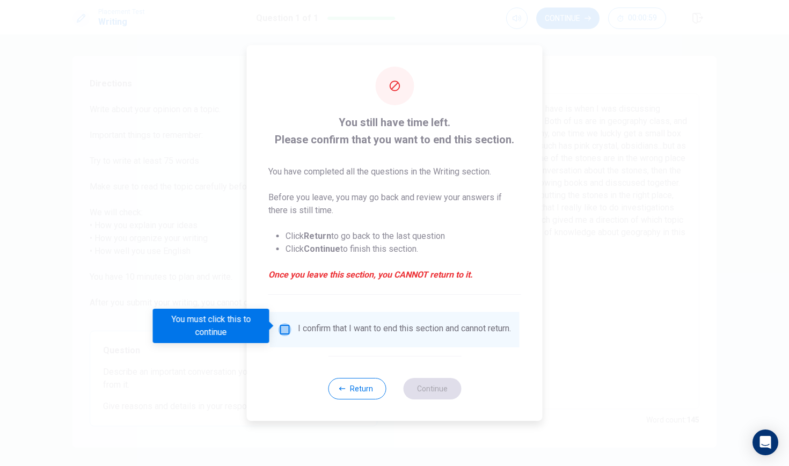
click at [284, 326] on input "You must click this to continue" at bounding box center [285, 329] width 13 height 13
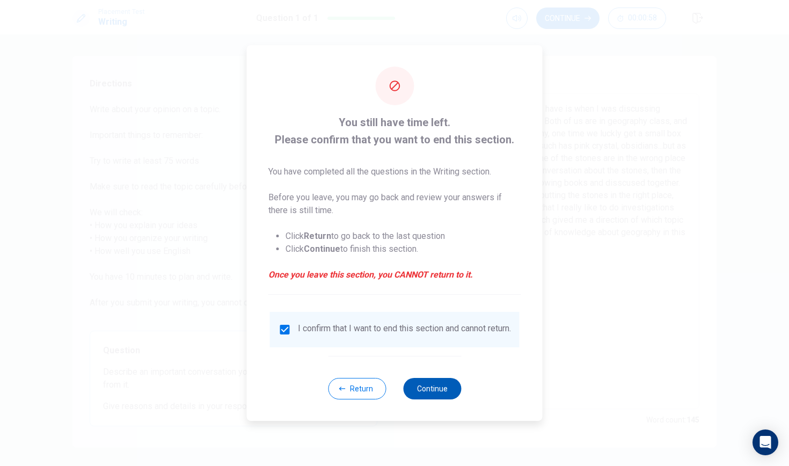
click at [425, 391] on button "Continue" at bounding box center [432, 388] width 58 height 21
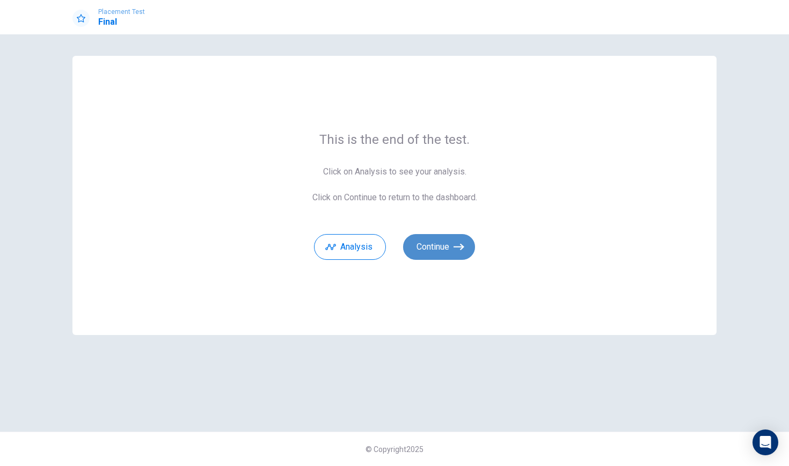
click at [423, 248] on button "Continue" at bounding box center [439, 247] width 72 height 26
